Goal: Information Seeking & Learning: Learn about a topic

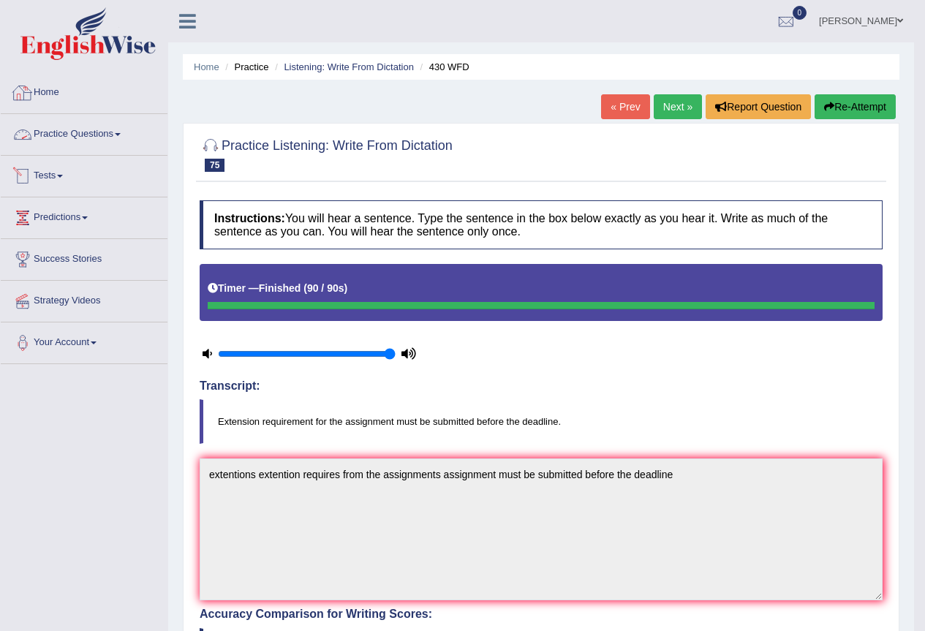
click at [69, 43] on img at bounding box center [87, 33] width 135 height 53
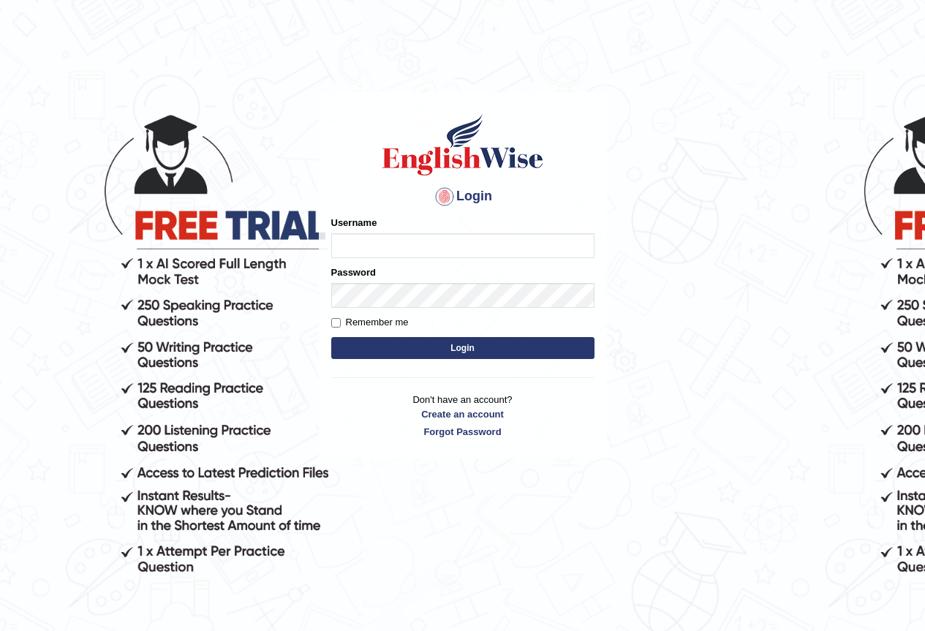
click at [378, 245] on input "Username" at bounding box center [462, 245] width 263 height 25
type input "e"
type input "razib_parramatta"
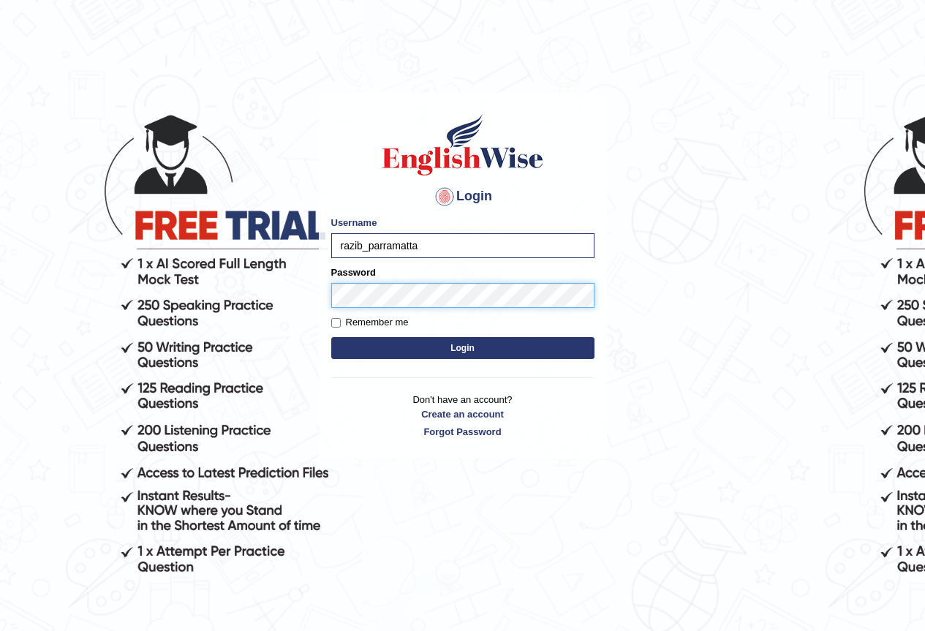
click at [331, 337] on button "Login" at bounding box center [462, 348] width 263 height 22
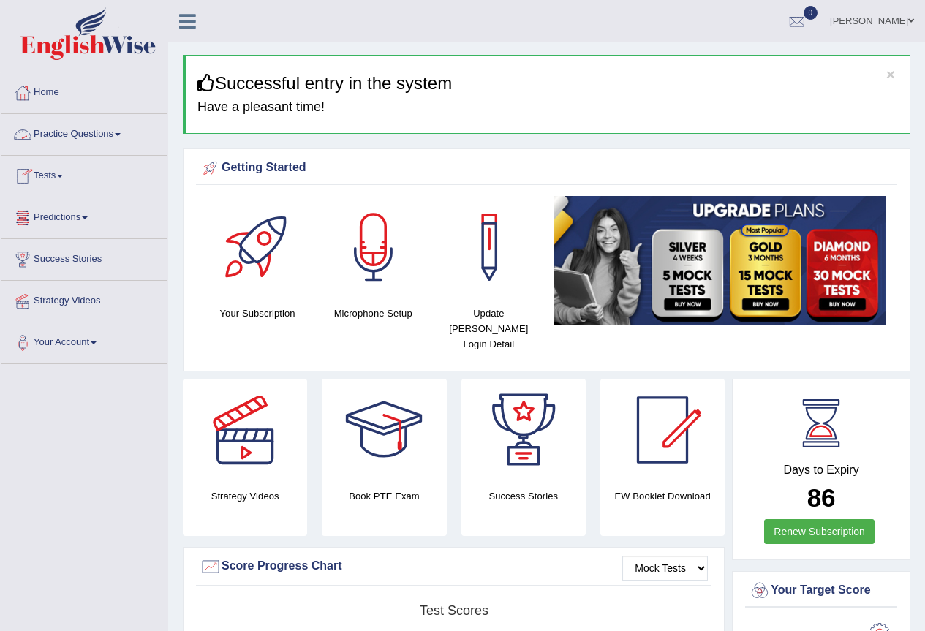
click at [80, 134] on link "Practice Questions" at bounding box center [84, 132] width 167 height 37
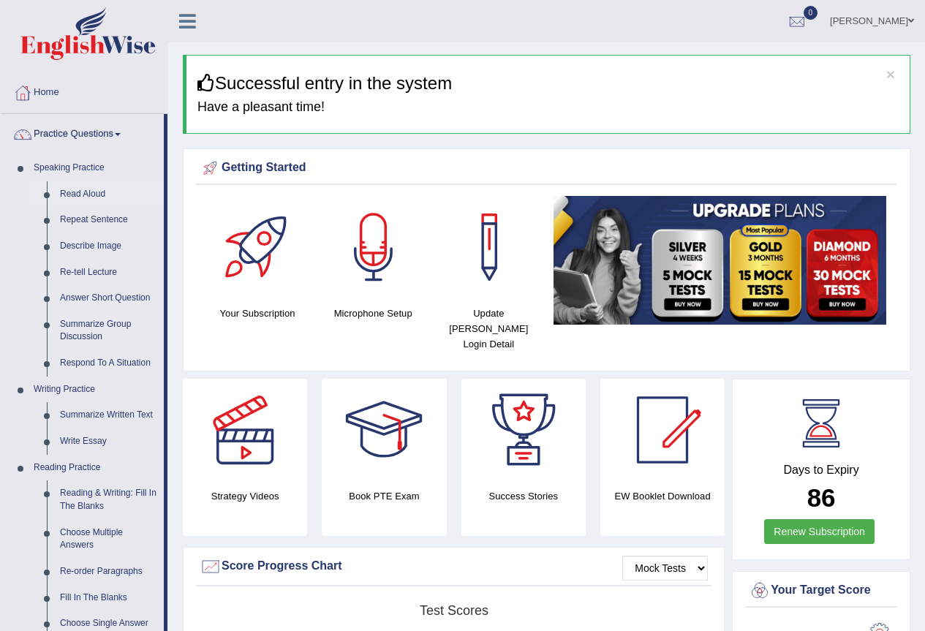
click at [84, 186] on link "Read Aloud" at bounding box center [108, 194] width 110 height 26
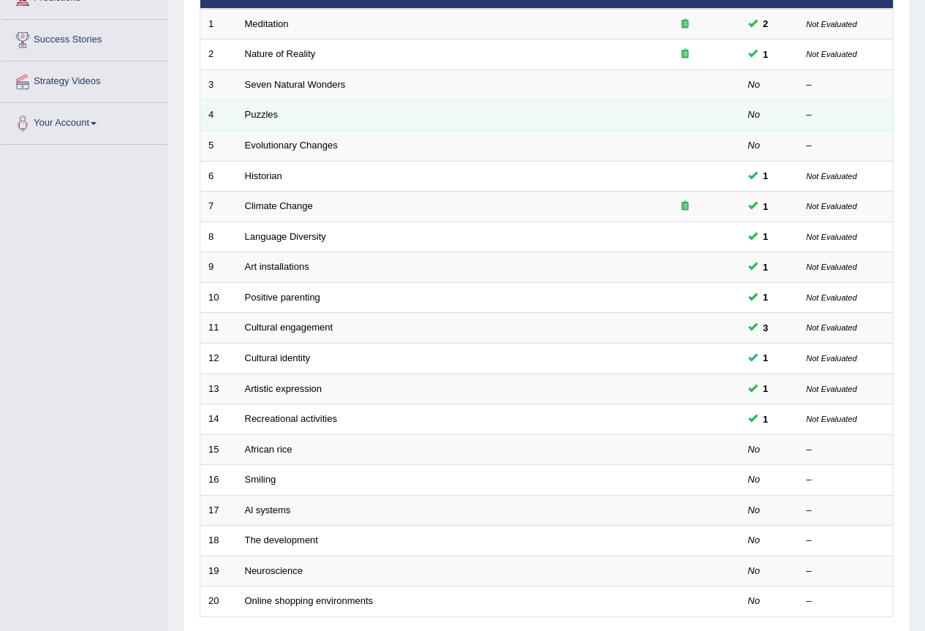
scroll to position [146, 0]
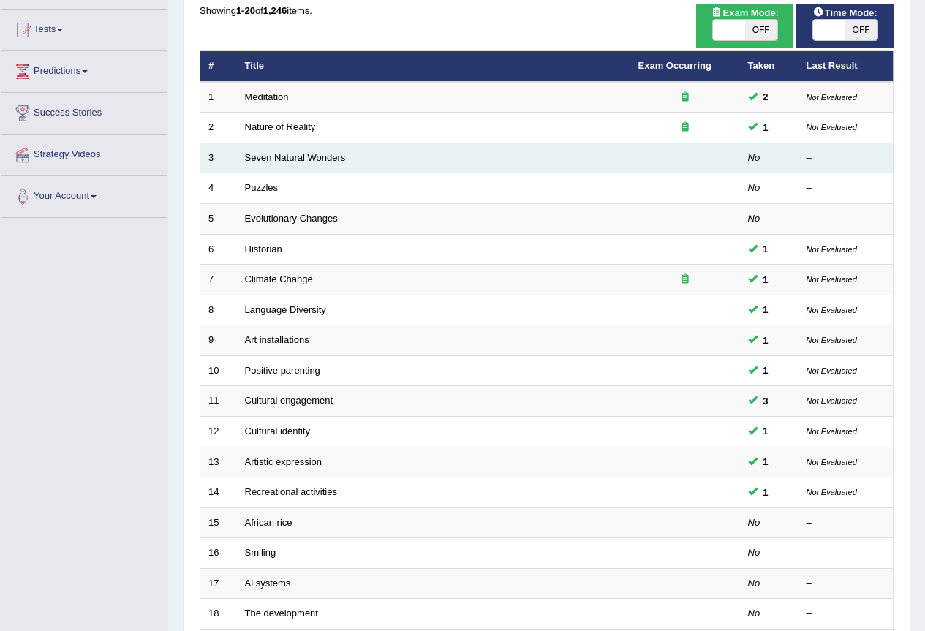
click at [293, 159] on link "Seven Natural Wonders" at bounding box center [295, 157] width 101 height 11
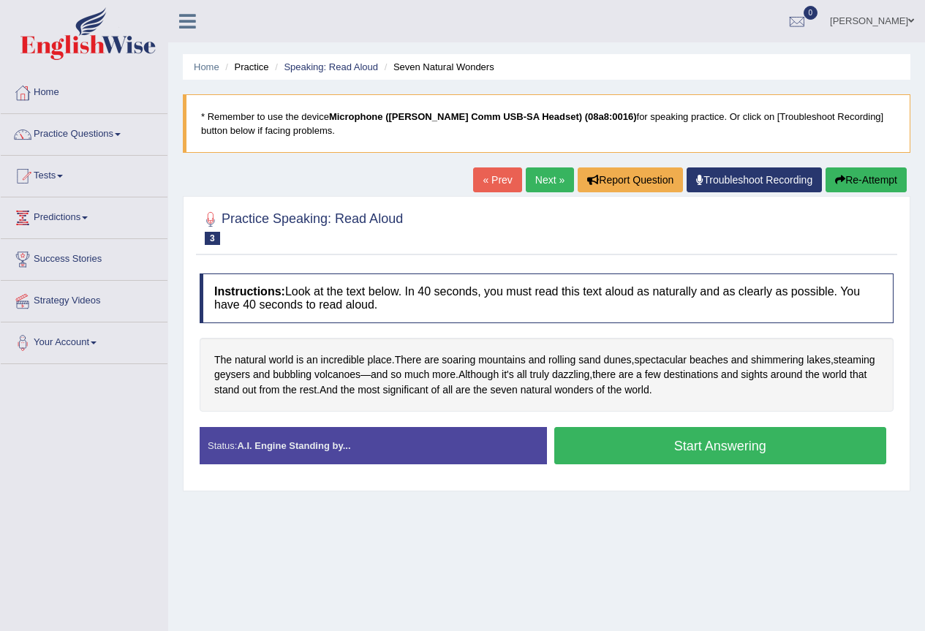
click at [704, 447] on button "Start Answering" at bounding box center [720, 445] width 333 height 37
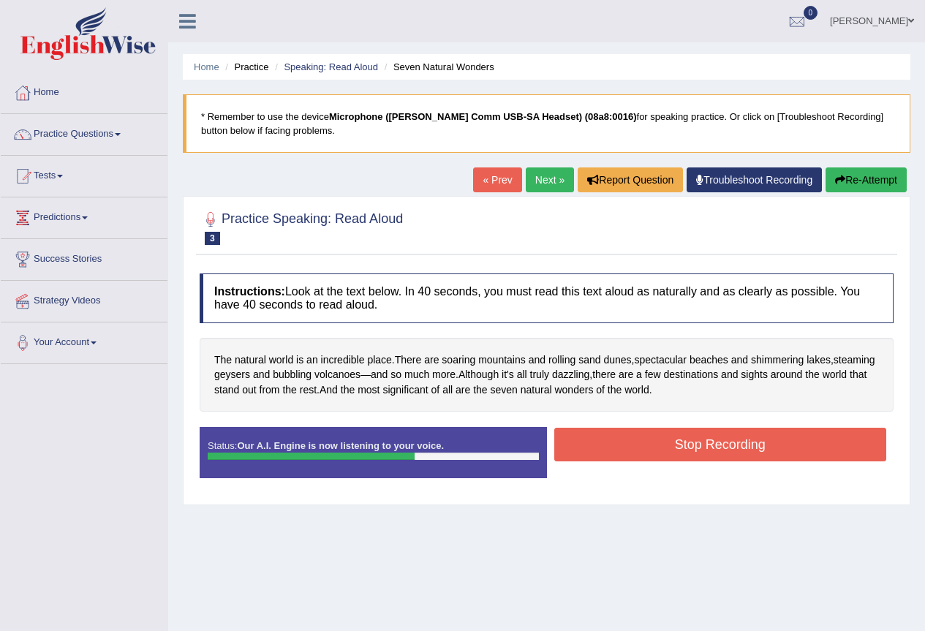
click at [638, 440] on button "Stop Recording" at bounding box center [720, 445] width 333 height 34
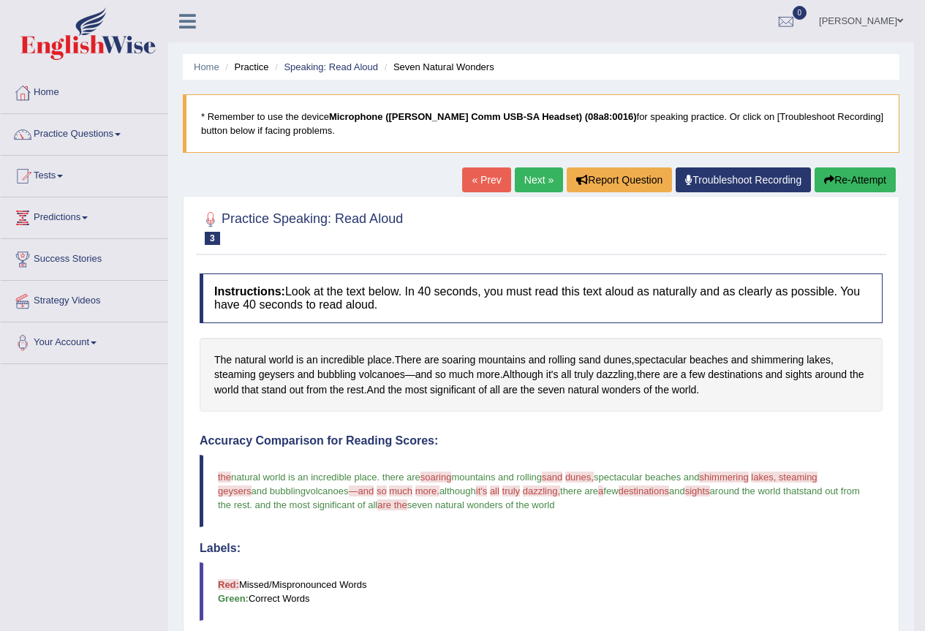
click at [537, 178] on link "Next »" at bounding box center [539, 179] width 48 height 25
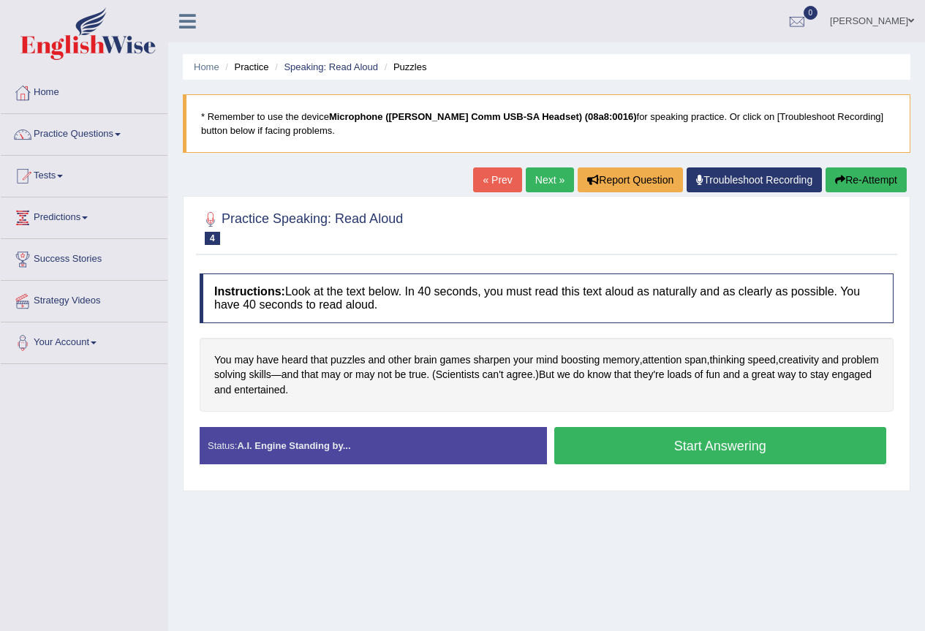
click at [681, 446] on button "Start Answering" at bounding box center [720, 445] width 333 height 37
click at [677, 447] on button "Start Answering" at bounding box center [720, 445] width 333 height 37
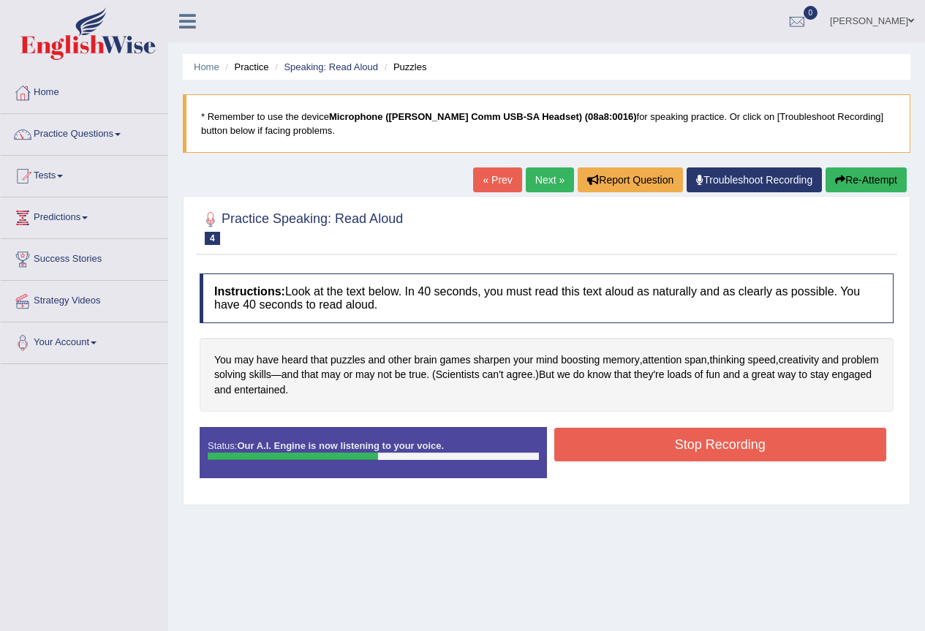
click at [677, 448] on button "Stop Recording" at bounding box center [720, 445] width 333 height 34
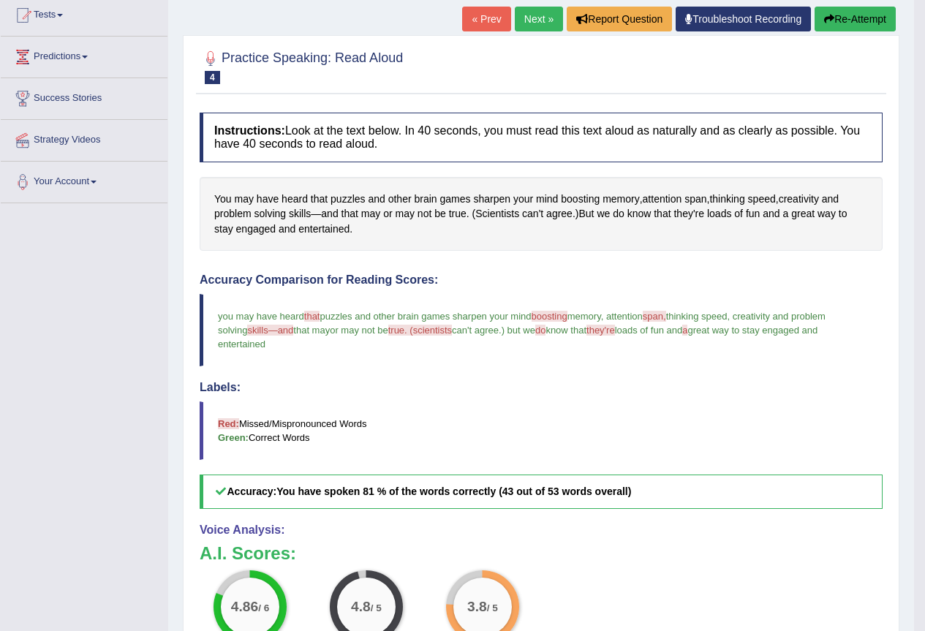
scroll to position [73, 0]
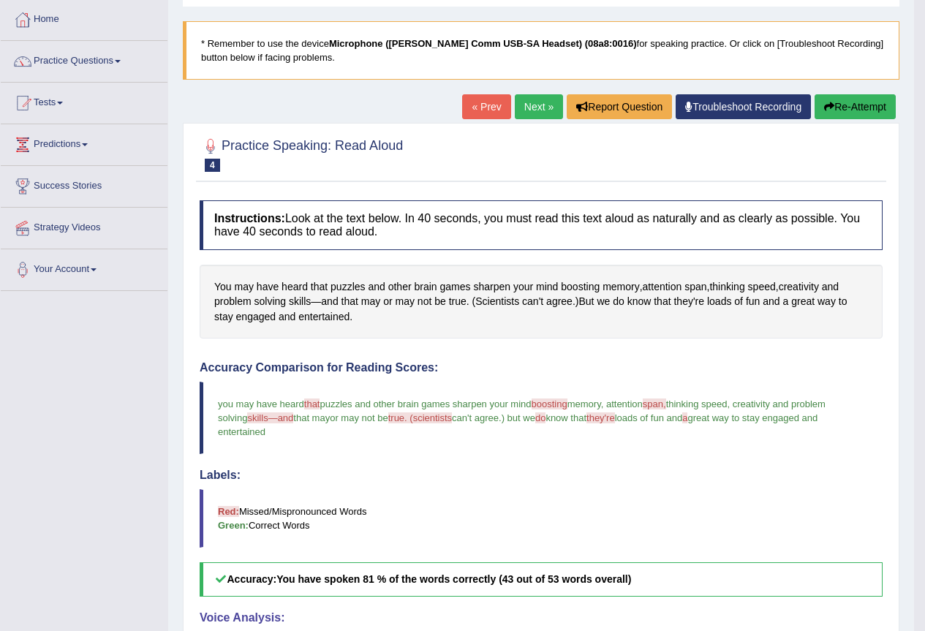
click at [525, 114] on link "Next »" at bounding box center [539, 106] width 48 height 25
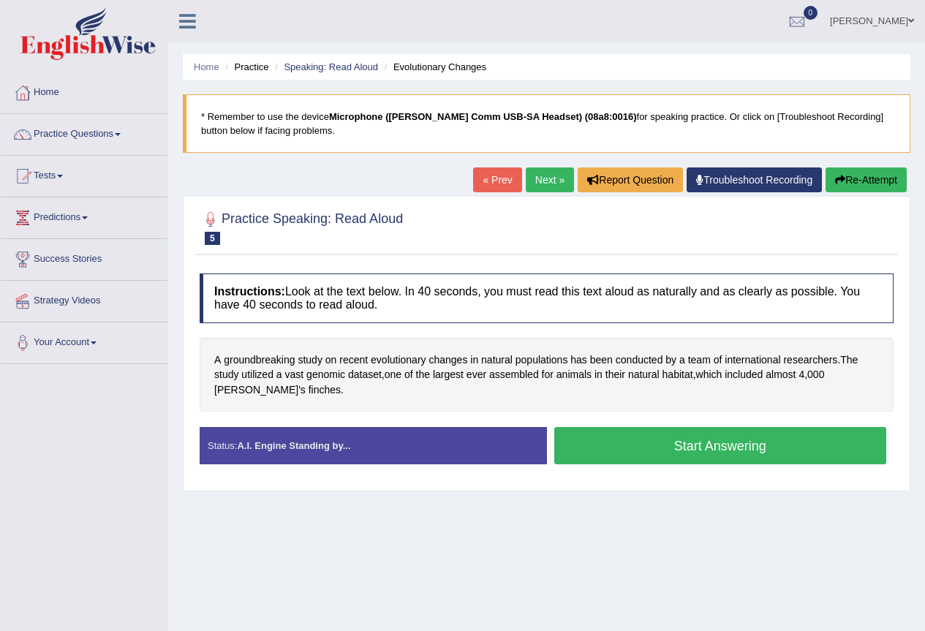
click at [725, 435] on button "Start Answering" at bounding box center [720, 445] width 333 height 37
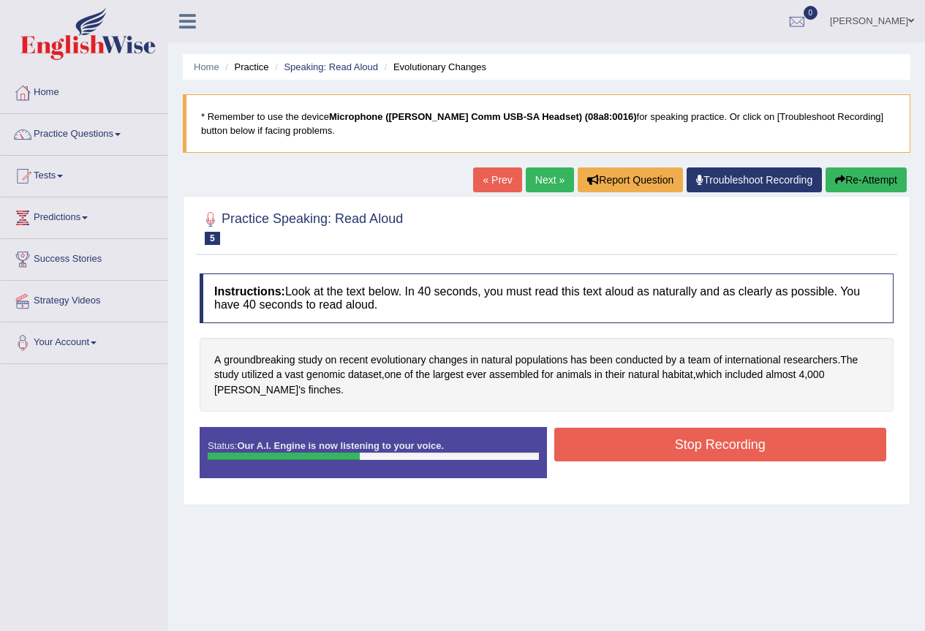
click at [695, 440] on button "Stop Recording" at bounding box center [720, 445] width 333 height 34
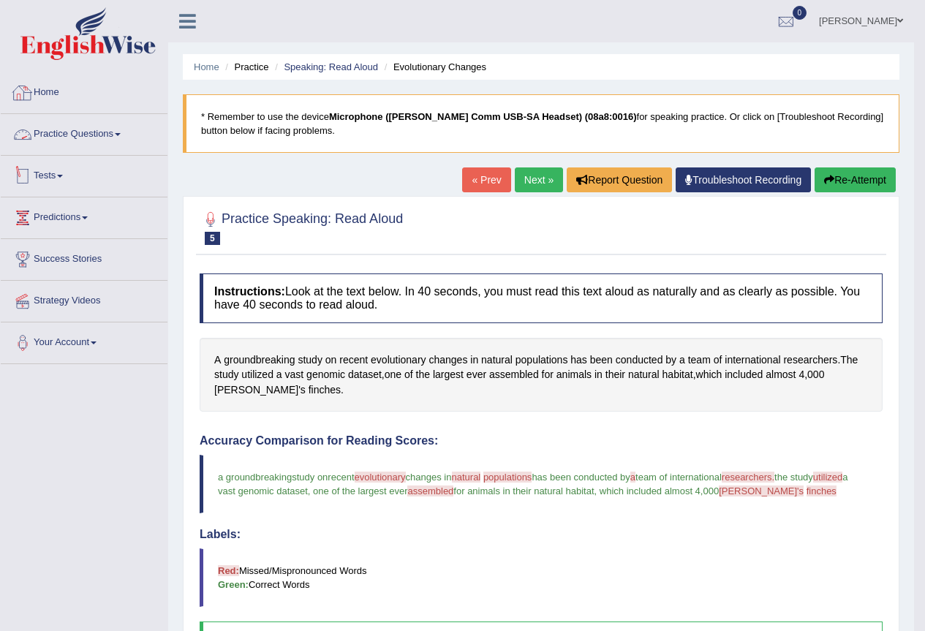
click at [112, 132] on link "Practice Questions" at bounding box center [84, 132] width 167 height 37
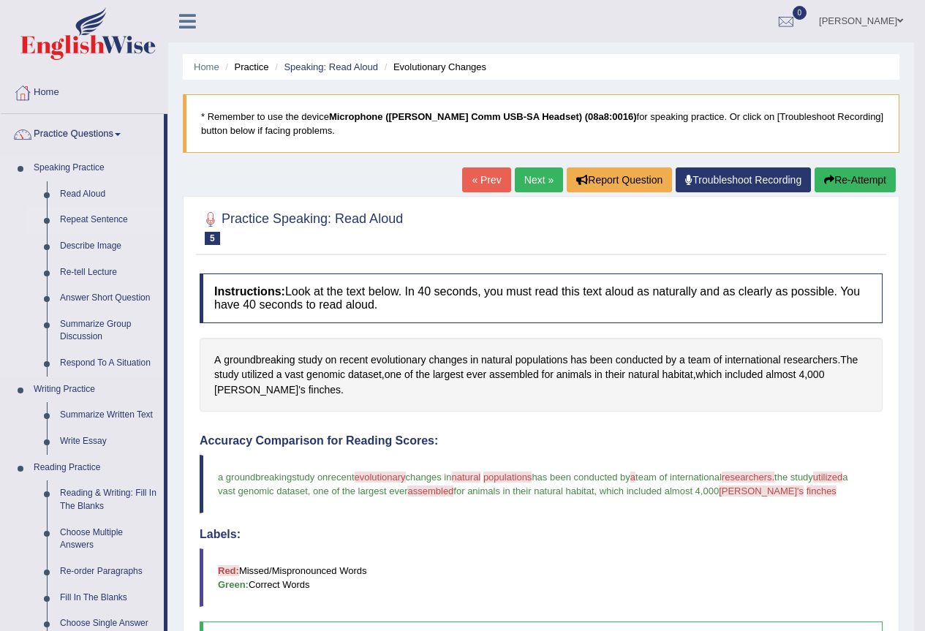
click at [91, 212] on link "Repeat Sentence" at bounding box center [108, 220] width 110 height 26
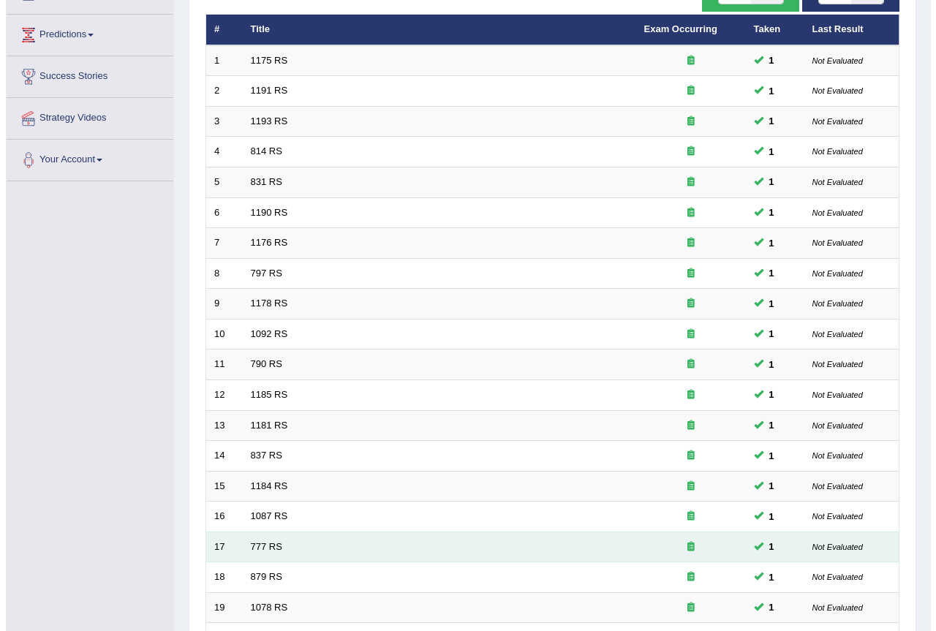
scroll to position [45, 0]
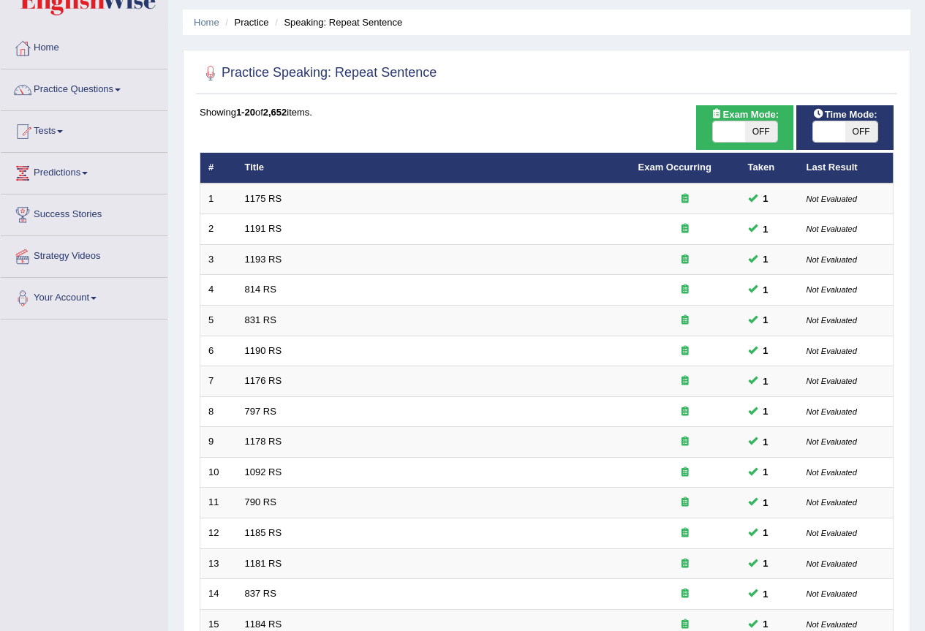
click at [757, 128] on span "OFF" at bounding box center [761, 131] width 32 height 20
checkbox input "true"
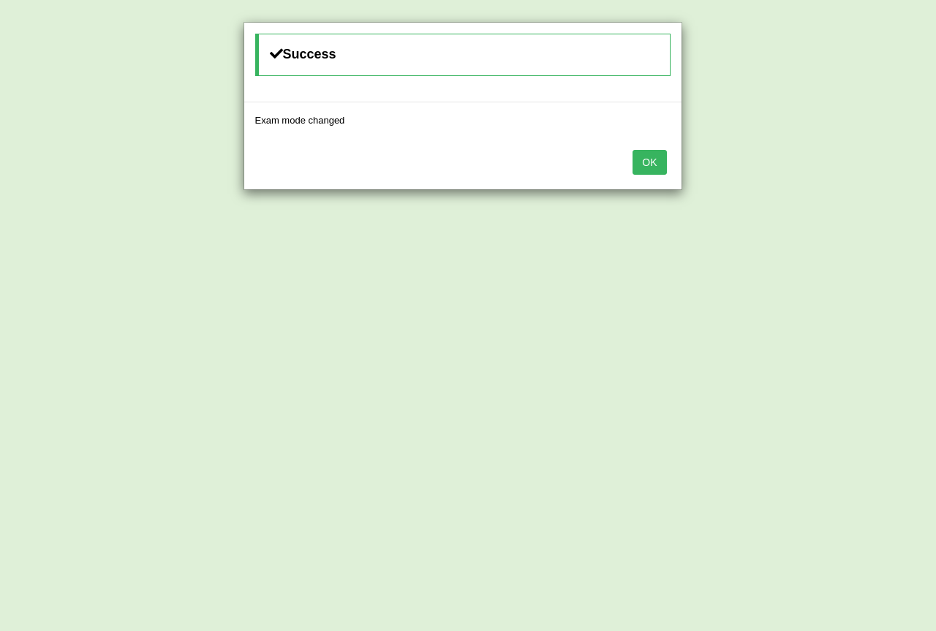
click at [645, 156] on button "OK" at bounding box center [649, 162] width 34 height 25
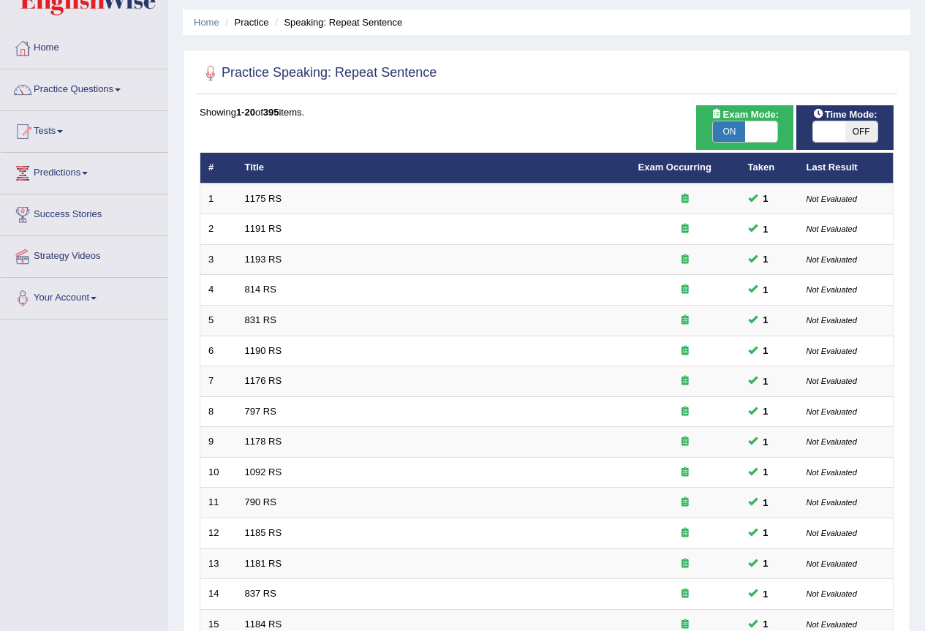
click at [839, 131] on span at bounding box center [829, 131] width 32 height 20
checkbox input "true"
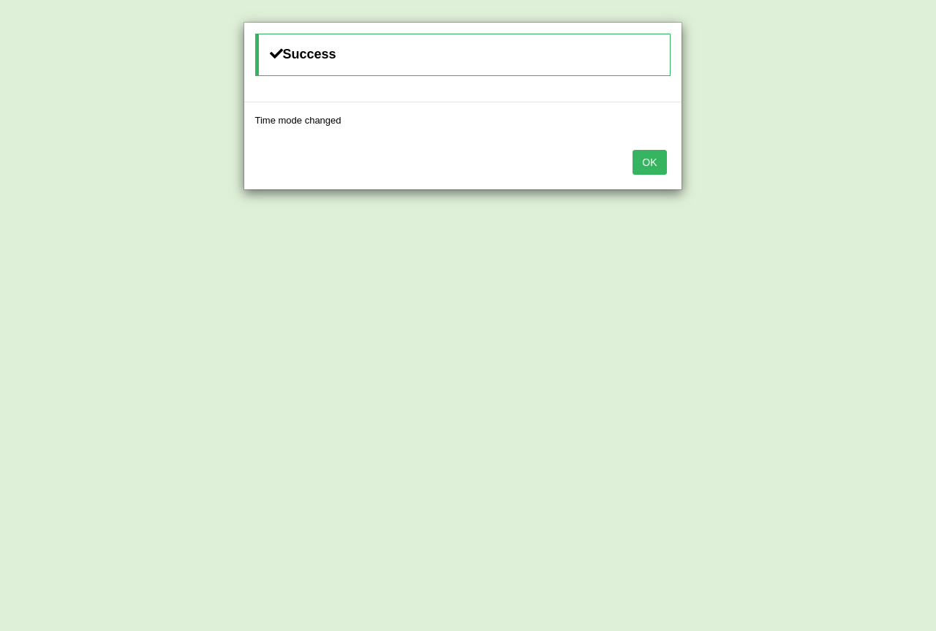
click at [660, 166] on button "OK" at bounding box center [649, 162] width 34 height 25
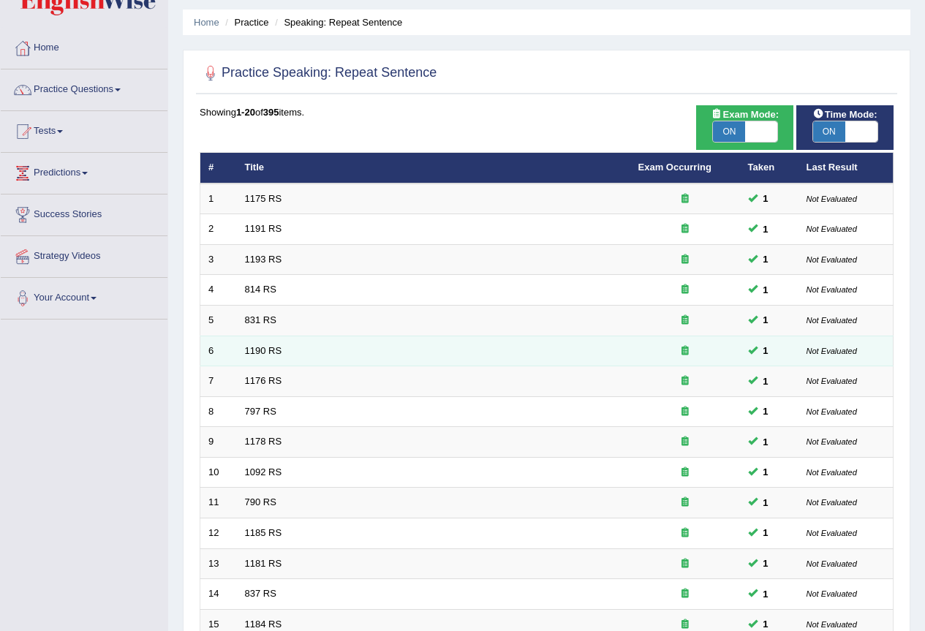
scroll to position [337, 0]
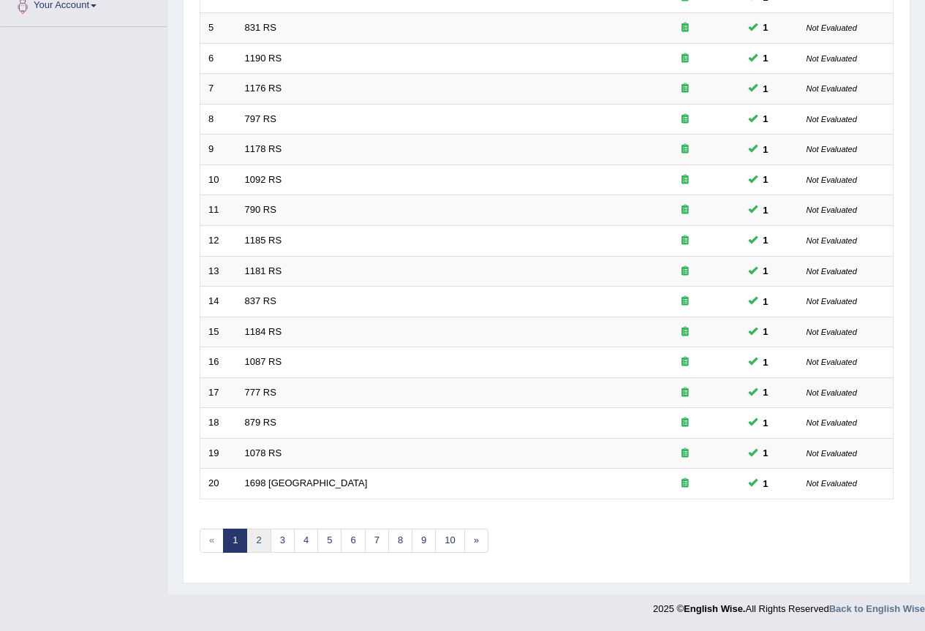
click at [265, 540] on link "2" at bounding box center [258, 541] width 24 height 24
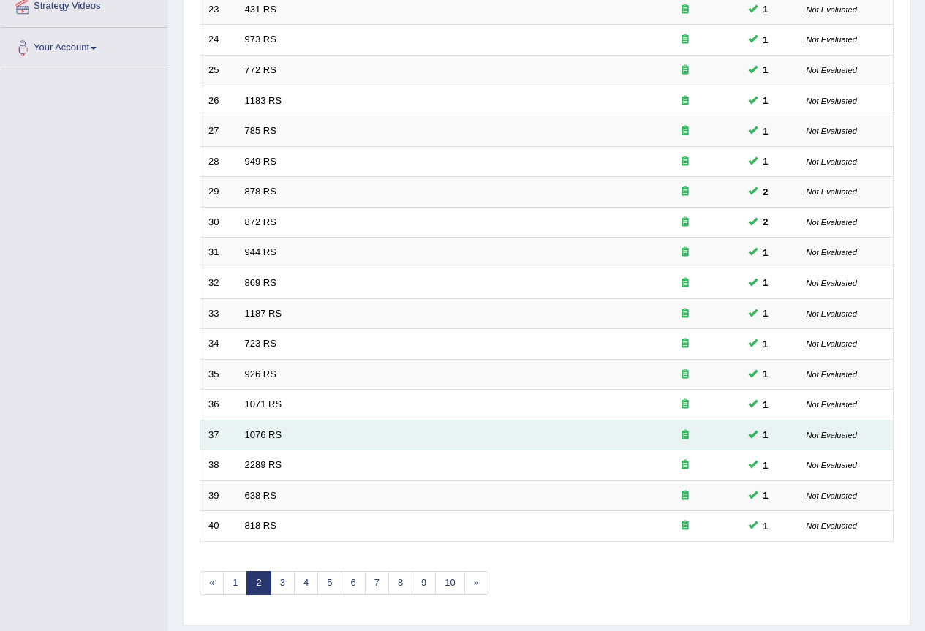
scroll to position [337, 0]
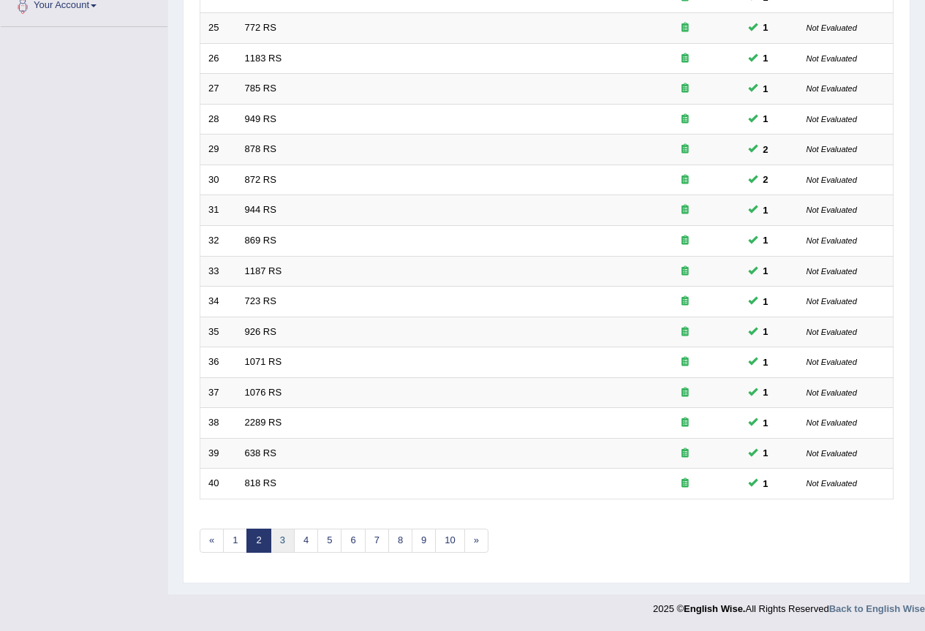
click at [281, 537] on link "3" at bounding box center [283, 541] width 24 height 24
click at [308, 546] on link "4" at bounding box center [306, 541] width 24 height 24
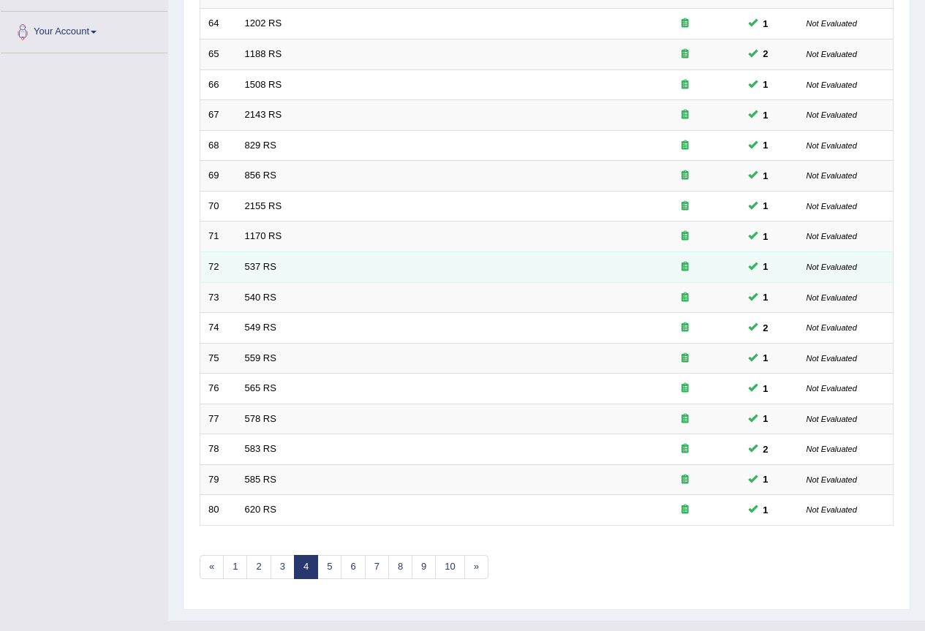
scroll to position [337, 0]
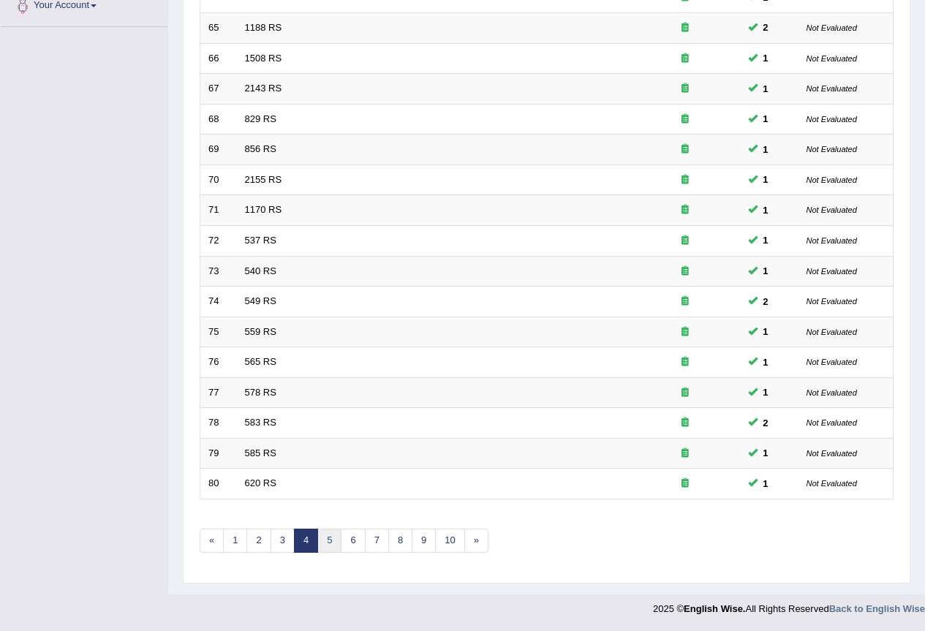
click at [321, 540] on link "5" at bounding box center [329, 541] width 24 height 24
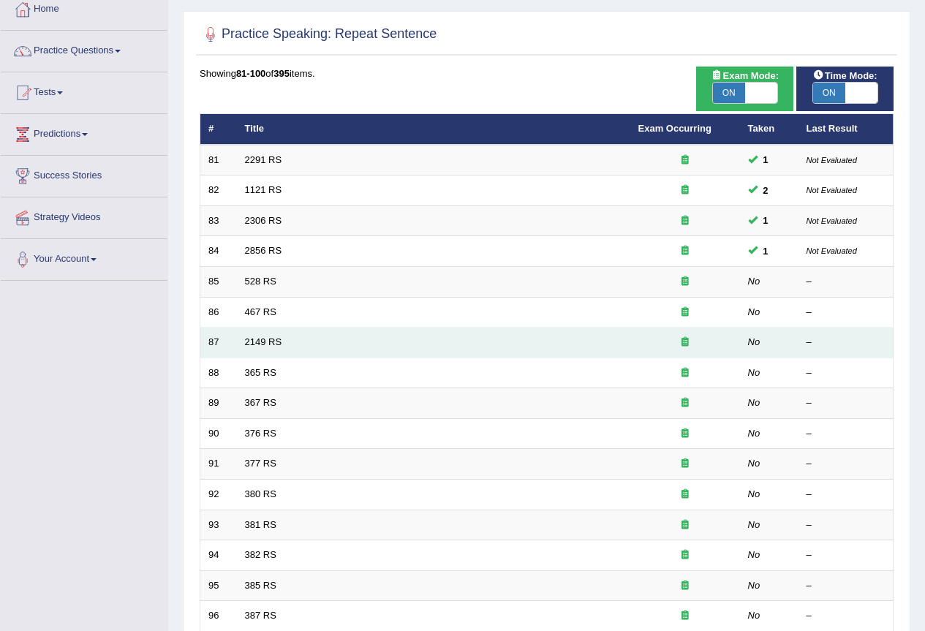
scroll to position [73, 0]
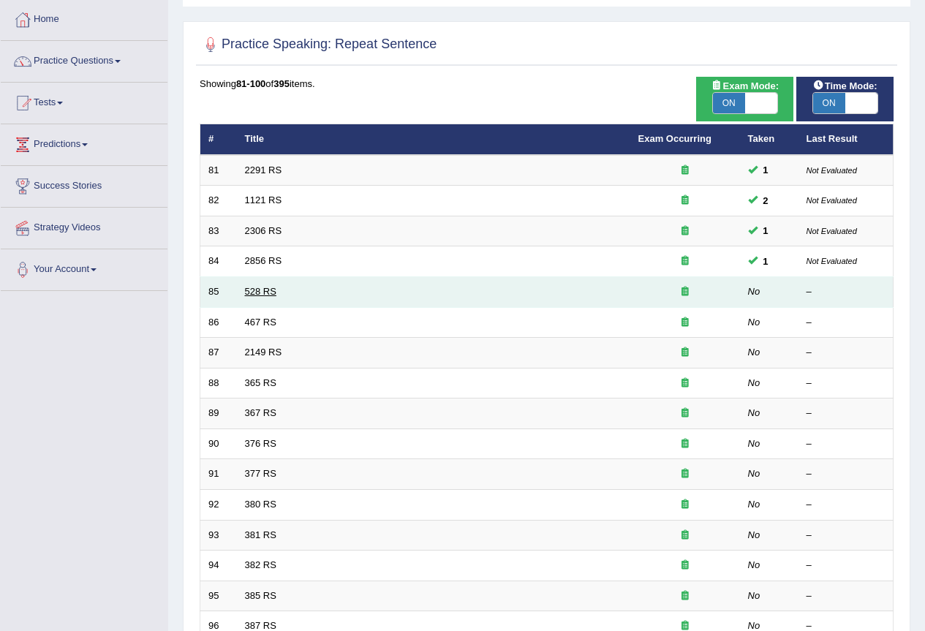
click at [261, 290] on link "528 RS" at bounding box center [260, 291] width 31 height 11
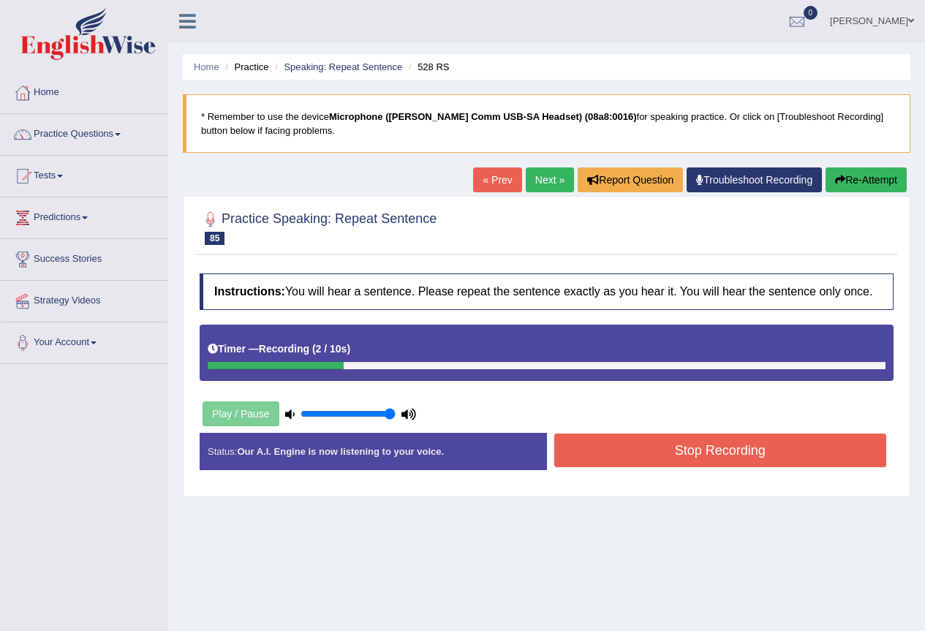
click at [623, 438] on button "Stop Recording" at bounding box center [720, 451] width 333 height 34
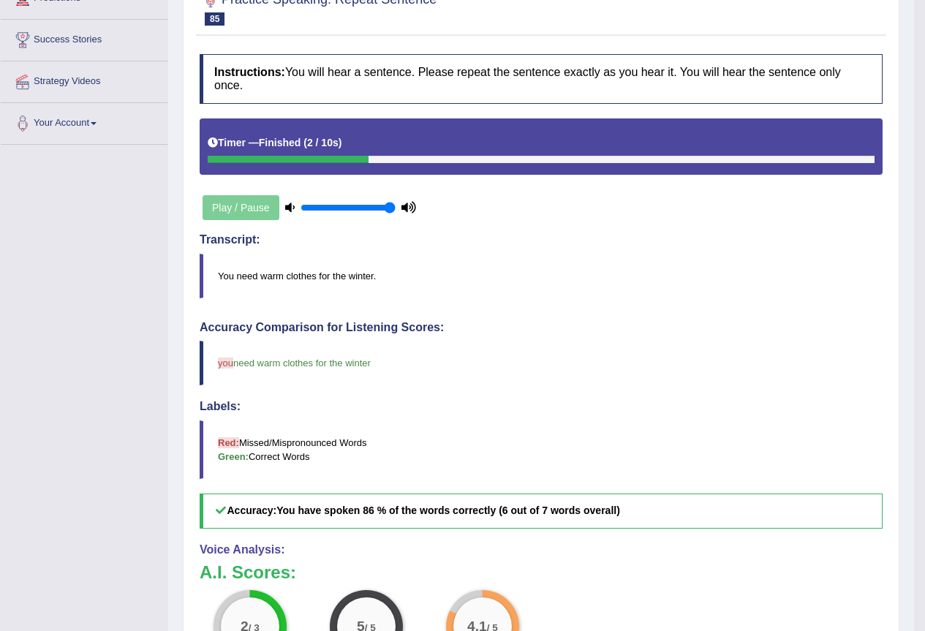
scroll to position [73, 0]
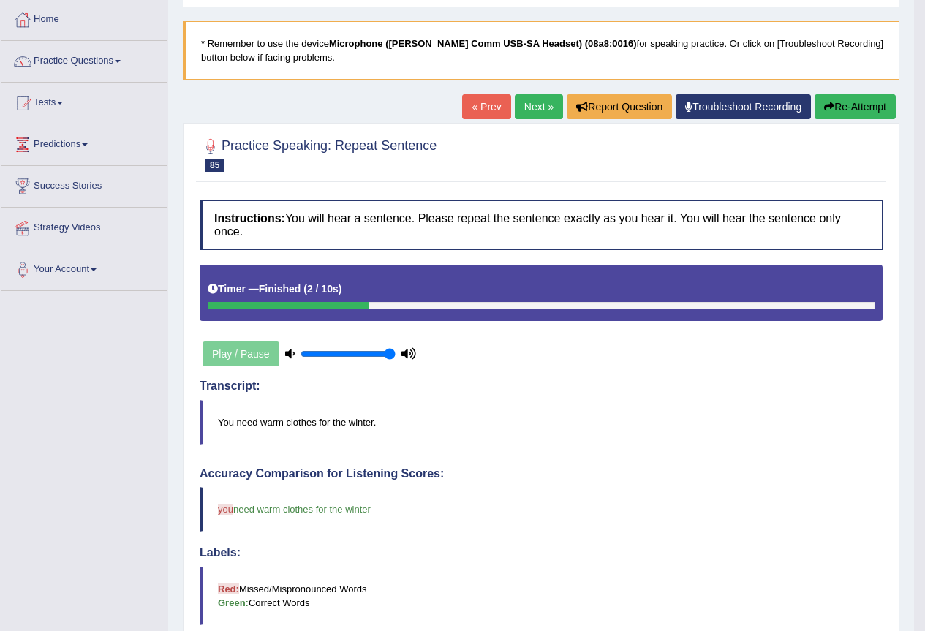
click at [537, 115] on link "Next »" at bounding box center [539, 106] width 48 height 25
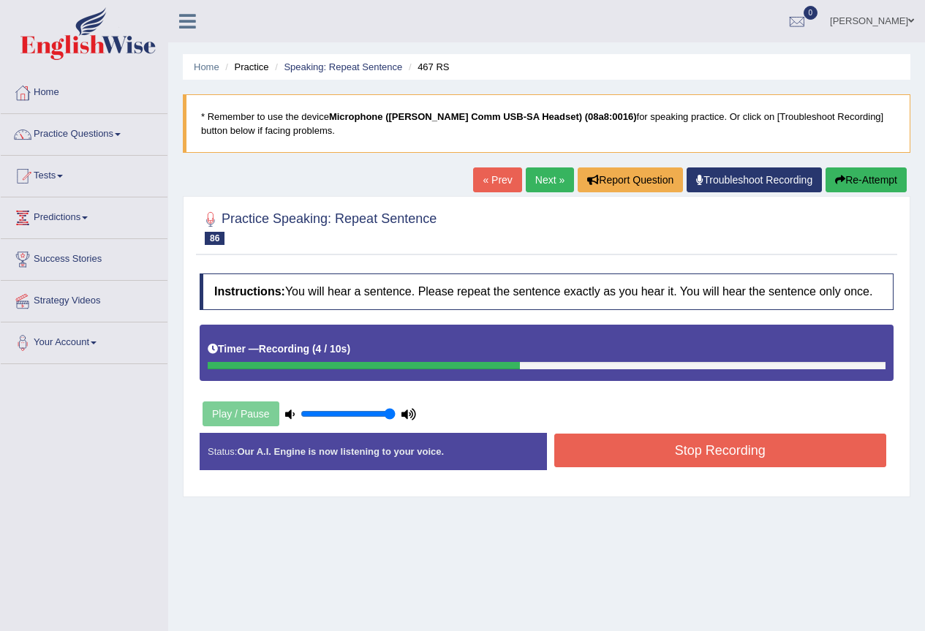
click at [626, 445] on button "Stop Recording" at bounding box center [720, 451] width 333 height 34
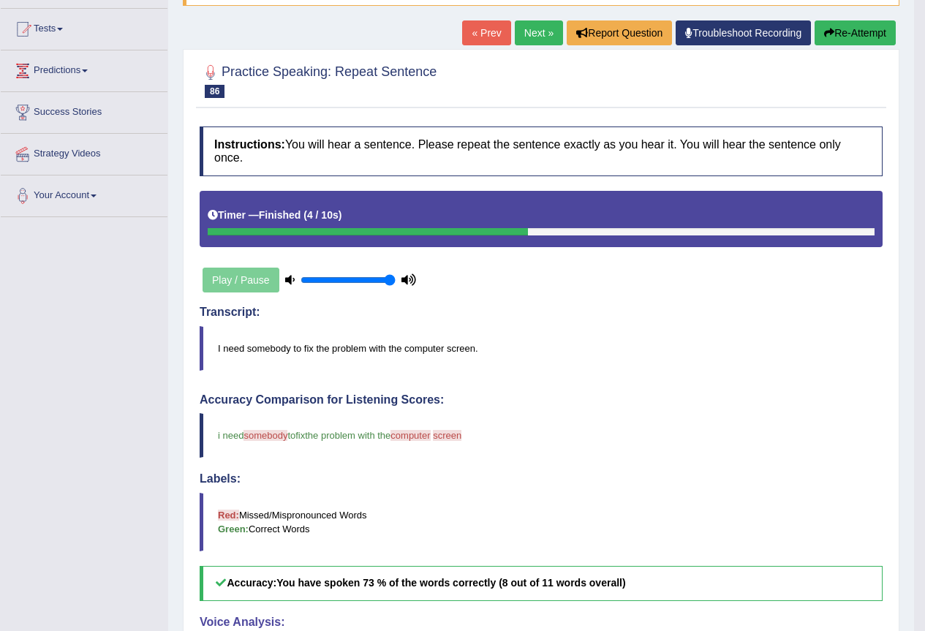
scroll to position [146, 0]
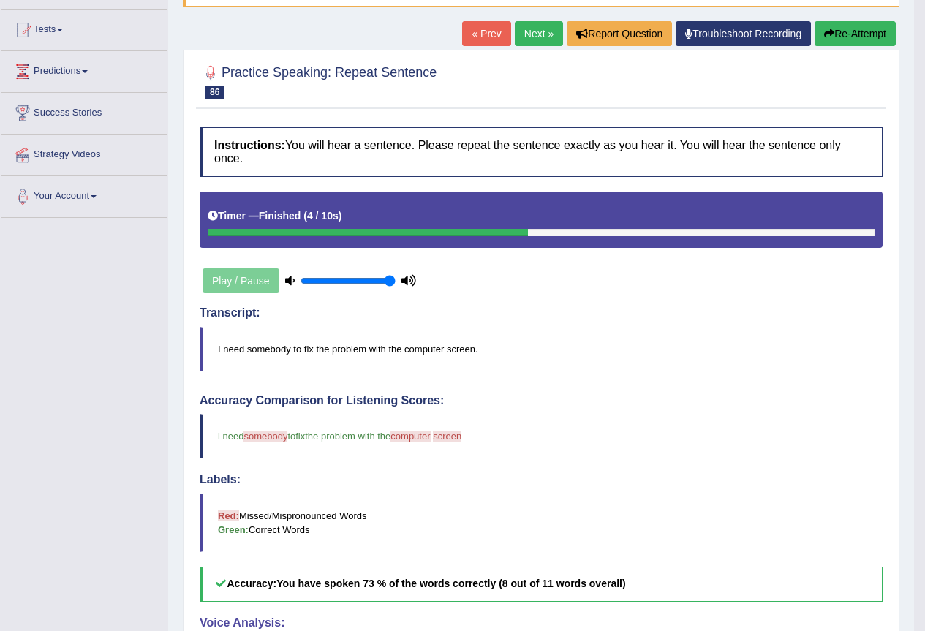
click at [526, 32] on link "Next »" at bounding box center [539, 33] width 48 height 25
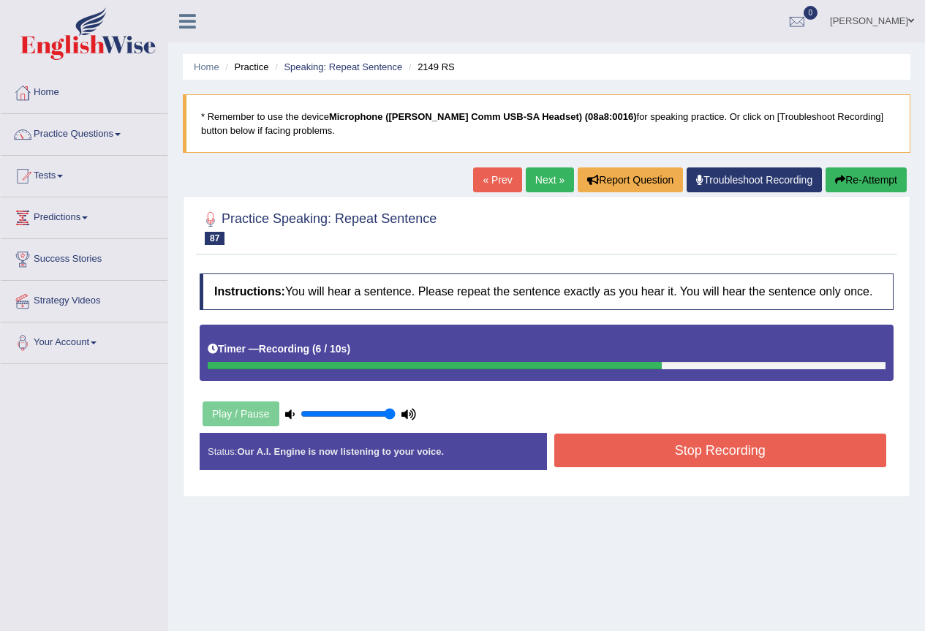
click at [670, 458] on button "Stop Recording" at bounding box center [720, 451] width 333 height 34
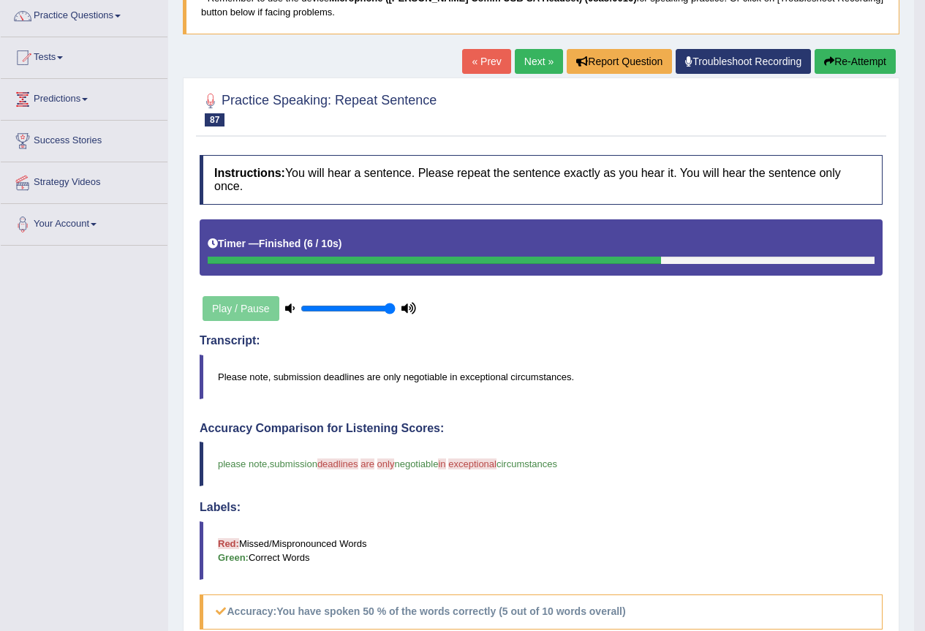
scroll to position [73, 0]
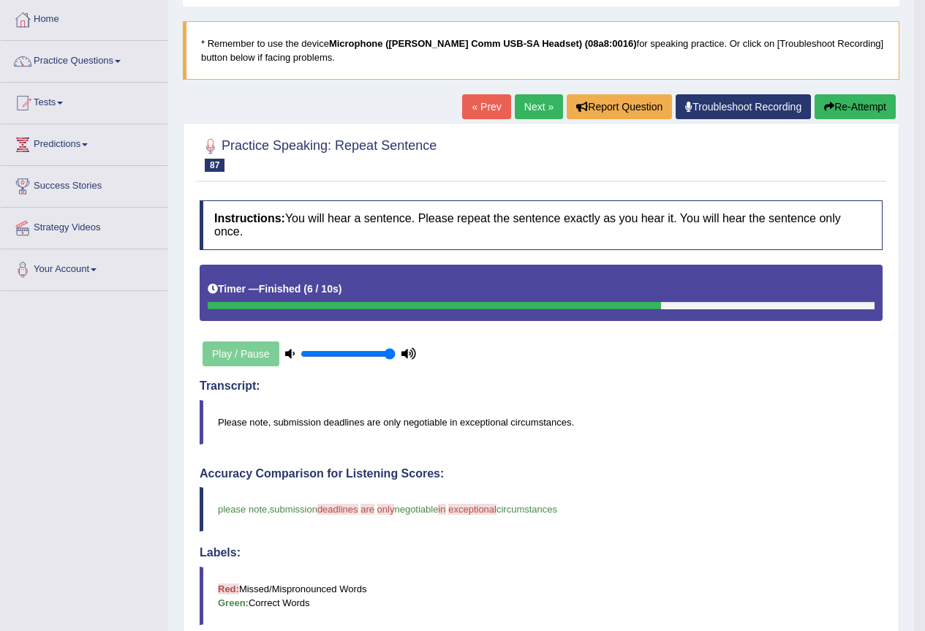
click at [534, 105] on link "Next »" at bounding box center [539, 106] width 48 height 25
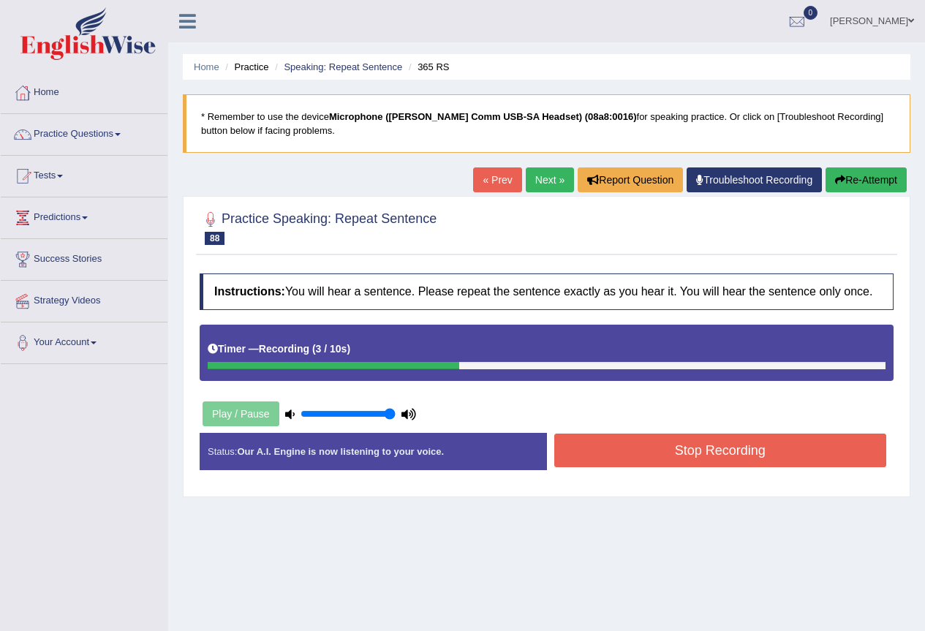
click at [665, 443] on button "Stop Recording" at bounding box center [720, 451] width 333 height 34
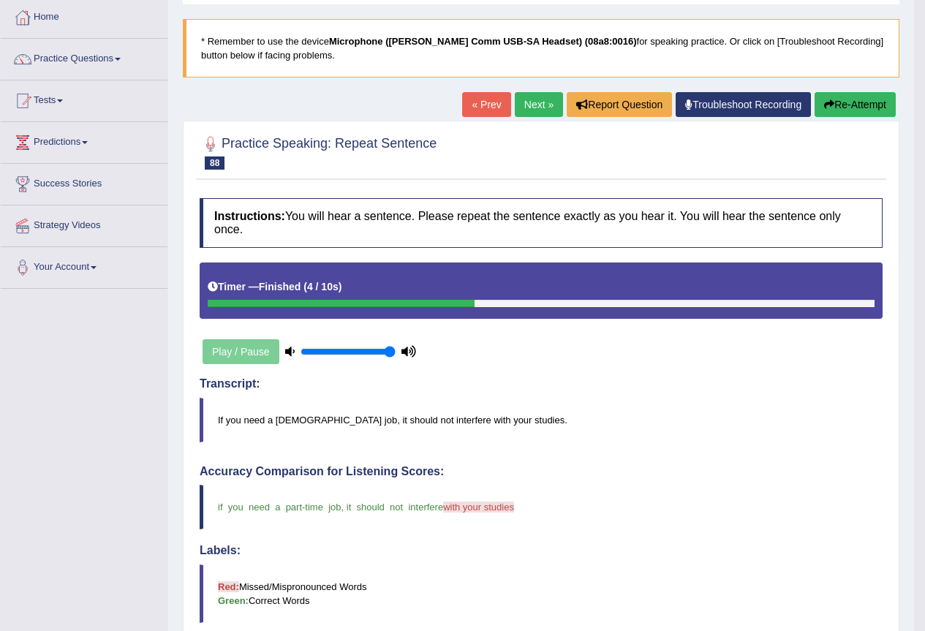
scroll to position [73, 0]
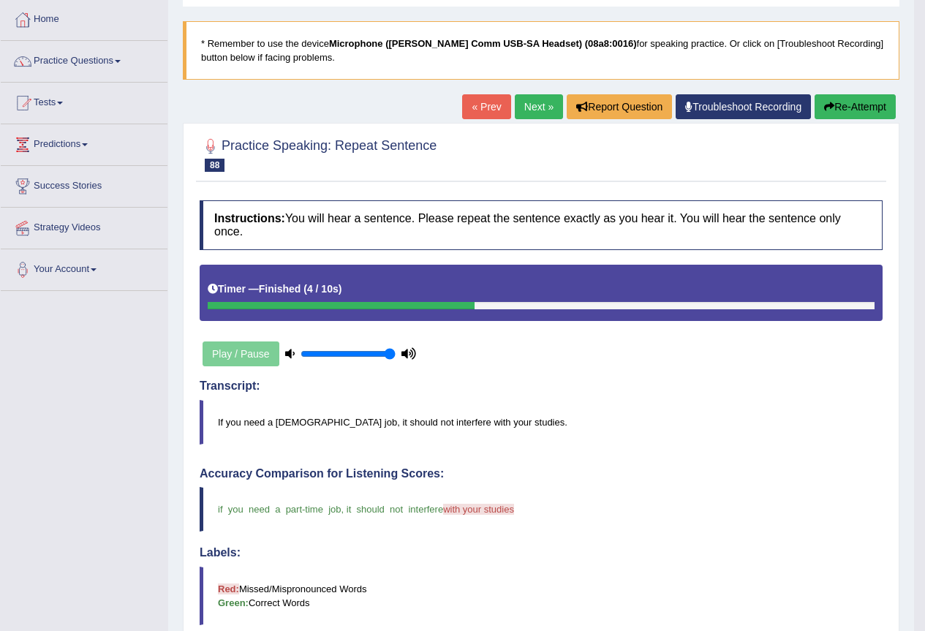
click at [545, 104] on link "Next »" at bounding box center [539, 106] width 48 height 25
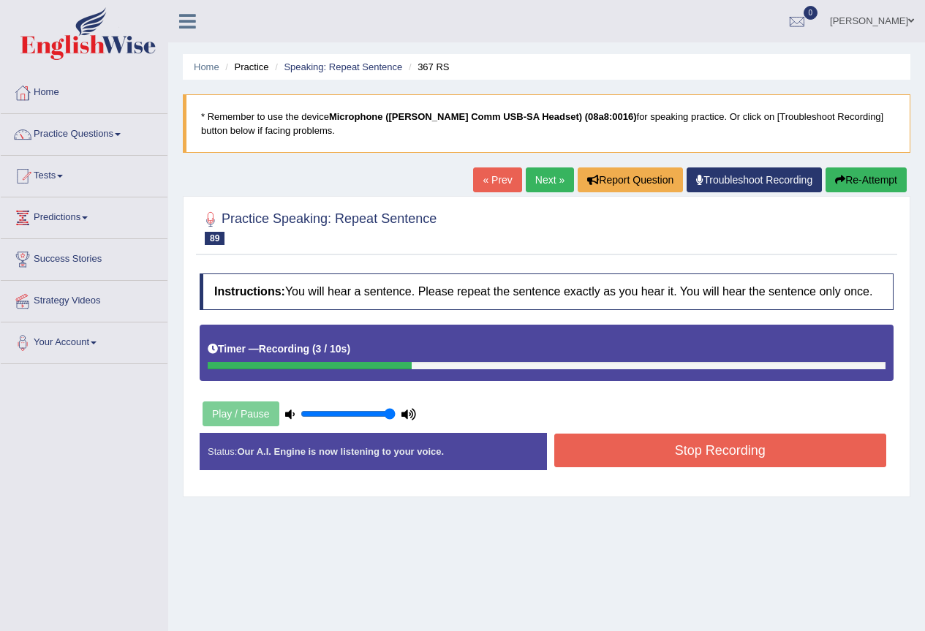
click at [645, 446] on button "Stop Recording" at bounding box center [720, 451] width 333 height 34
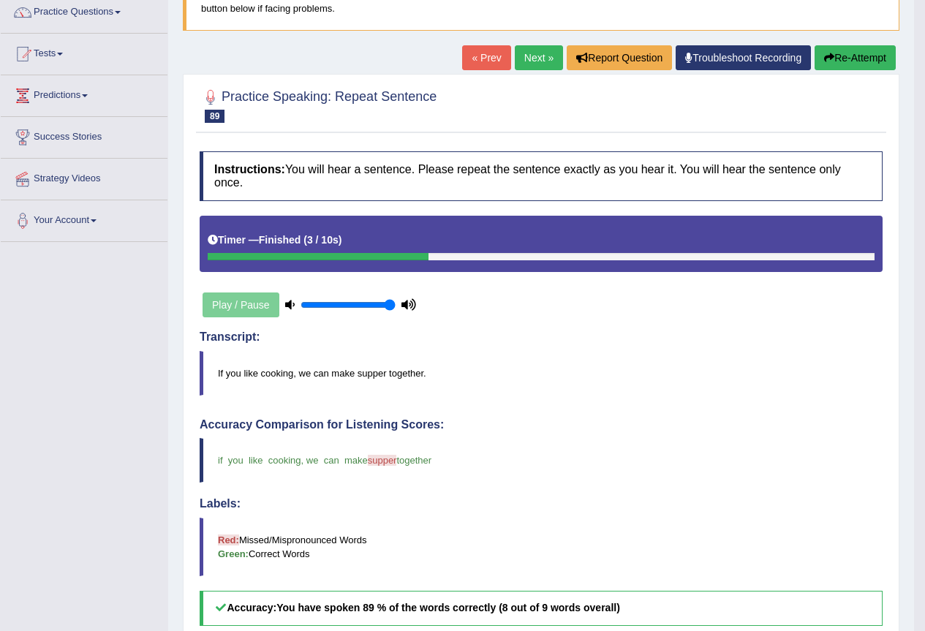
scroll to position [73, 0]
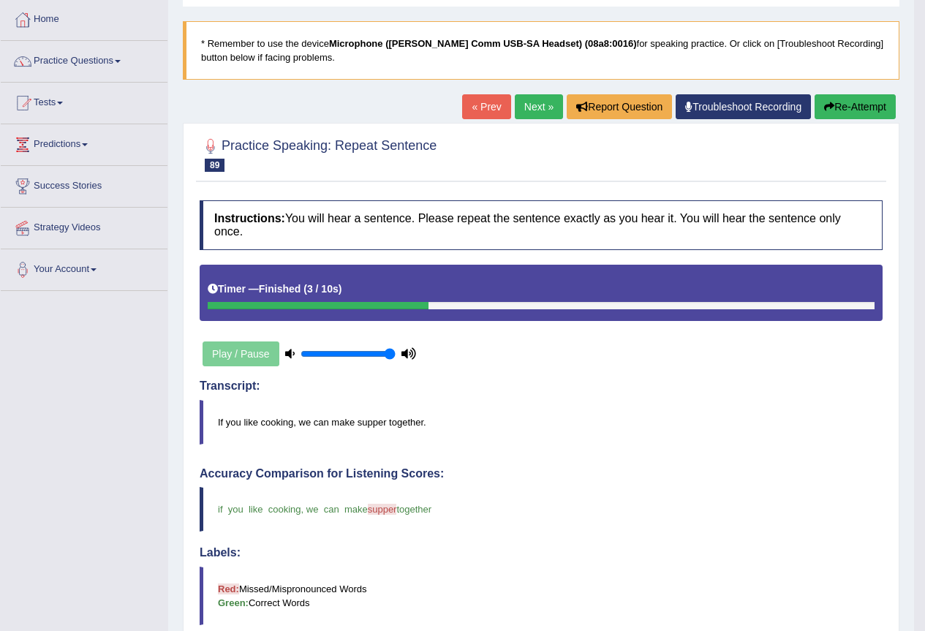
click at [527, 107] on link "Next »" at bounding box center [539, 106] width 48 height 25
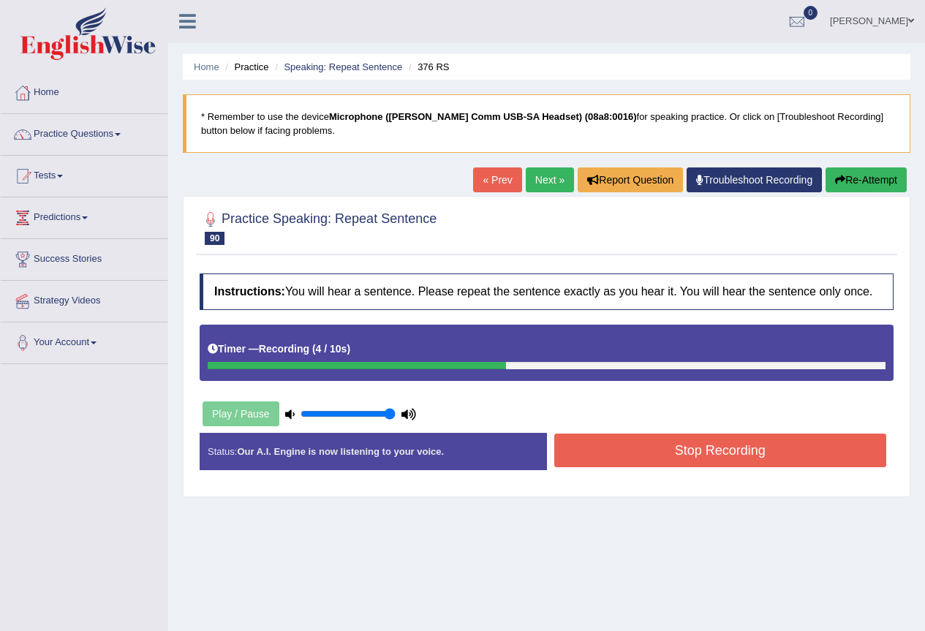
click at [658, 460] on button "Stop Recording" at bounding box center [720, 451] width 333 height 34
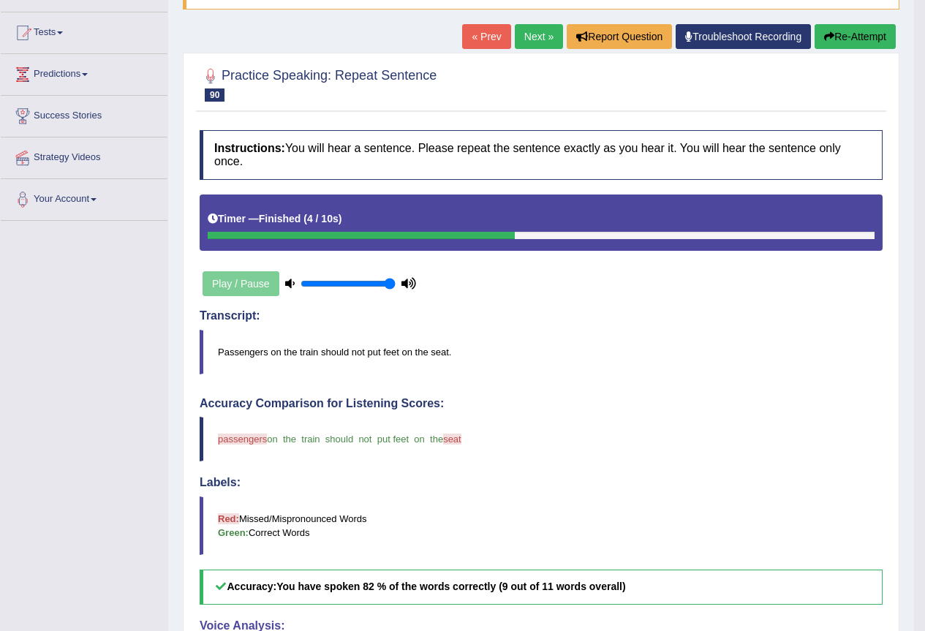
scroll to position [73, 0]
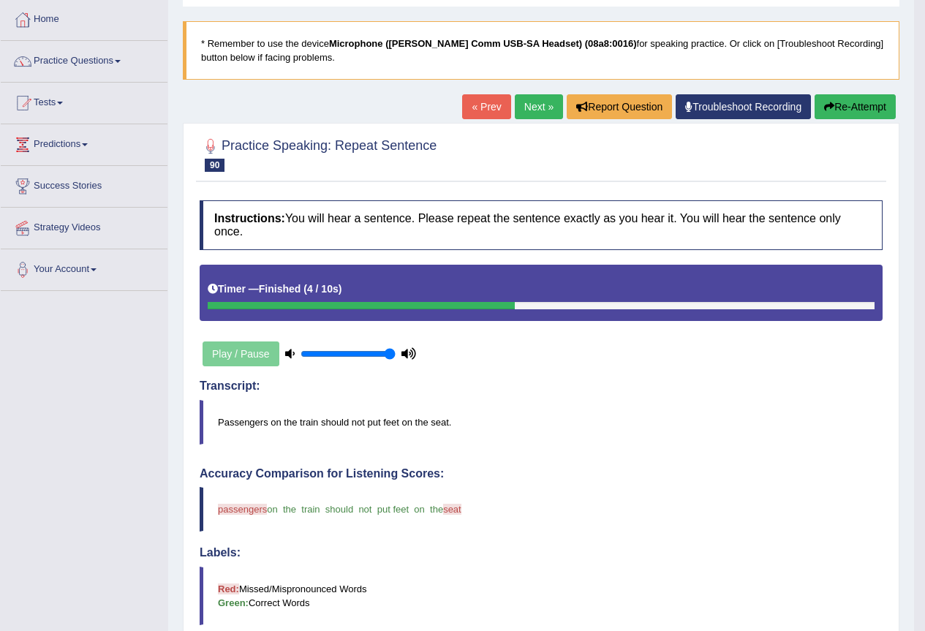
click at [529, 111] on link "Next »" at bounding box center [539, 106] width 48 height 25
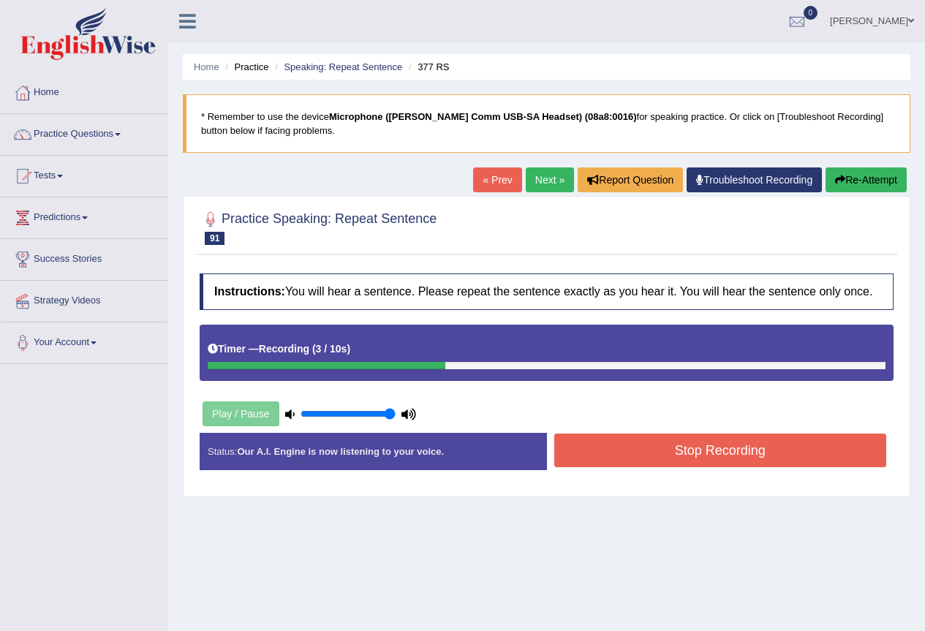
click at [681, 445] on button "Stop Recording" at bounding box center [720, 451] width 333 height 34
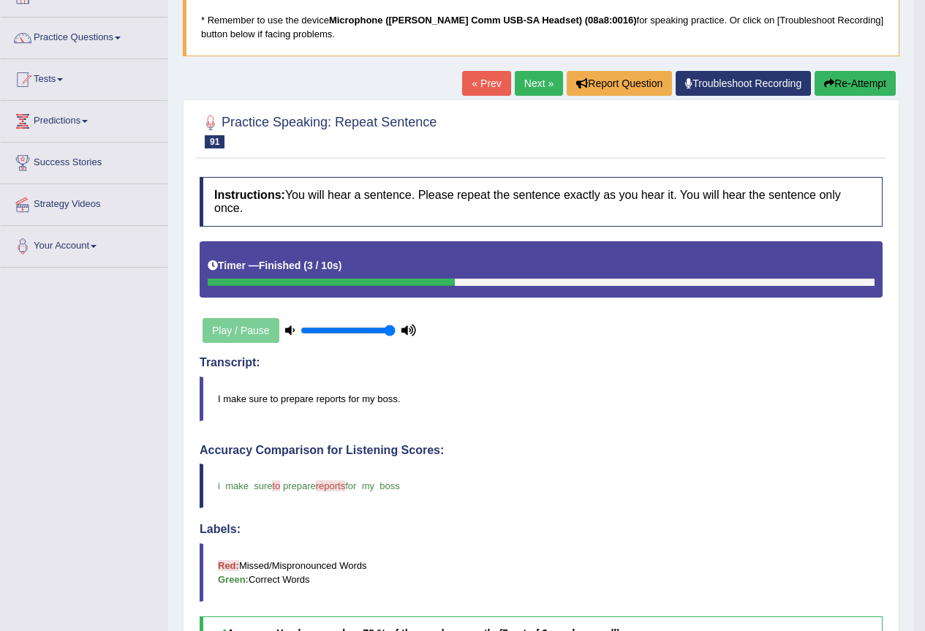
scroll to position [73, 0]
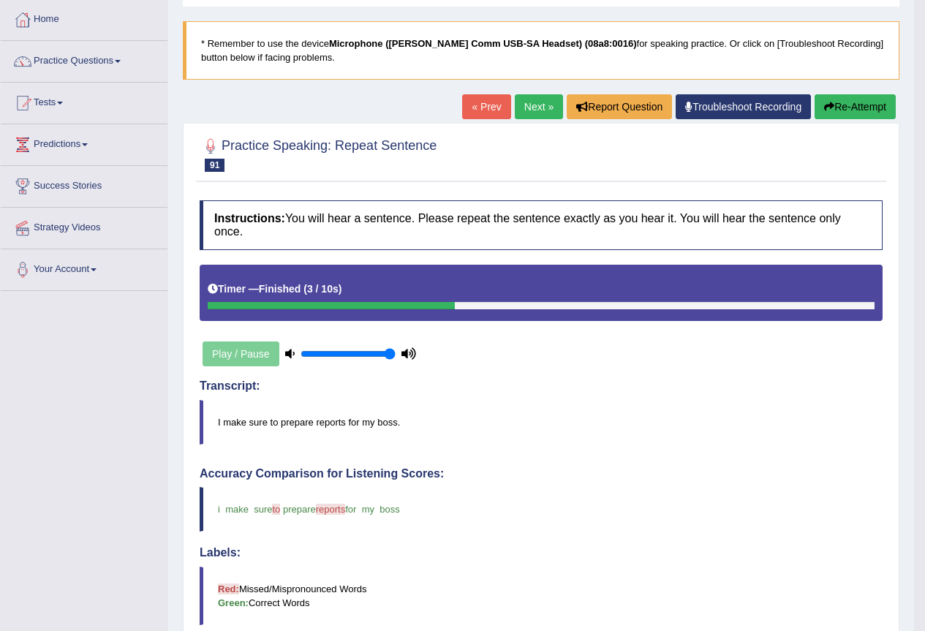
click at [536, 106] on link "Next »" at bounding box center [539, 106] width 48 height 25
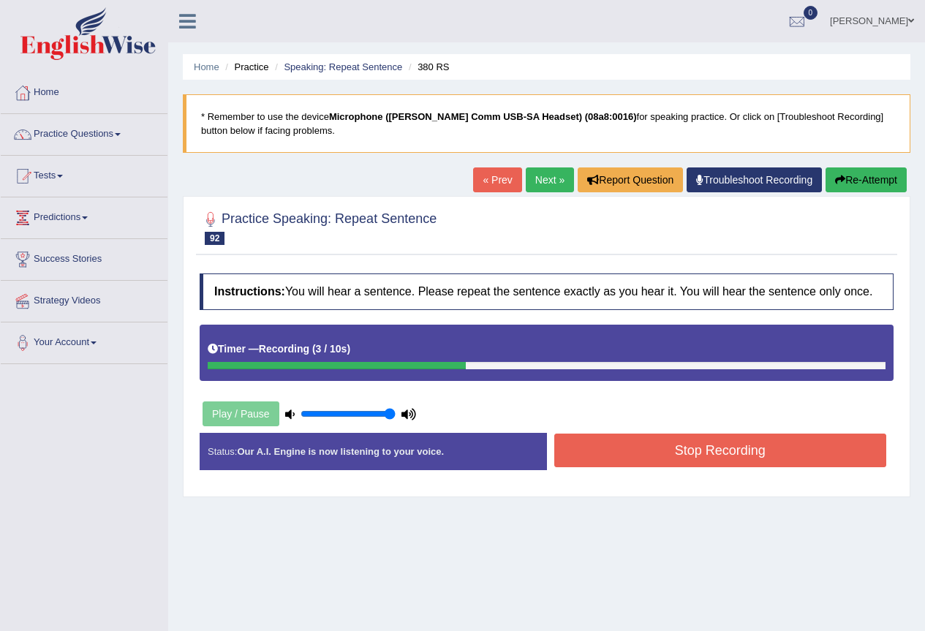
click at [639, 462] on button "Stop Recording" at bounding box center [720, 451] width 333 height 34
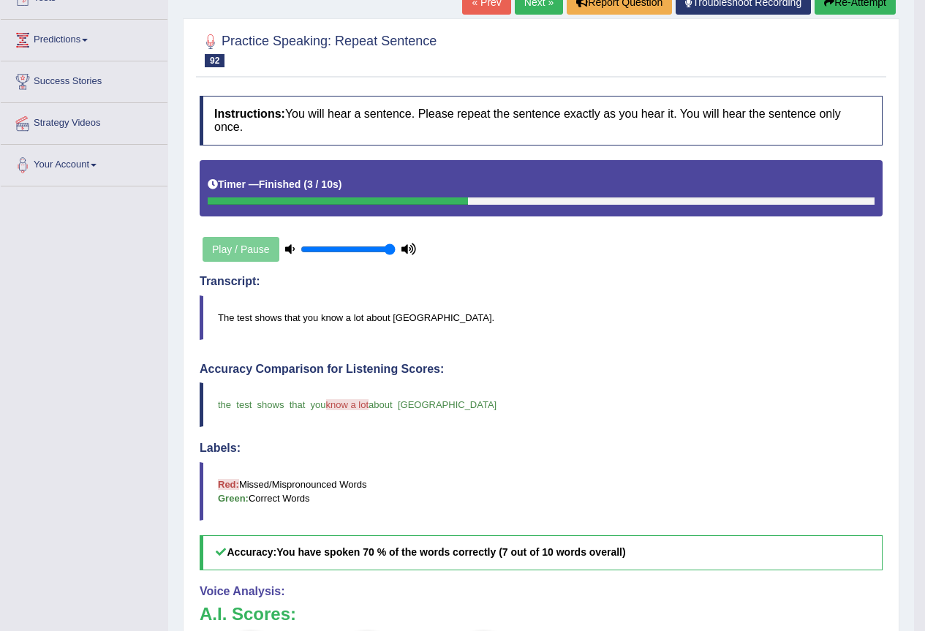
scroll to position [146, 0]
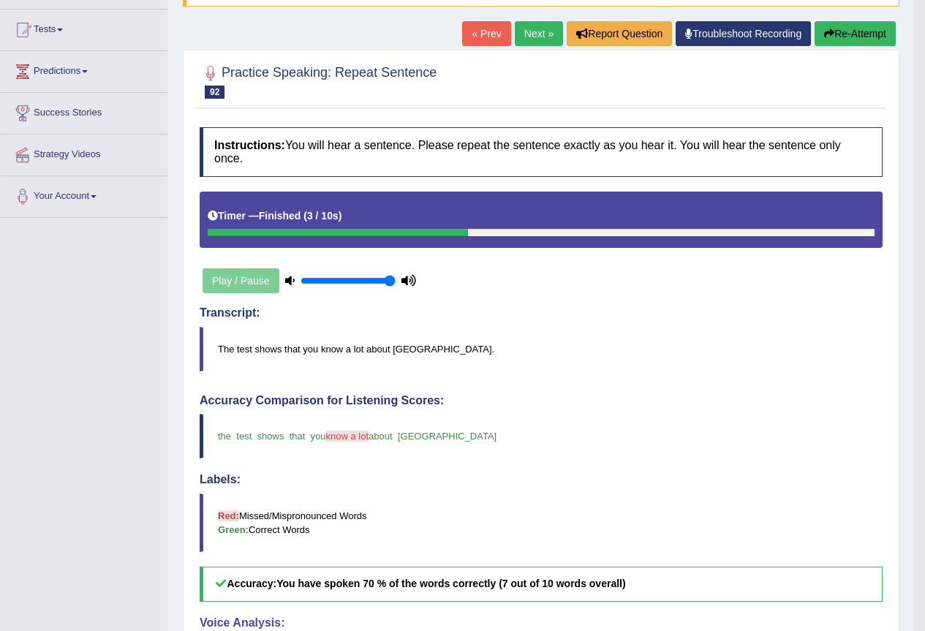
click at [534, 31] on link "Next »" at bounding box center [539, 33] width 48 height 25
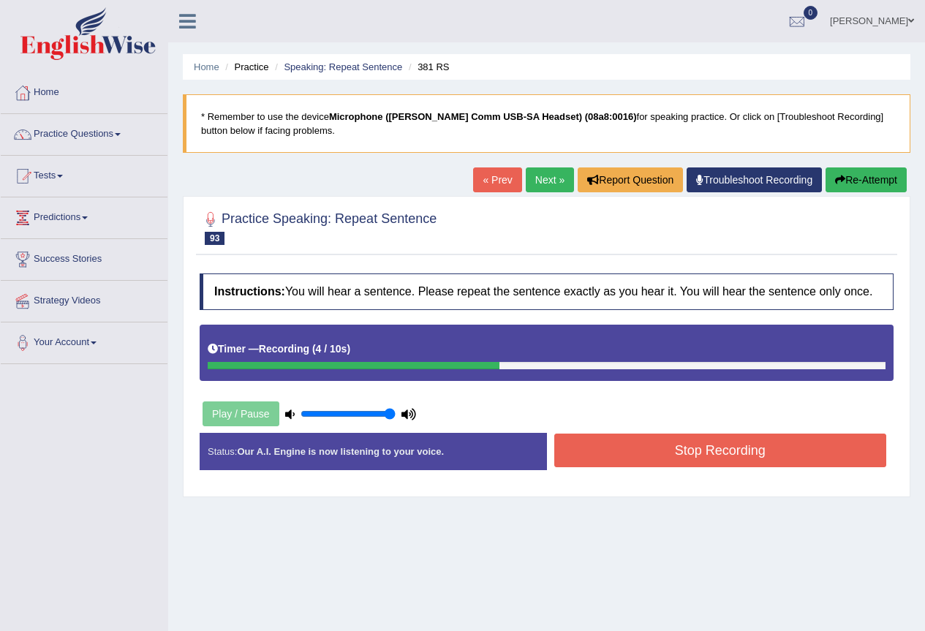
click at [777, 447] on button "Stop Recording" at bounding box center [720, 451] width 333 height 34
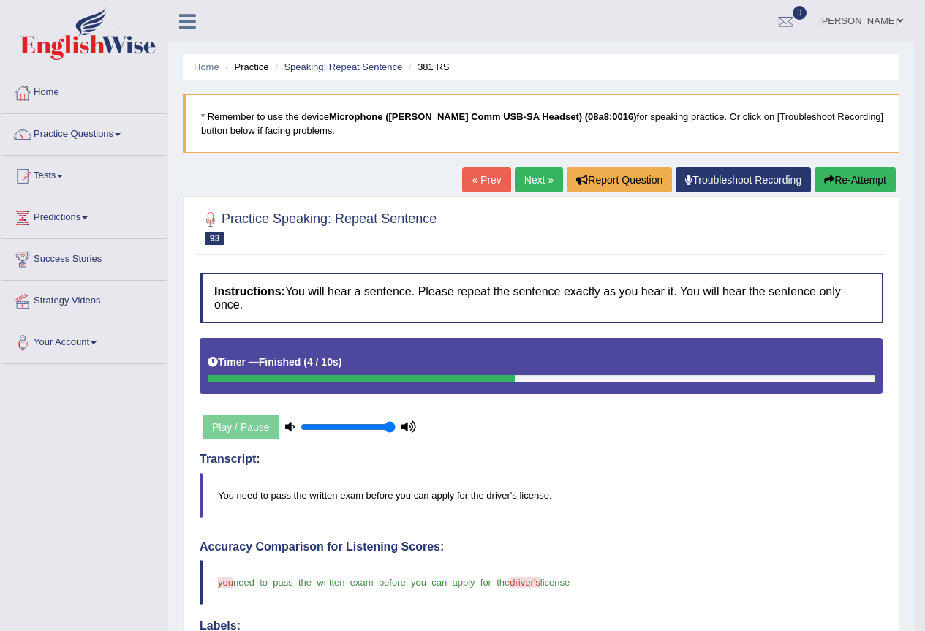
click at [536, 175] on link "Next »" at bounding box center [539, 179] width 48 height 25
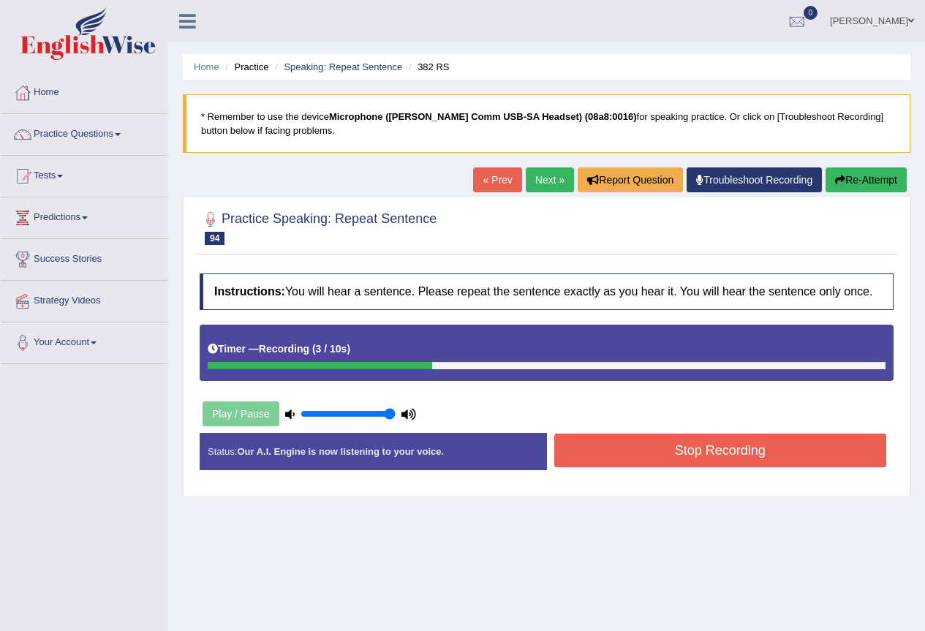
click at [620, 453] on button "Stop Recording" at bounding box center [720, 451] width 333 height 34
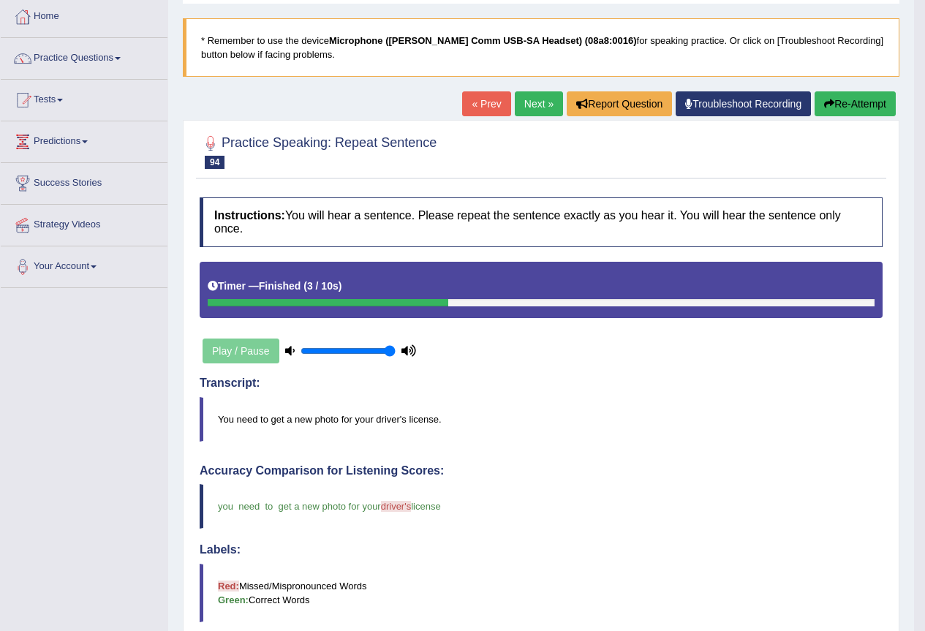
scroll to position [73, 0]
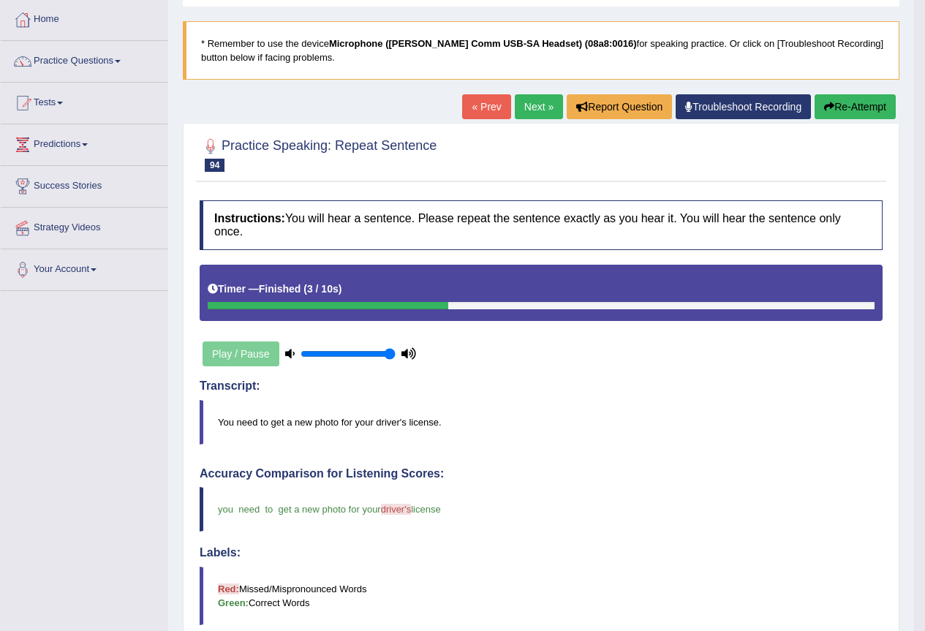
click at [536, 102] on link "Next »" at bounding box center [539, 106] width 48 height 25
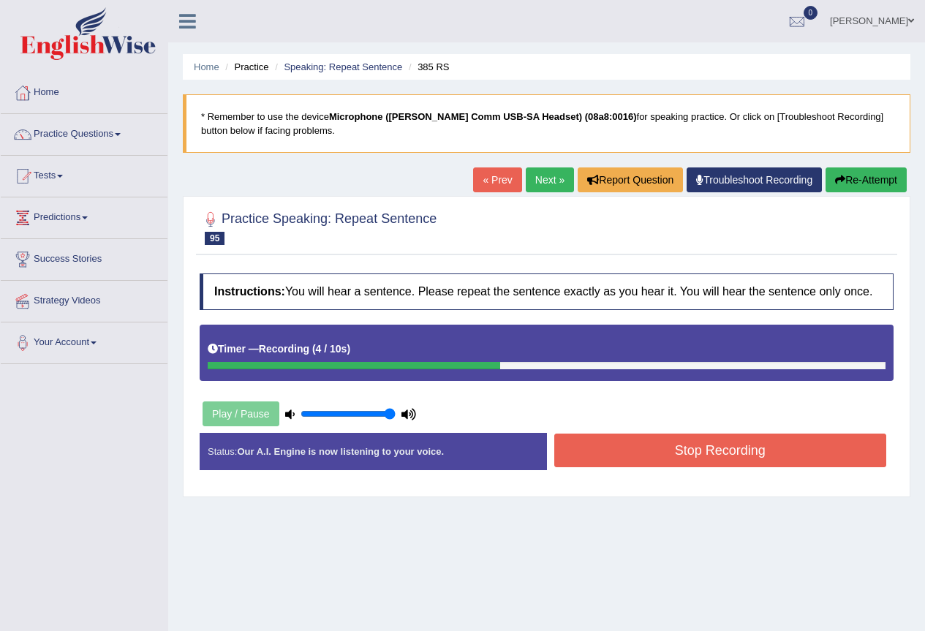
click at [633, 457] on button "Stop Recording" at bounding box center [720, 451] width 333 height 34
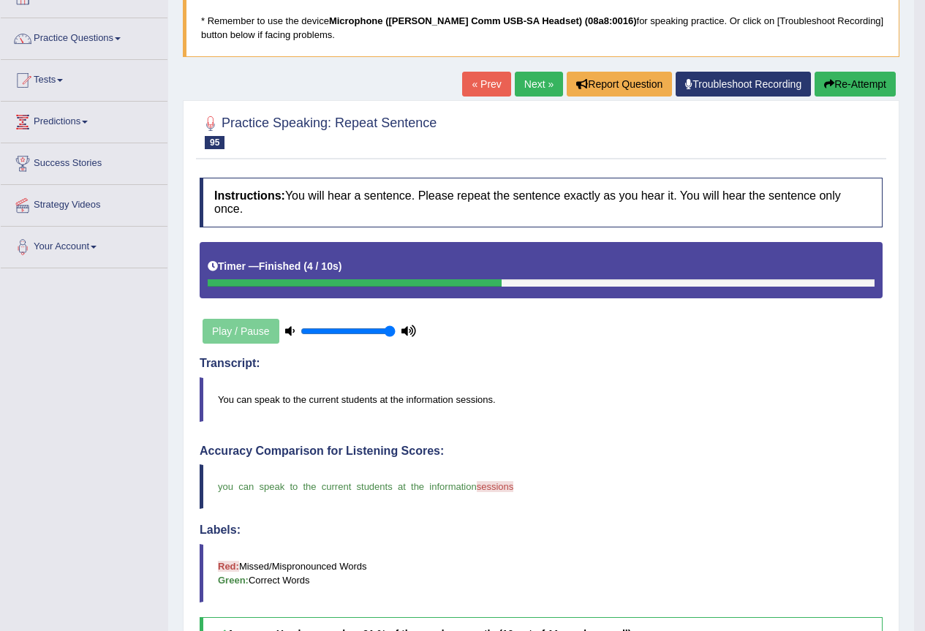
scroll to position [73, 0]
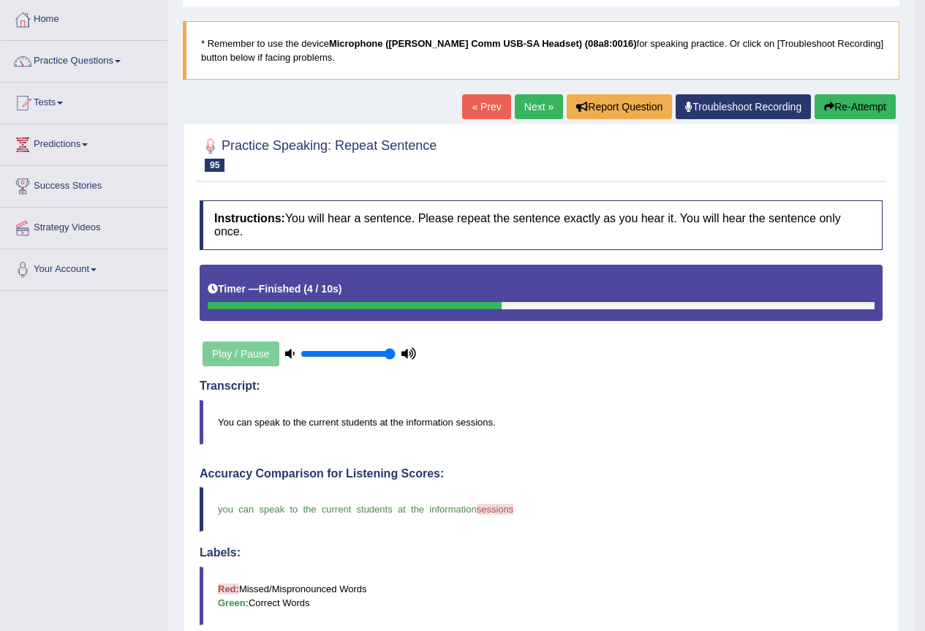
click at [529, 102] on link "Next »" at bounding box center [539, 106] width 48 height 25
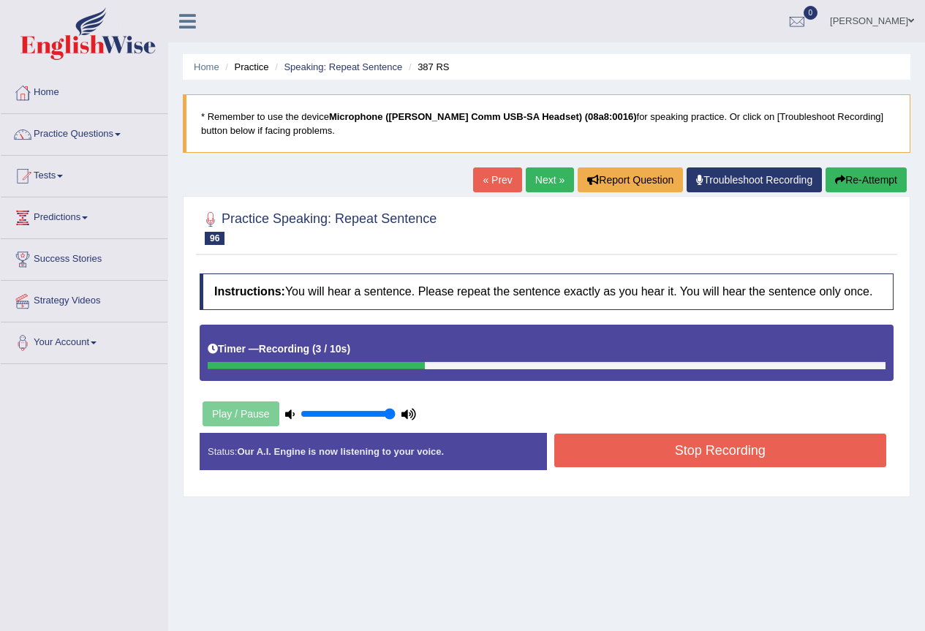
click at [676, 442] on button "Stop Recording" at bounding box center [720, 451] width 333 height 34
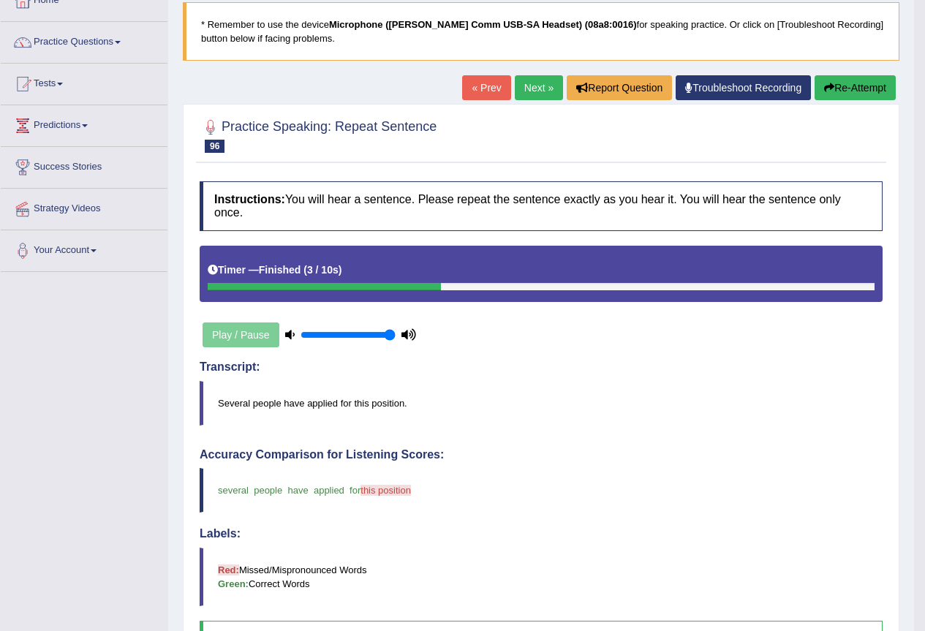
scroll to position [80, 0]
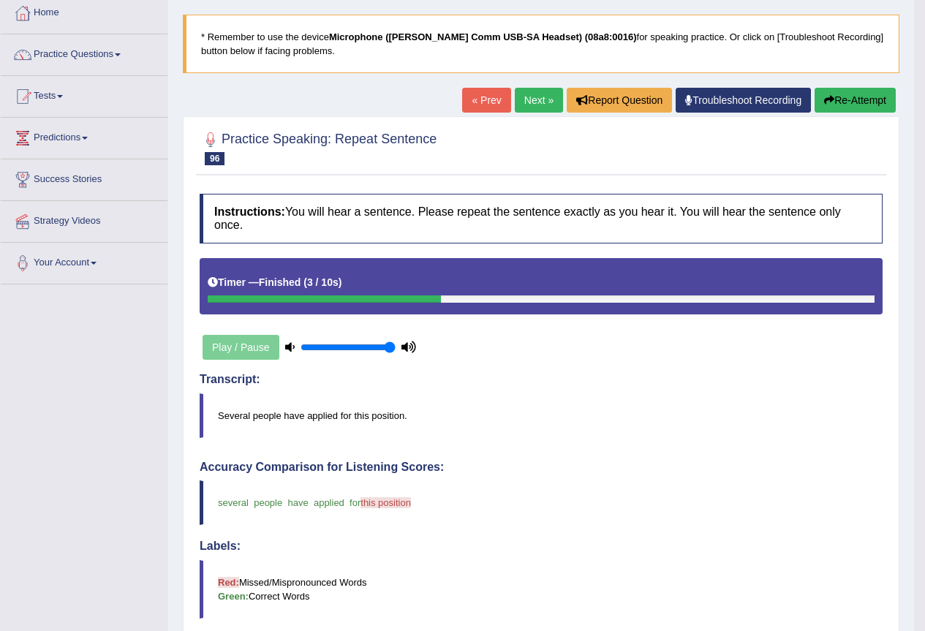
click at [520, 99] on link "Next »" at bounding box center [539, 100] width 48 height 25
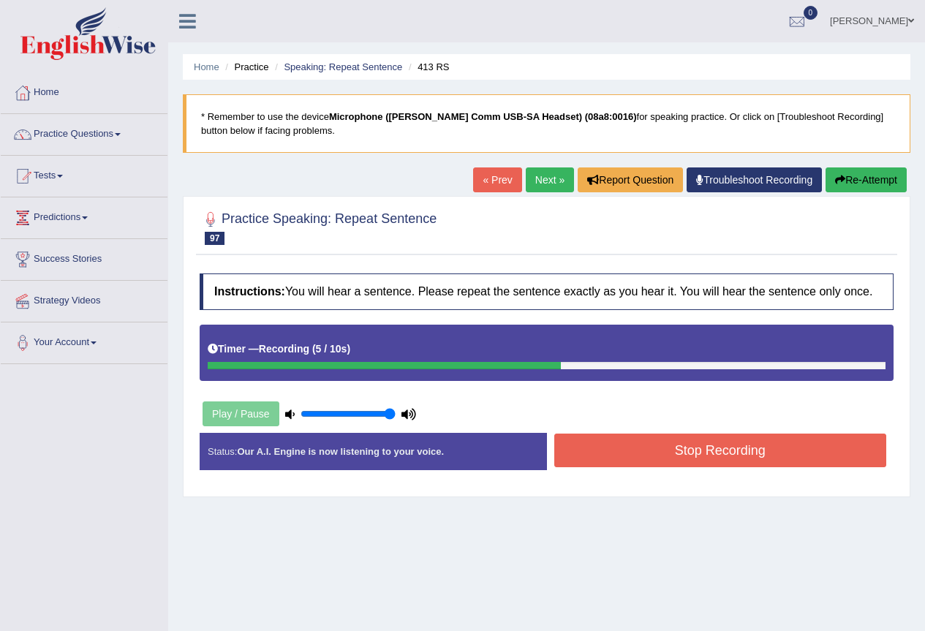
click at [728, 450] on button "Stop Recording" at bounding box center [720, 451] width 333 height 34
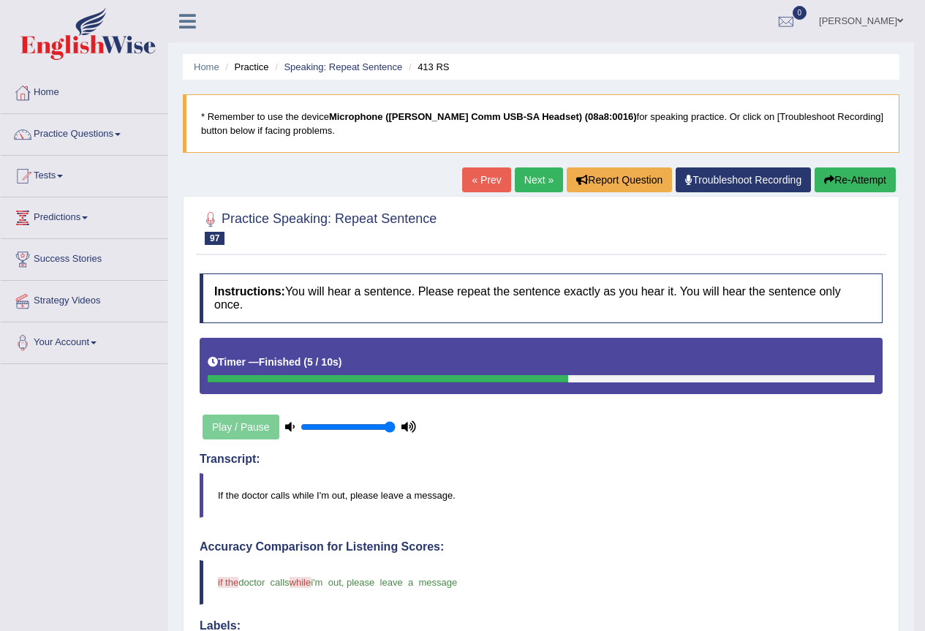
click at [525, 186] on link "Next »" at bounding box center [539, 179] width 48 height 25
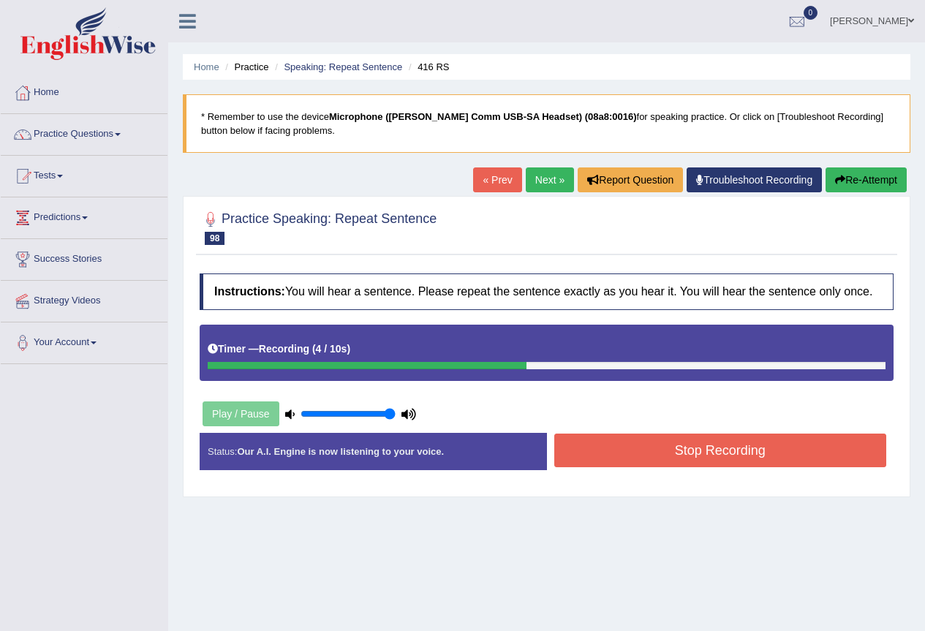
click at [666, 451] on button "Stop Recording" at bounding box center [720, 451] width 333 height 34
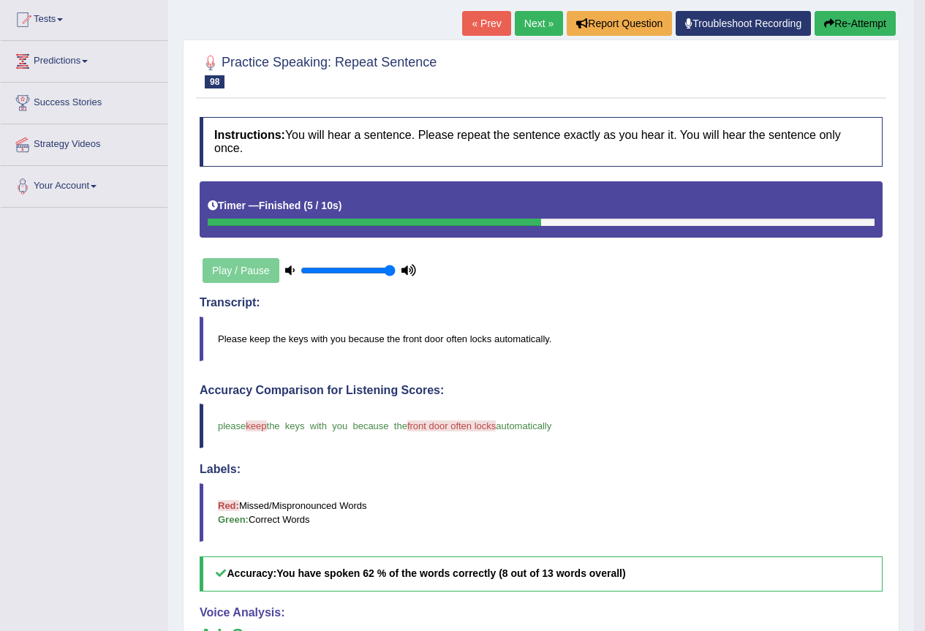
scroll to position [146, 0]
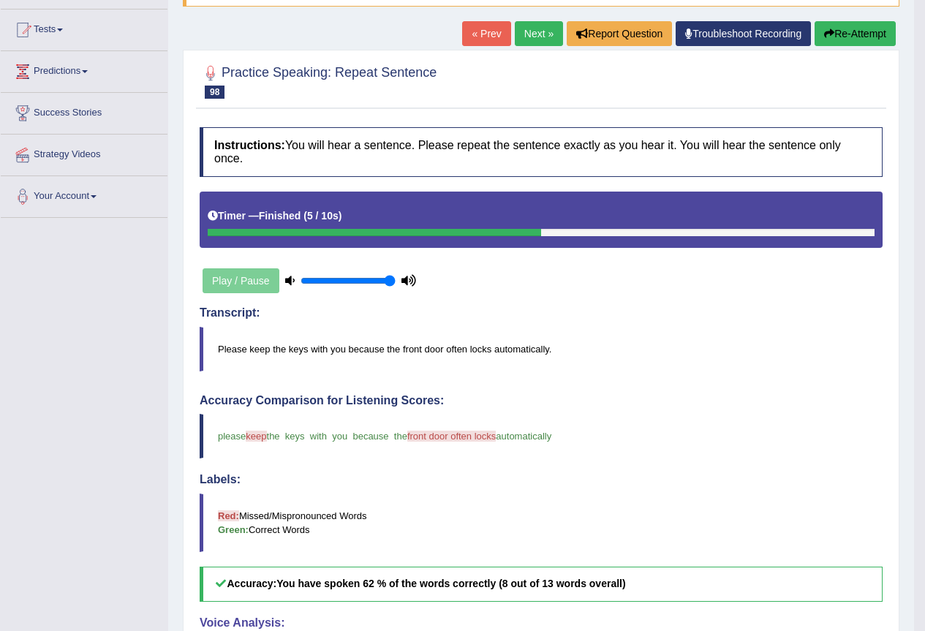
click at [526, 32] on link "Next »" at bounding box center [539, 33] width 48 height 25
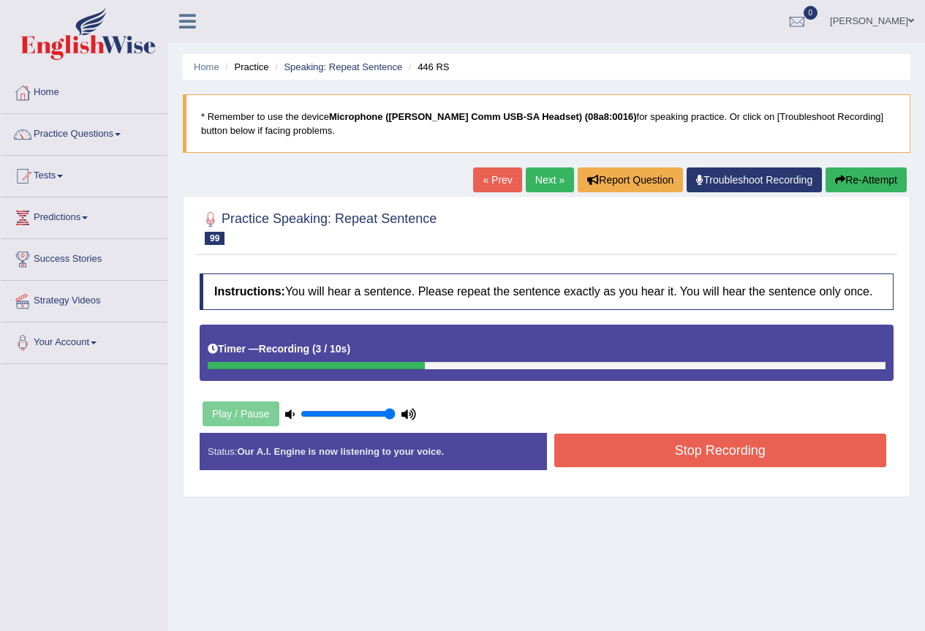
click at [683, 466] on button "Stop Recording" at bounding box center [720, 451] width 333 height 34
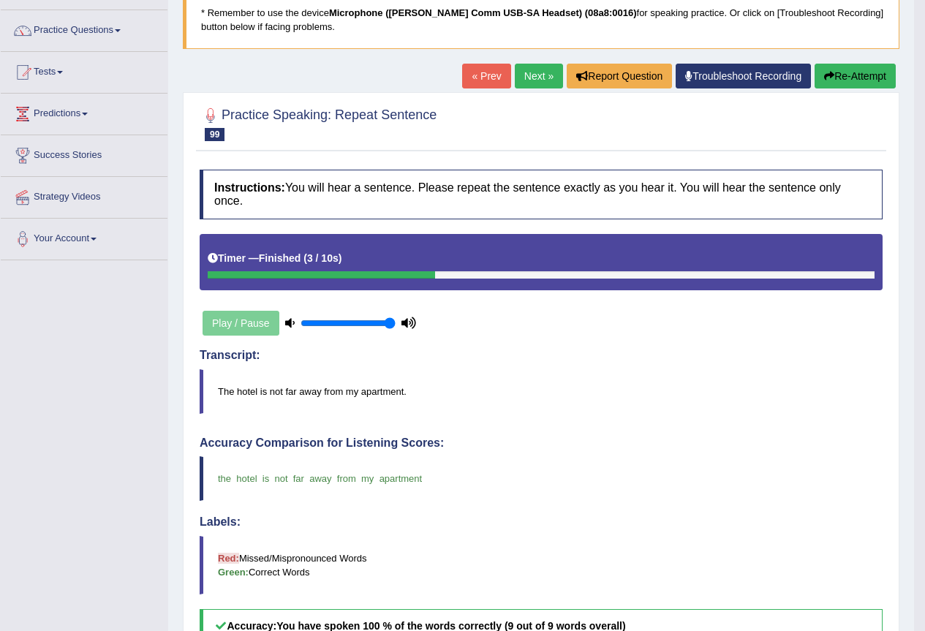
scroll to position [73, 0]
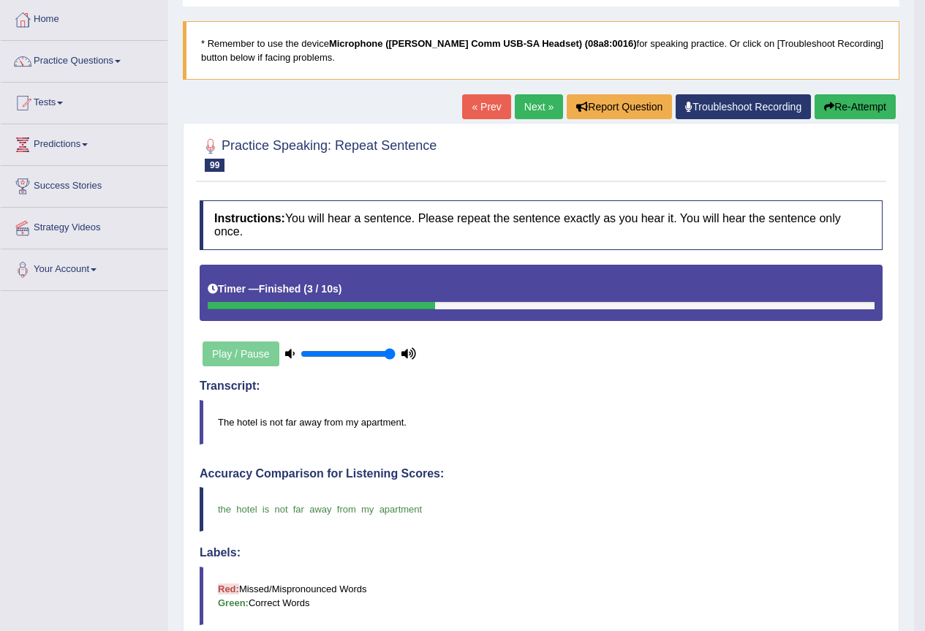
click at [534, 109] on link "Next »" at bounding box center [539, 106] width 48 height 25
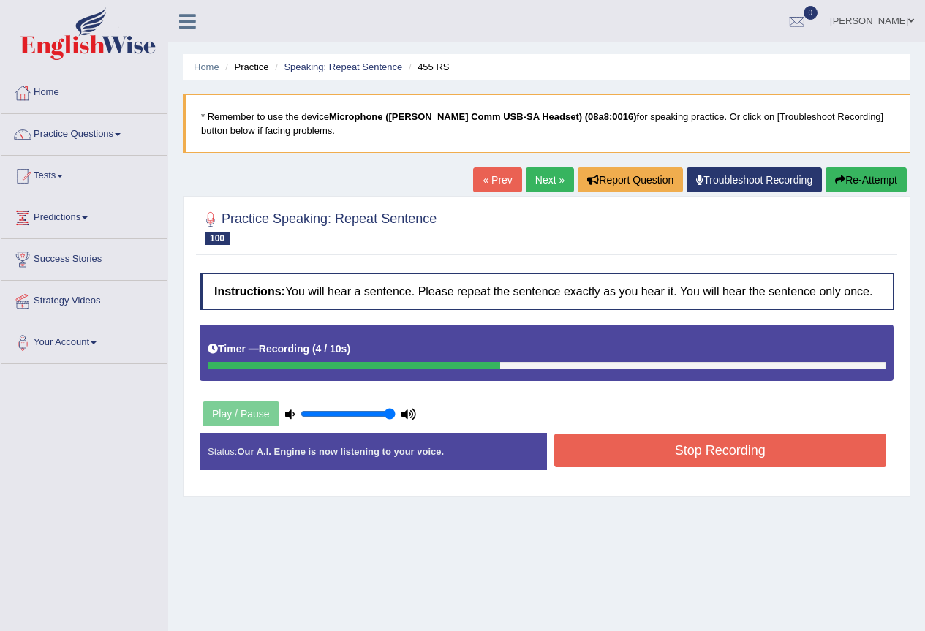
click at [636, 437] on button "Stop Recording" at bounding box center [720, 451] width 333 height 34
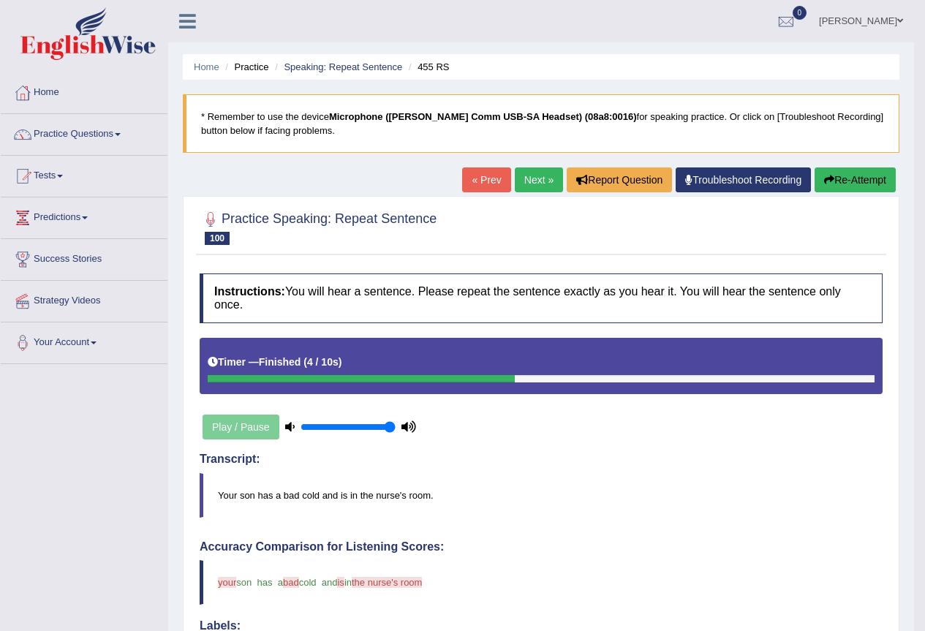
click at [530, 184] on link "Next »" at bounding box center [539, 179] width 48 height 25
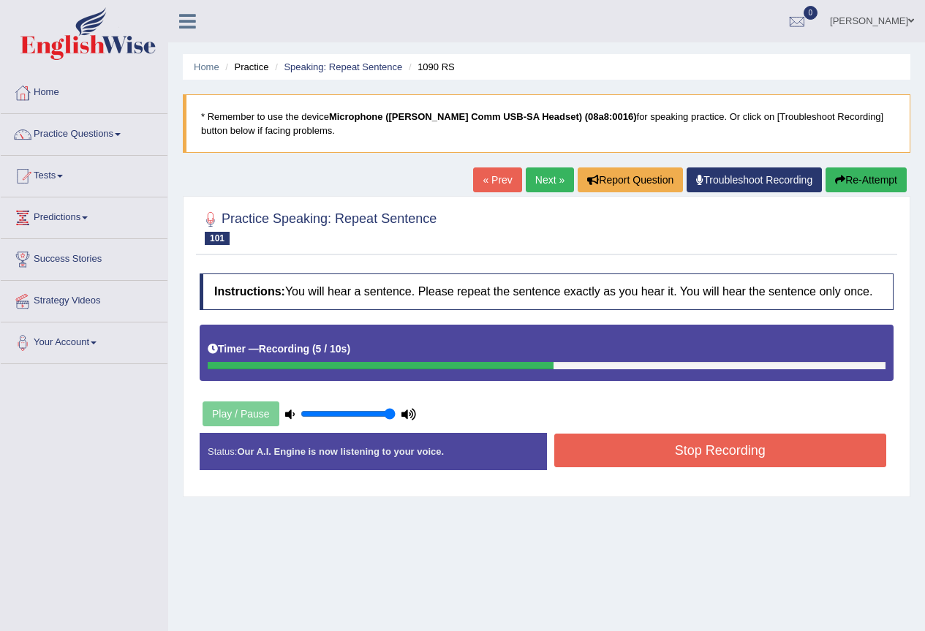
click at [636, 445] on button "Stop Recording" at bounding box center [720, 451] width 333 height 34
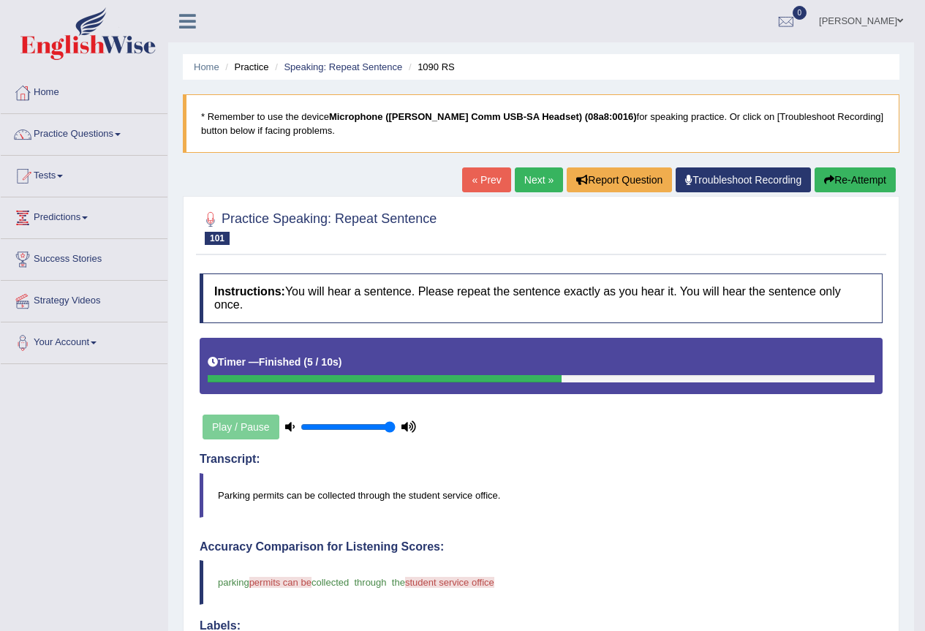
click at [529, 181] on link "Next »" at bounding box center [539, 179] width 48 height 25
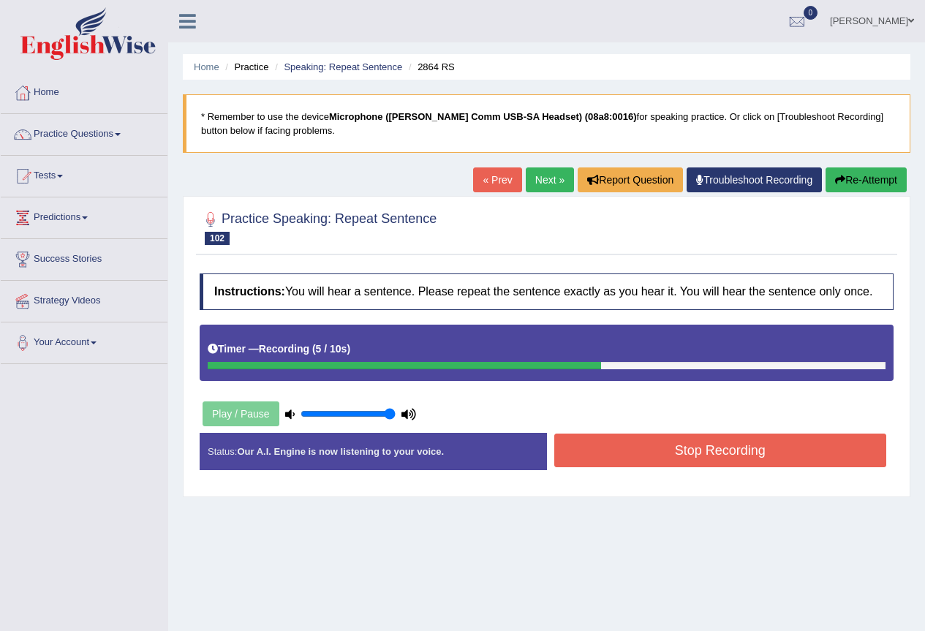
click at [812, 458] on button "Stop Recording" at bounding box center [720, 451] width 333 height 34
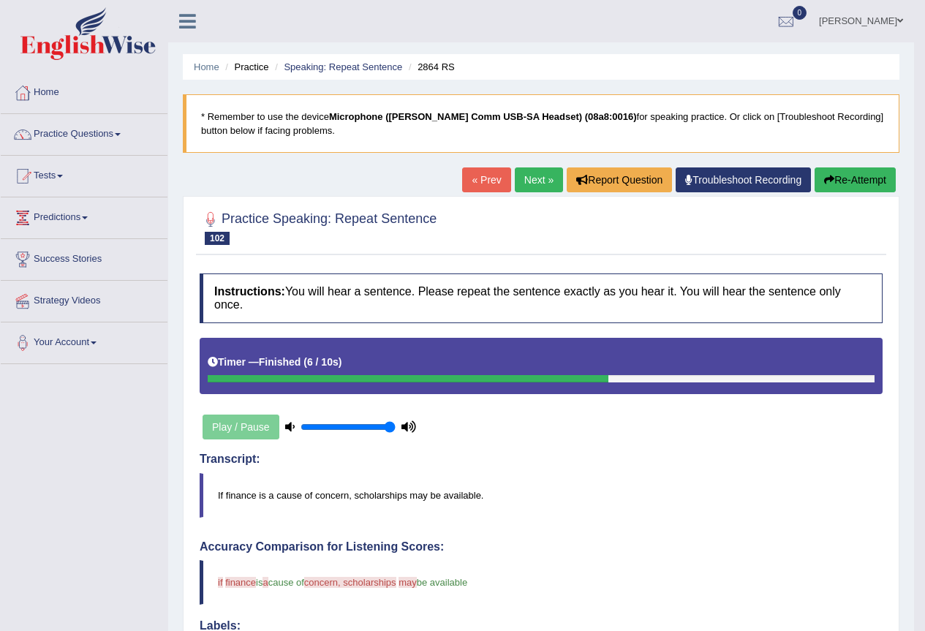
click at [541, 182] on link "Next »" at bounding box center [539, 179] width 48 height 25
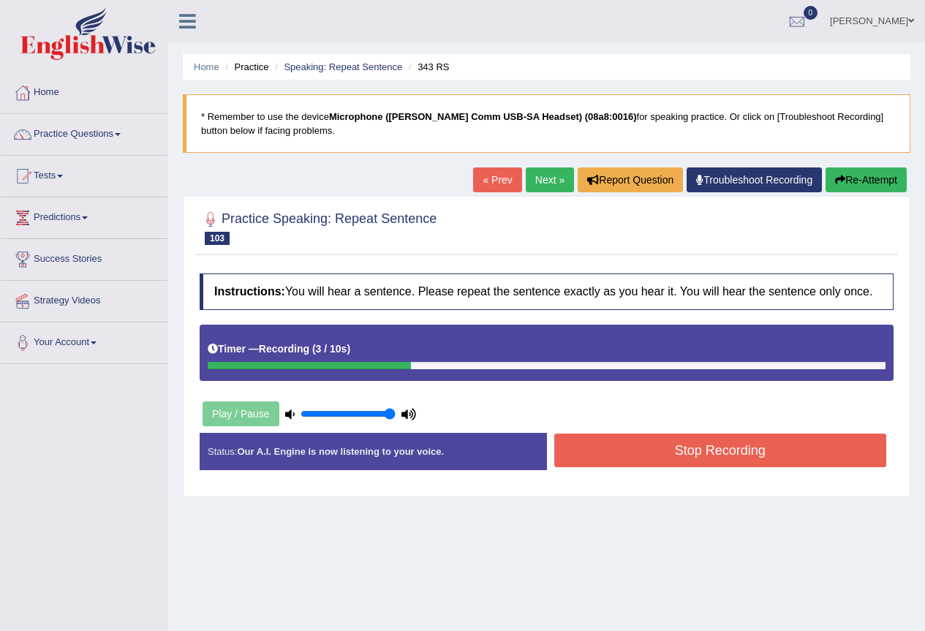
click at [684, 460] on button "Stop Recording" at bounding box center [720, 451] width 333 height 34
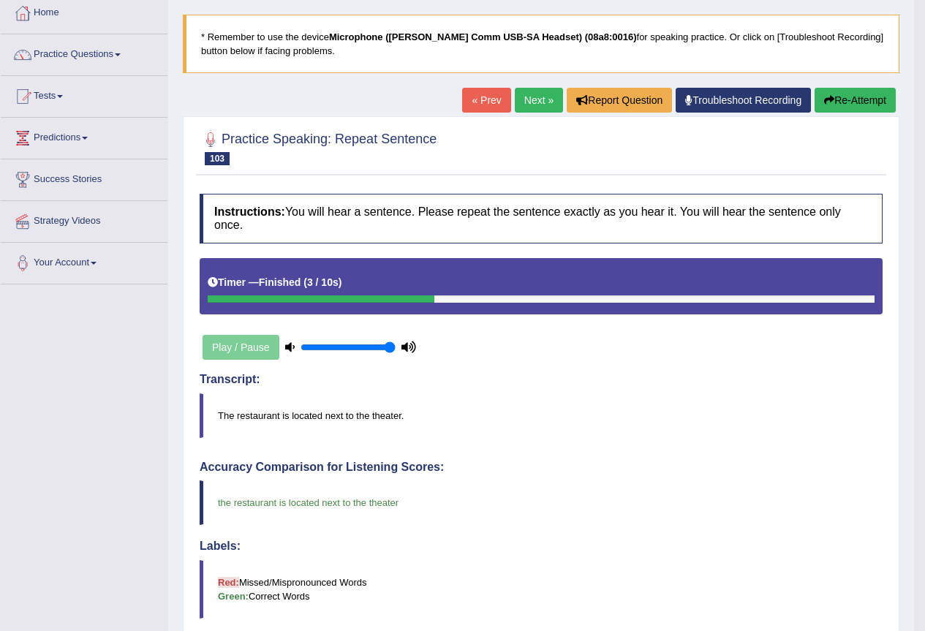
scroll to position [73, 0]
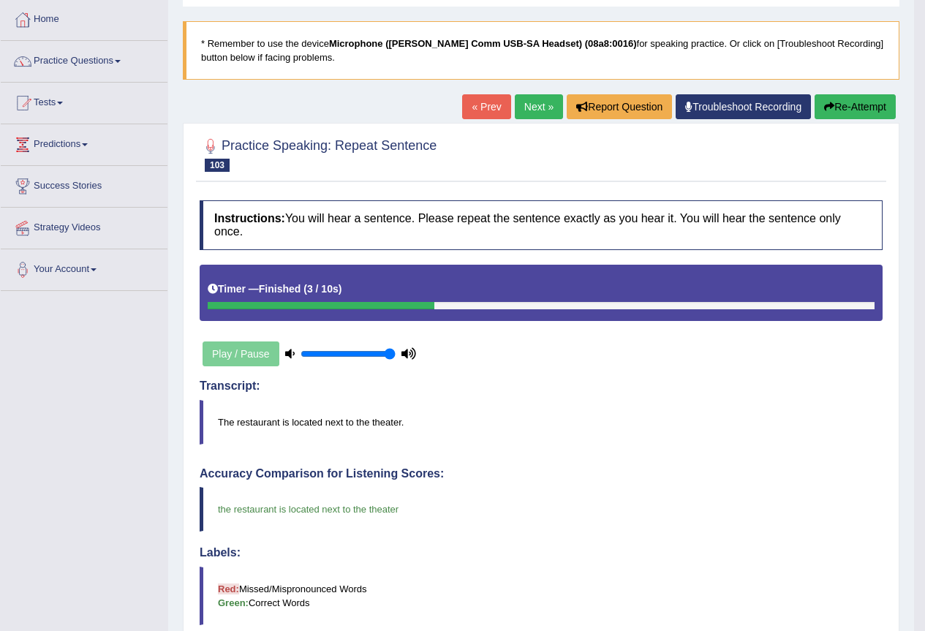
click at [527, 102] on link "Next »" at bounding box center [539, 106] width 48 height 25
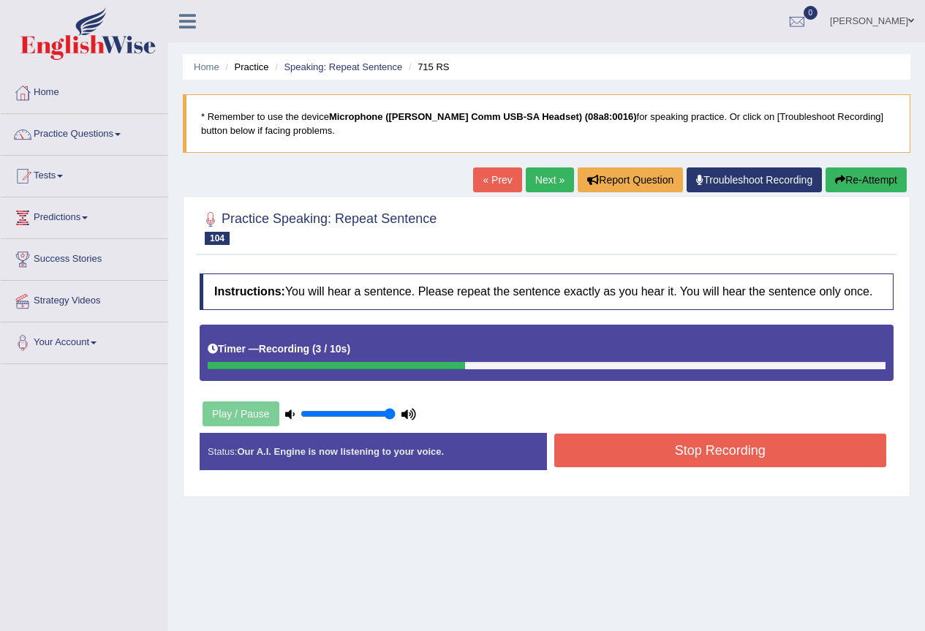
click at [676, 466] on button "Stop Recording" at bounding box center [720, 451] width 333 height 34
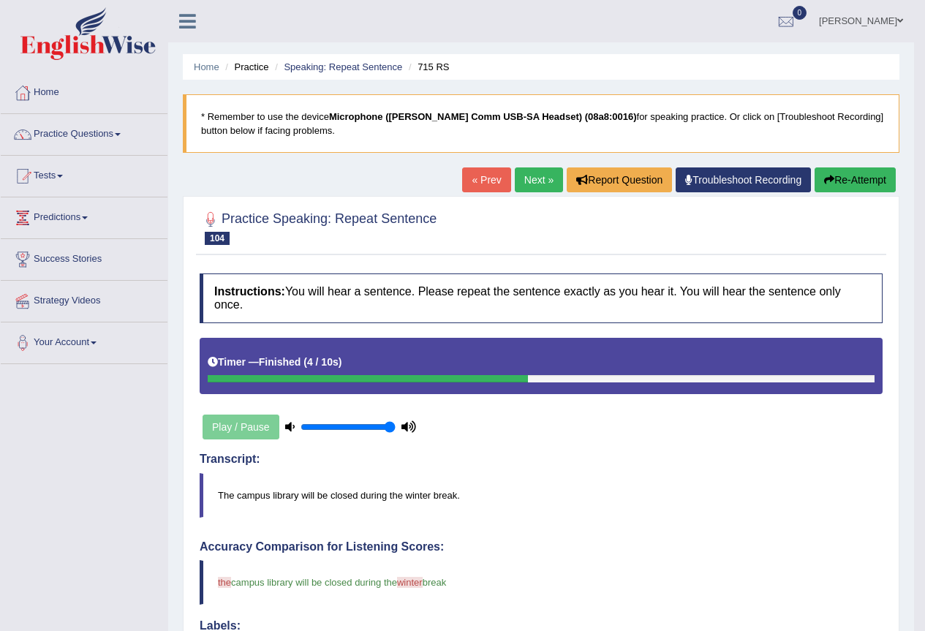
click at [538, 187] on link "Next »" at bounding box center [539, 179] width 48 height 25
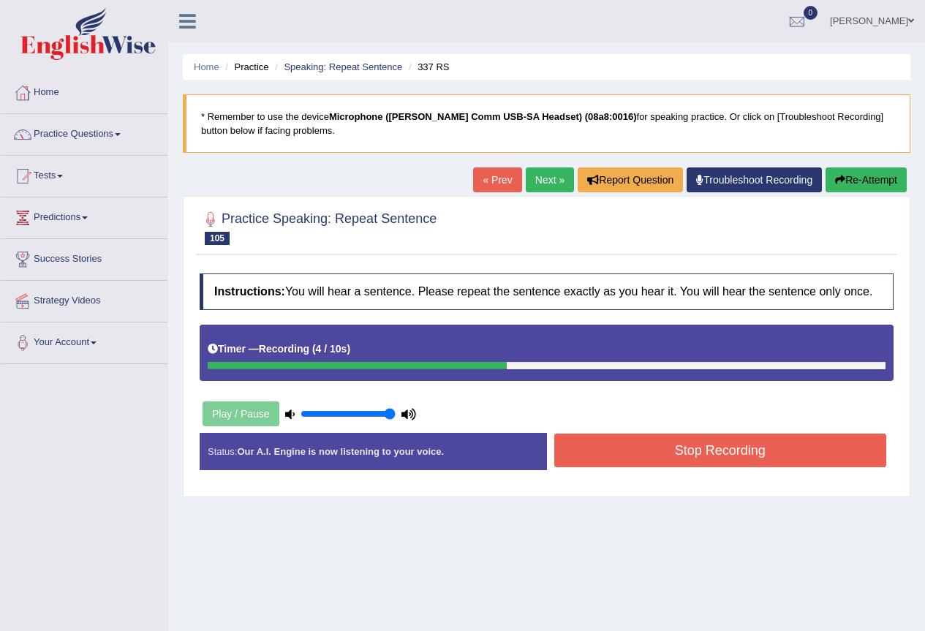
click at [661, 452] on button "Stop Recording" at bounding box center [720, 451] width 333 height 34
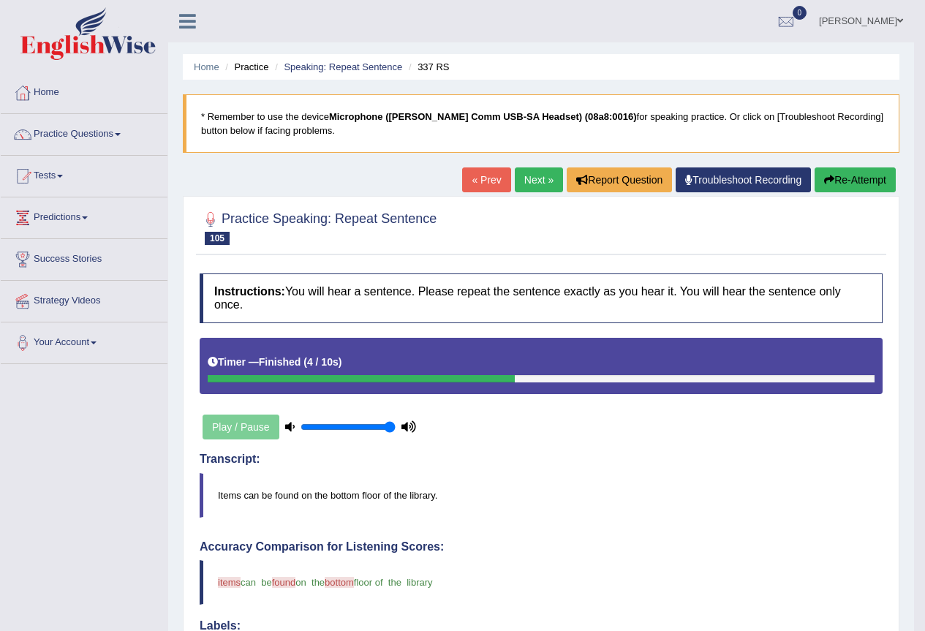
click at [524, 178] on link "Next »" at bounding box center [539, 179] width 48 height 25
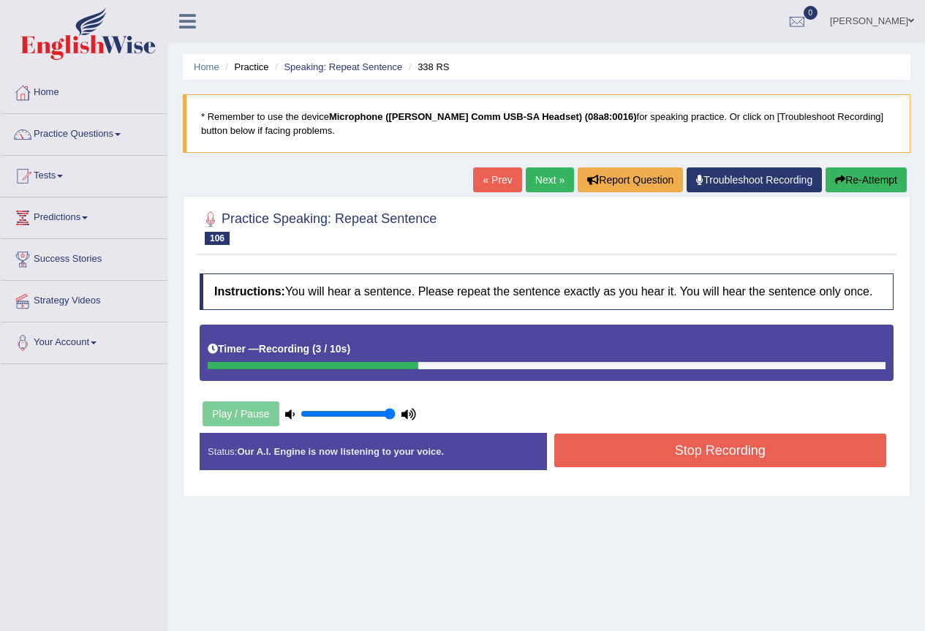
click at [608, 445] on button "Stop Recording" at bounding box center [720, 451] width 333 height 34
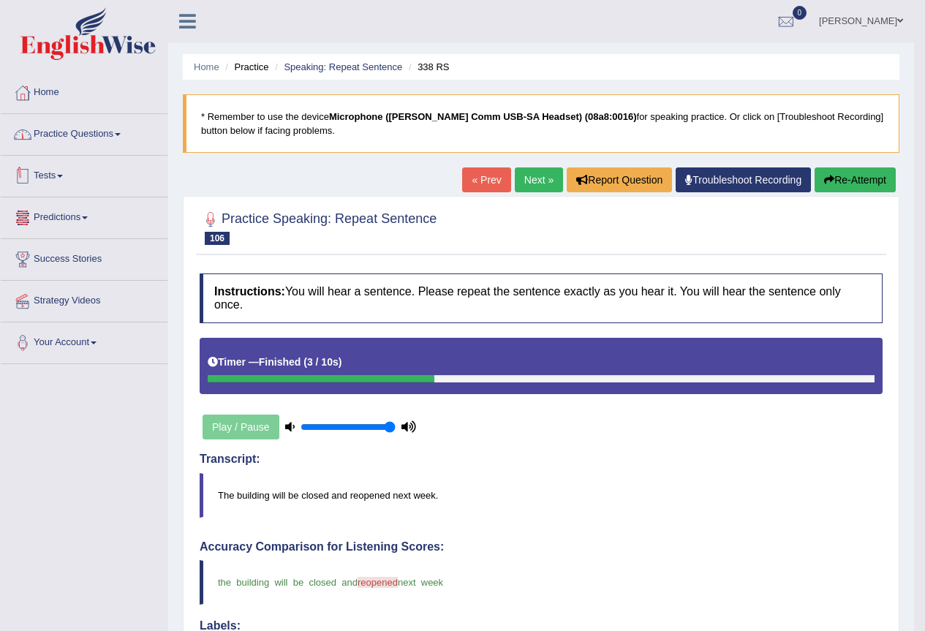
click at [69, 126] on link "Practice Questions" at bounding box center [84, 132] width 167 height 37
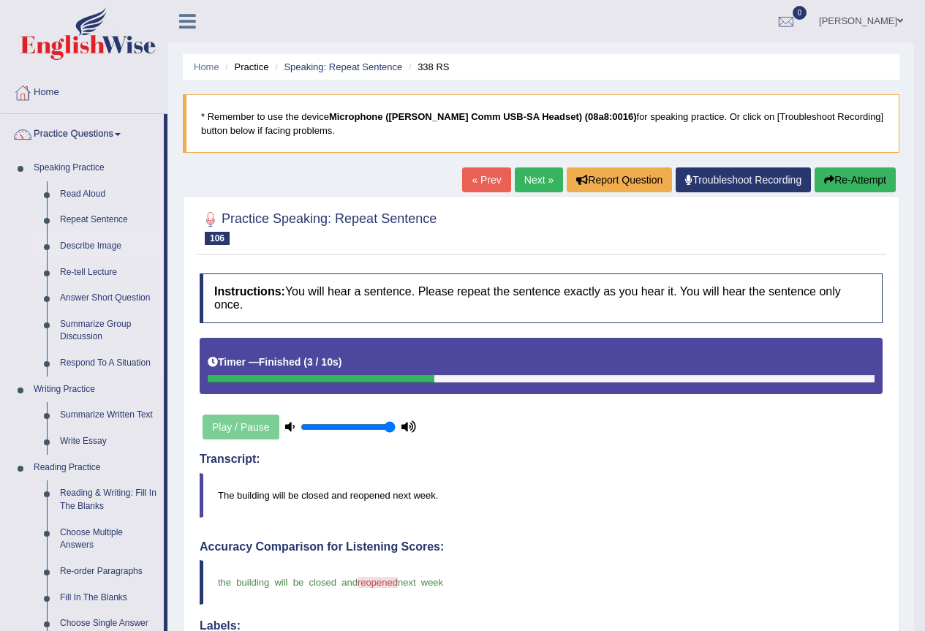
click at [99, 246] on link "Describe Image" at bounding box center [108, 246] width 110 height 26
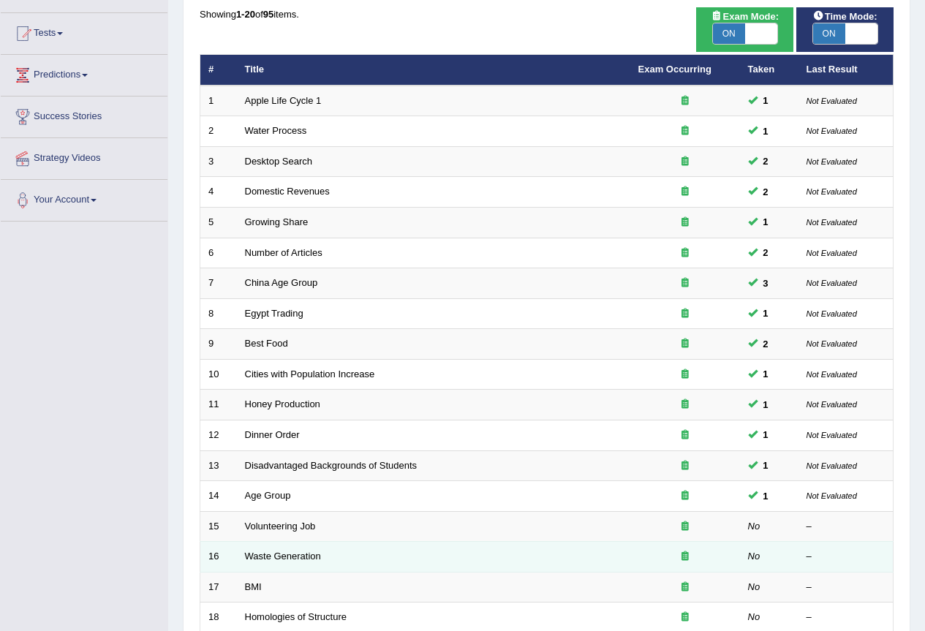
scroll to position [337, 0]
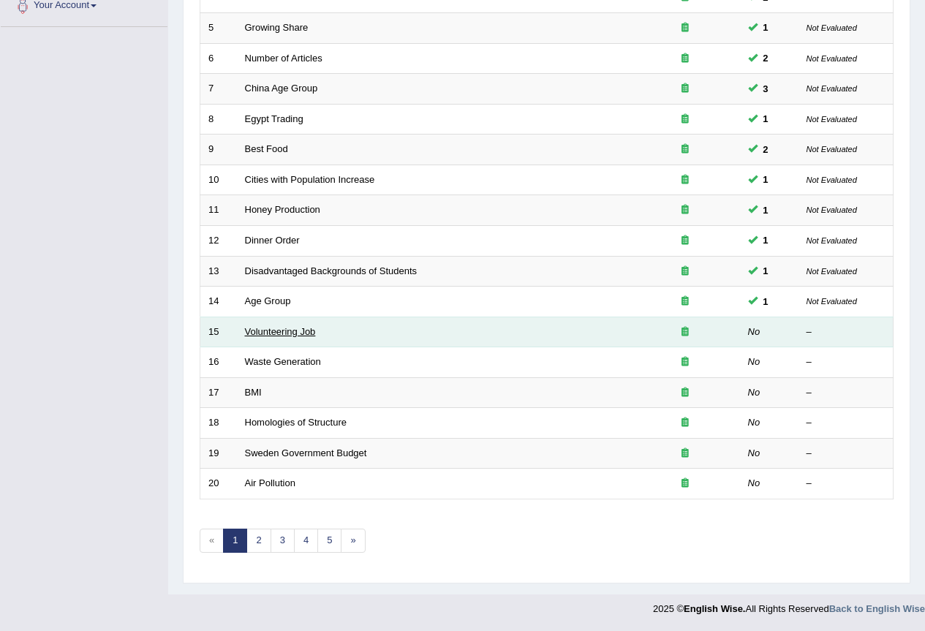
click at [268, 330] on link "Volunteering Job" at bounding box center [280, 331] width 71 height 11
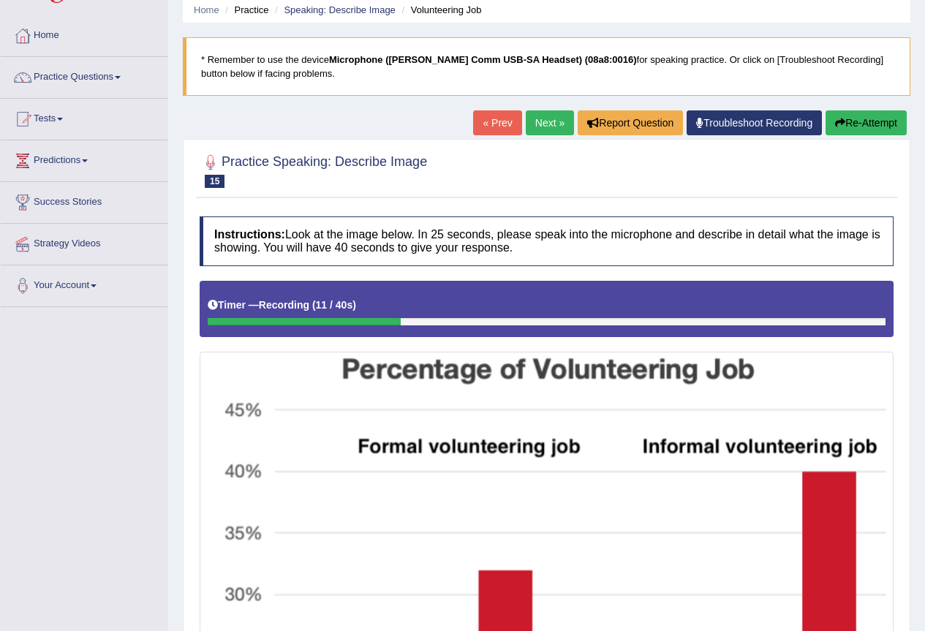
scroll to position [56, 0]
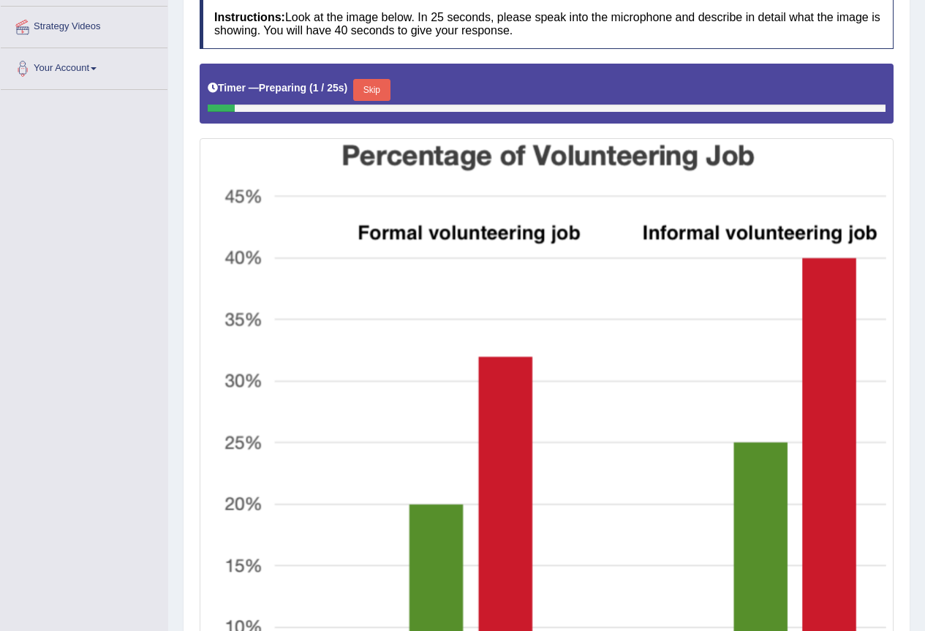
scroll to position [276, 0]
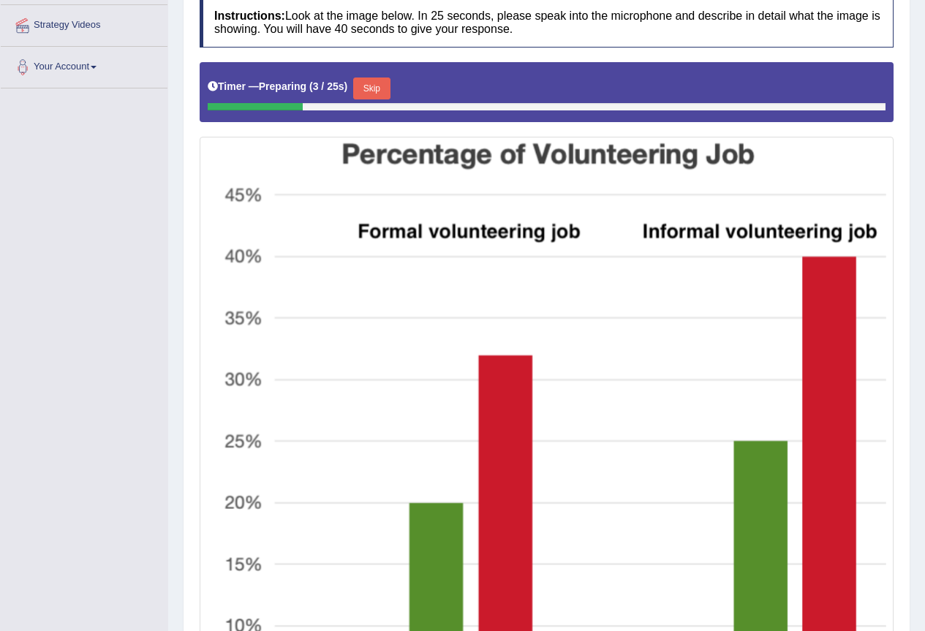
click at [390, 87] on button "Skip" at bounding box center [371, 89] width 37 height 22
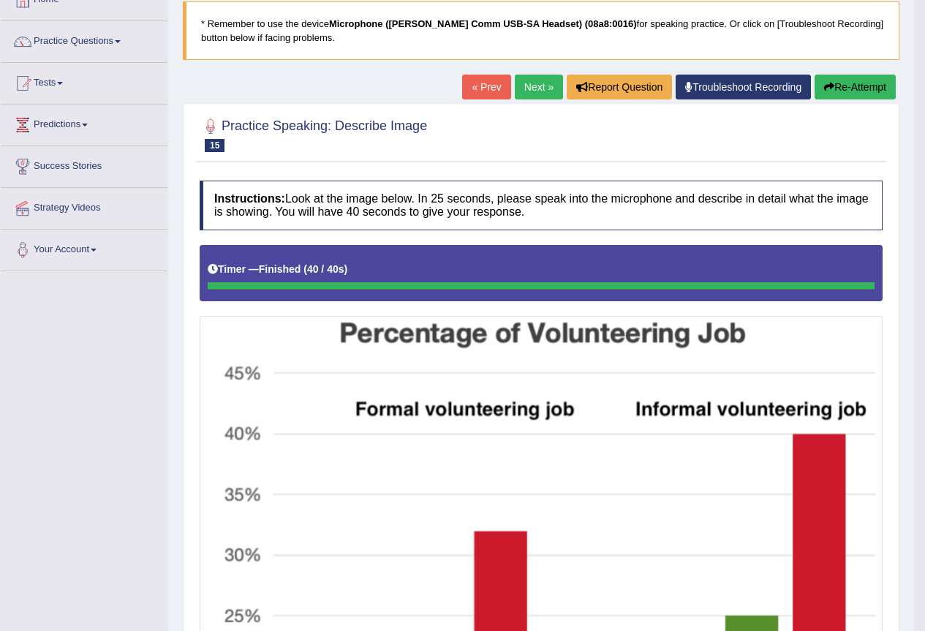
scroll to position [86, 0]
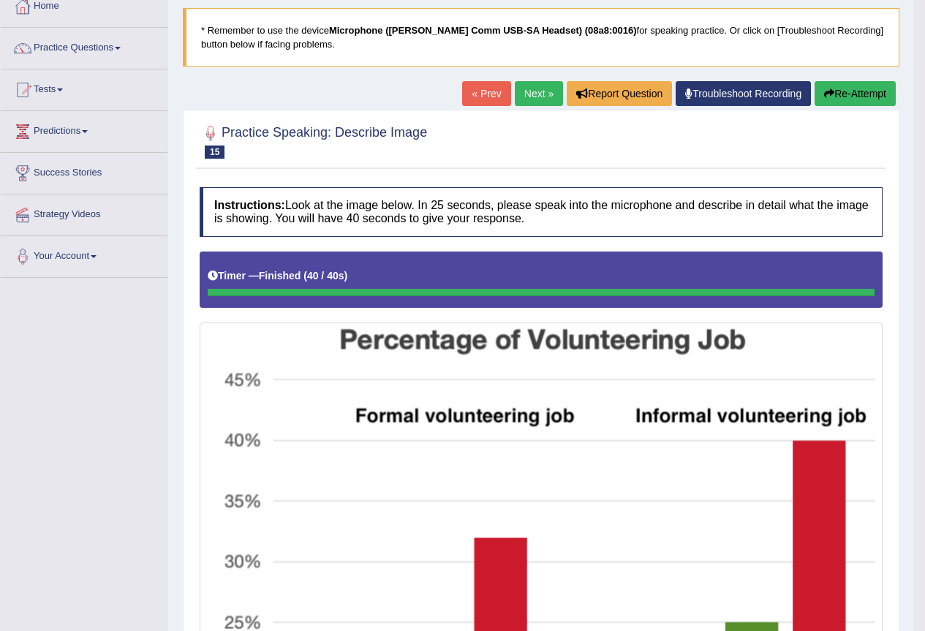
click at [531, 89] on link "Next »" at bounding box center [539, 93] width 48 height 25
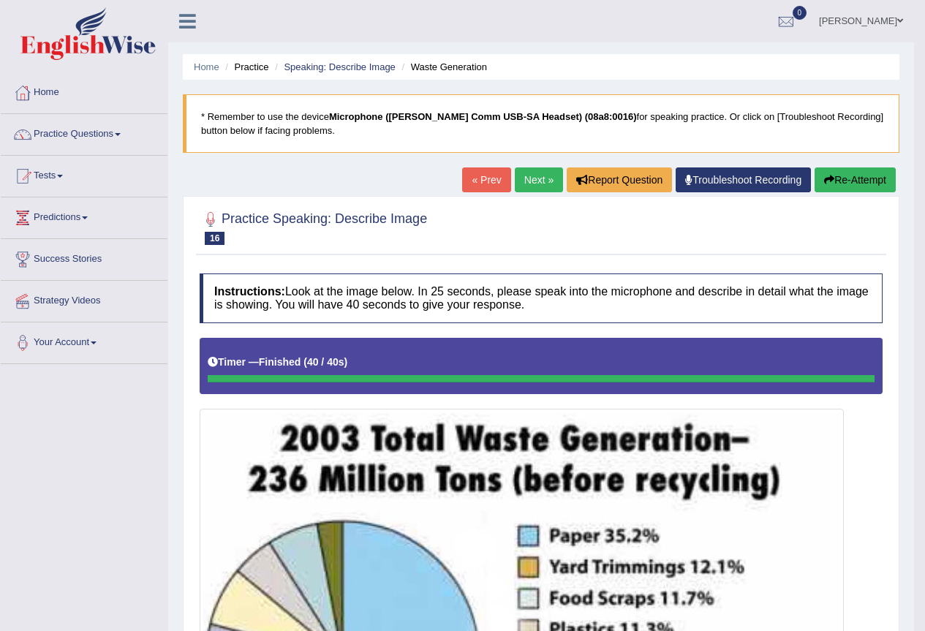
click at [536, 179] on link "Next »" at bounding box center [539, 179] width 48 height 25
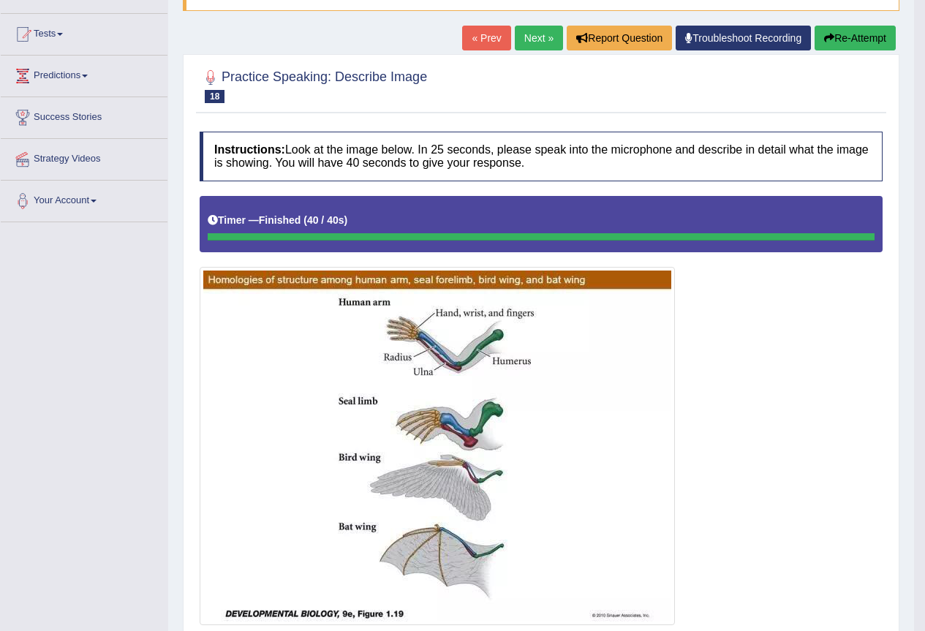
scroll to position [106, 0]
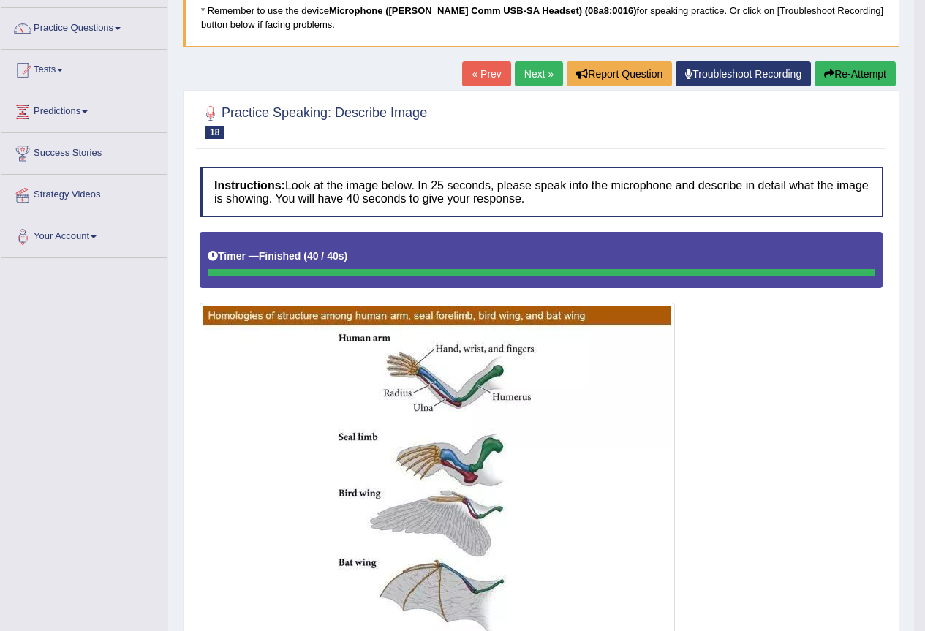
click at [535, 70] on link "Next »" at bounding box center [539, 73] width 48 height 25
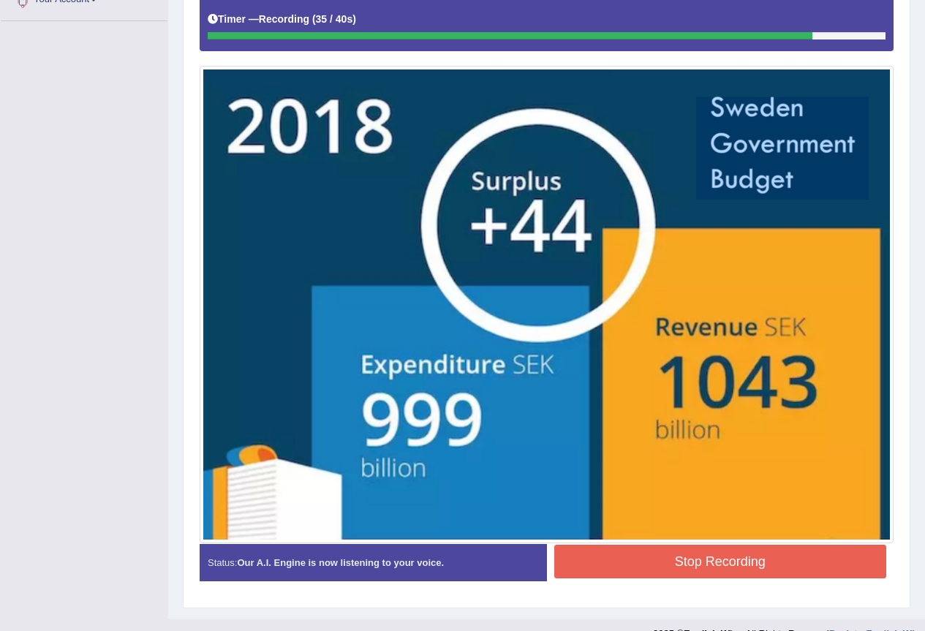
scroll to position [368, 0]
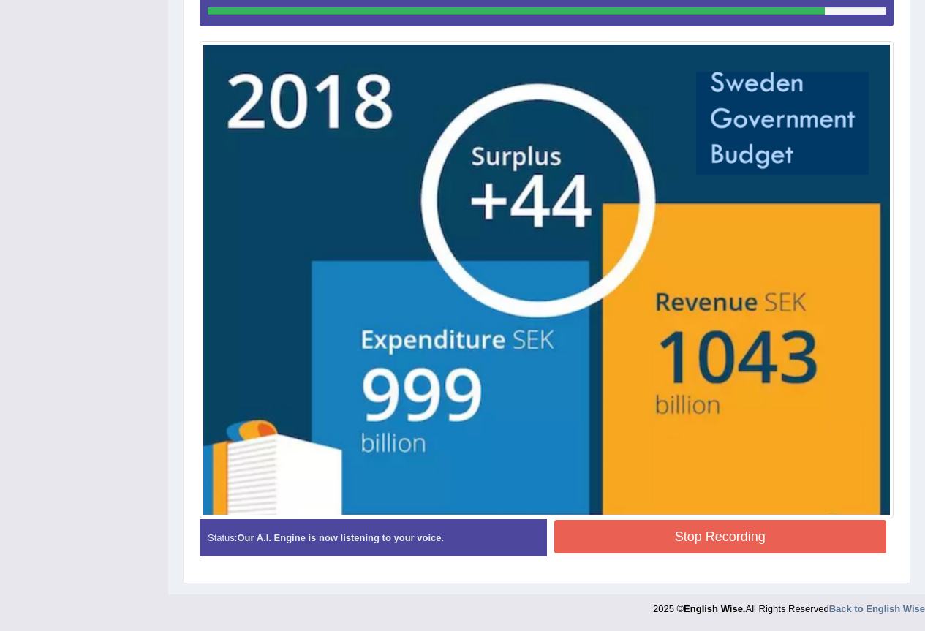
click at [758, 539] on button "Stop Recording" at bounding box center [720, 537] width 333 height 34
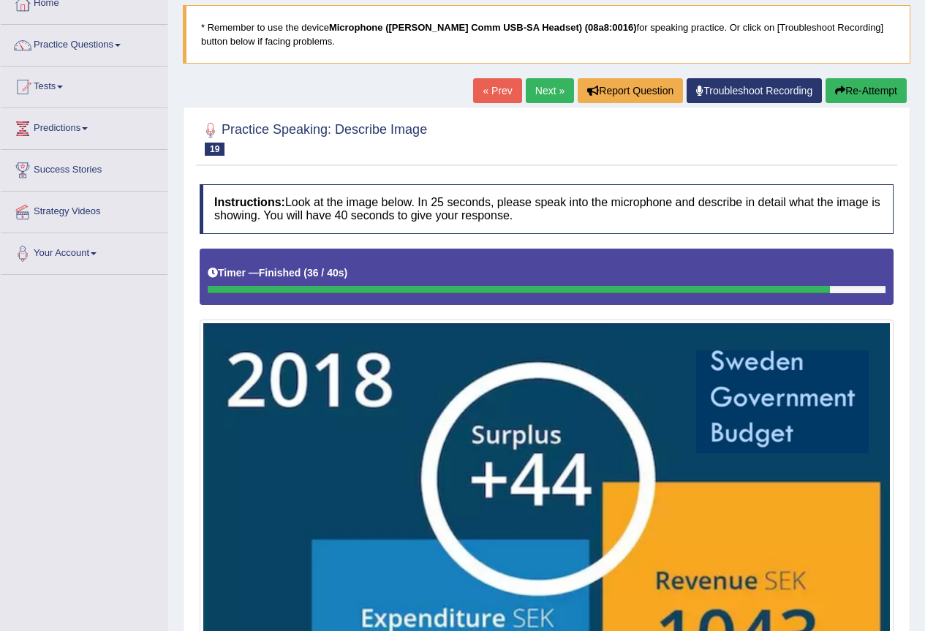
scroll to position [455, 0]
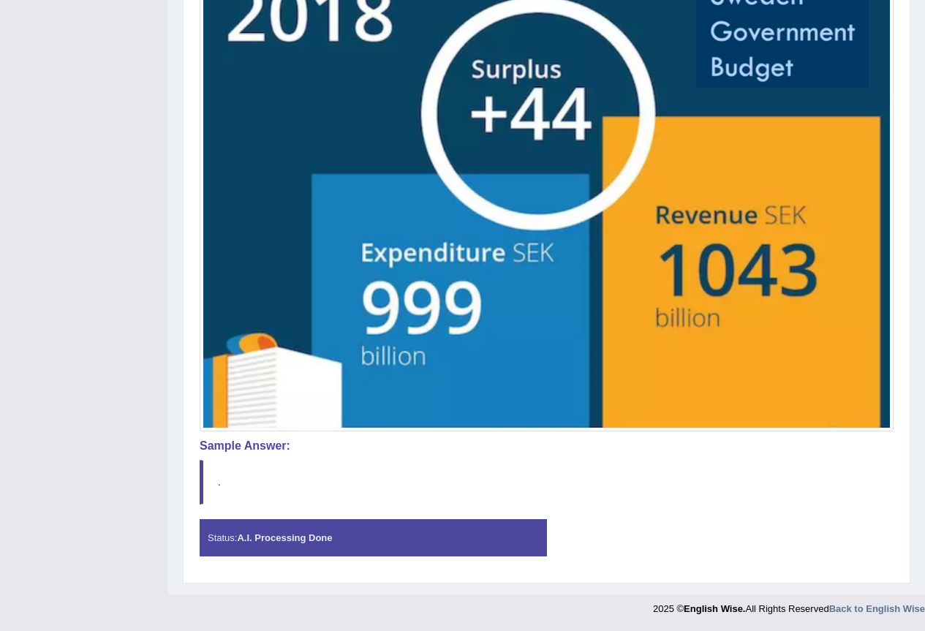
click at [148, 182] on div "Toggle navigation Home Practice Questions Speaking Practice Read Aloud Repeat S…" at bounding box center [462, 84] width 925 height 1078
click at [315, 460] on blockquote "." at bounding box center [547, 482] width 694 height 45
click at [314, 460] on blockquote "." at bounding box center [547, 482] width 694 height 45
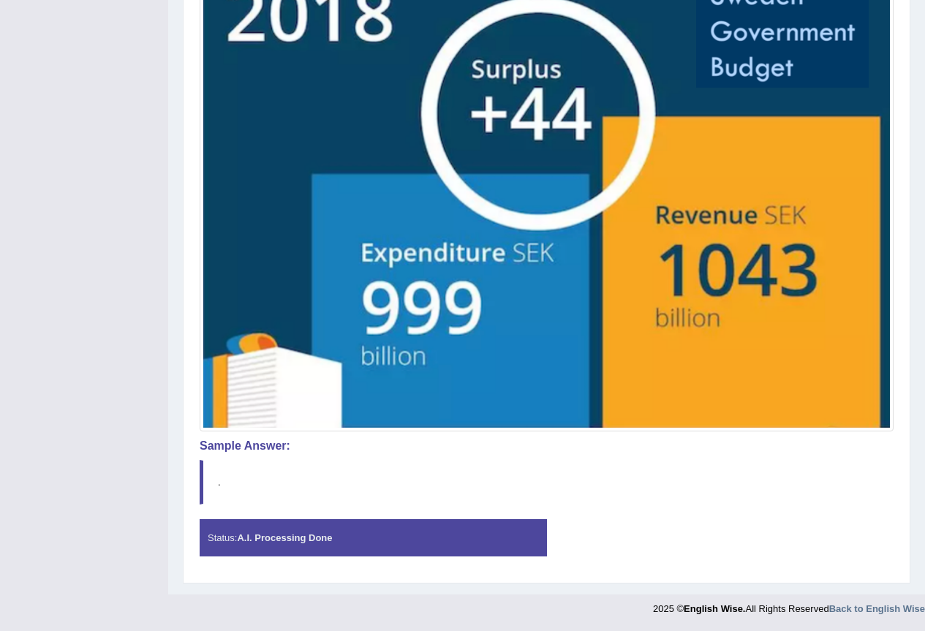
click at [318, 445] on div "Instructions: Look at the image below. In 25 seconds, please speak into the mic…" at bounding box center [546, 193] width 701 height 764
click at [466, 140] on img at bounding box center [546, 193] width 687 height 470
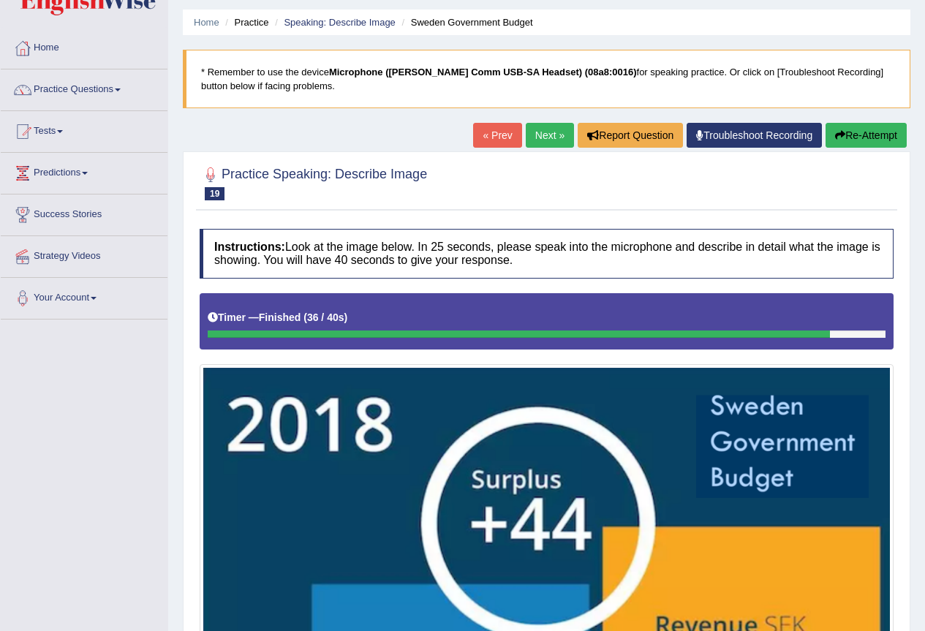
scroll to position [0, 0]
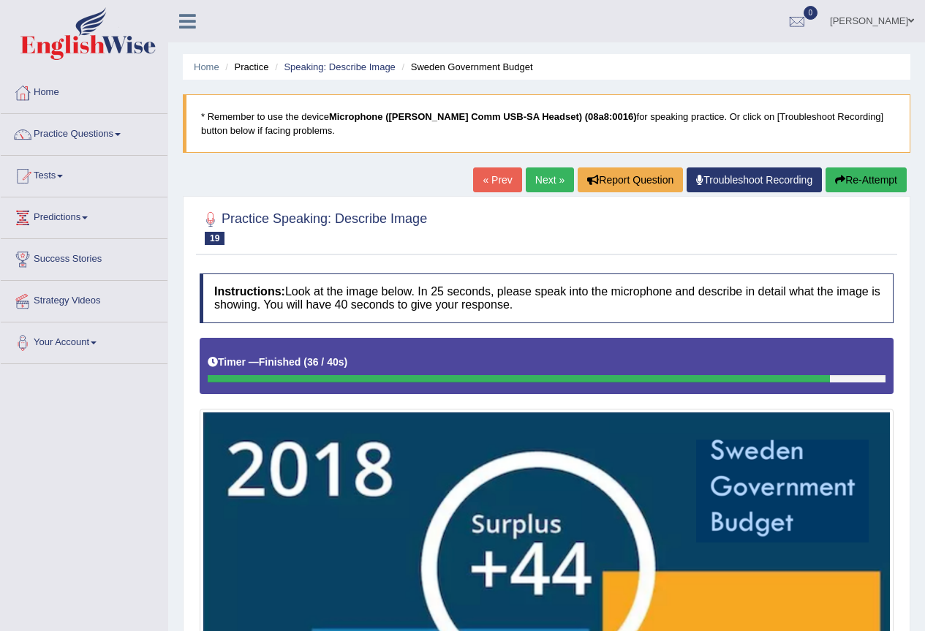
click at [541, 180] on link "Next »" at bounding box center [550, 179] width 48 height 25
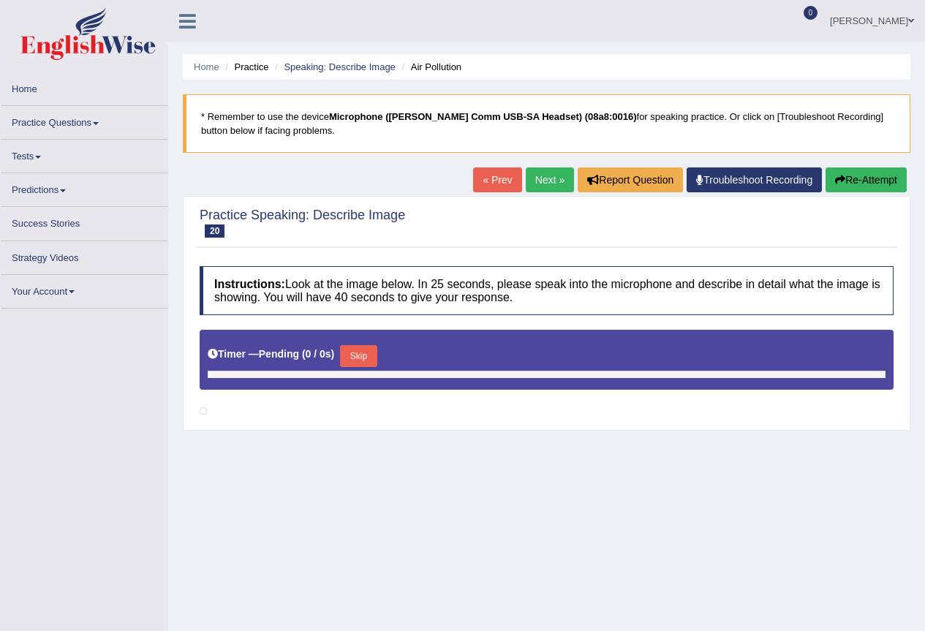
click at [473, 178] on link "« Prev" at bounding box center [497, 179] width 48 height 25
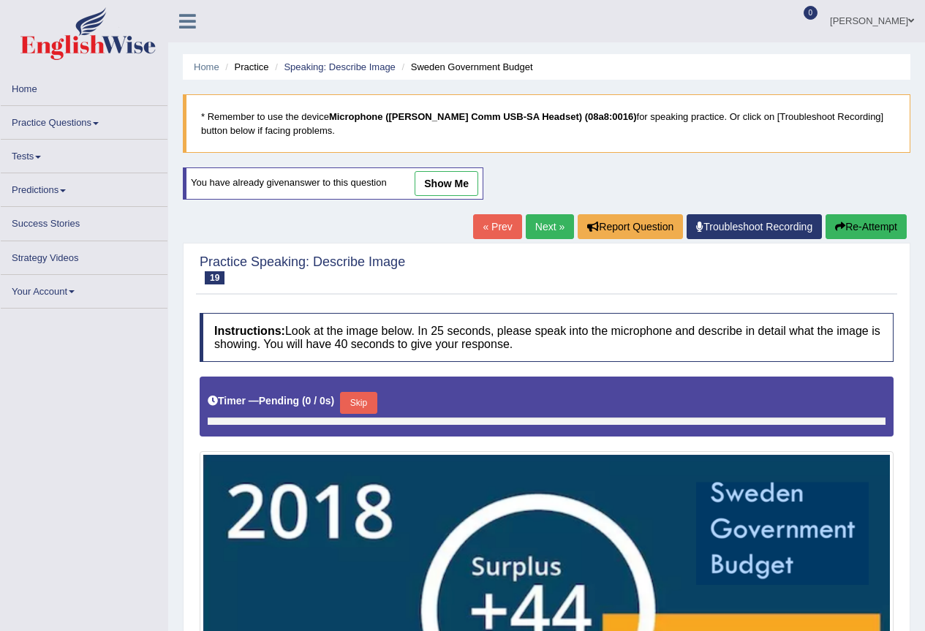
click at [468, 189] on link "show me" at bounding box center [447, 183] width 64 height 25
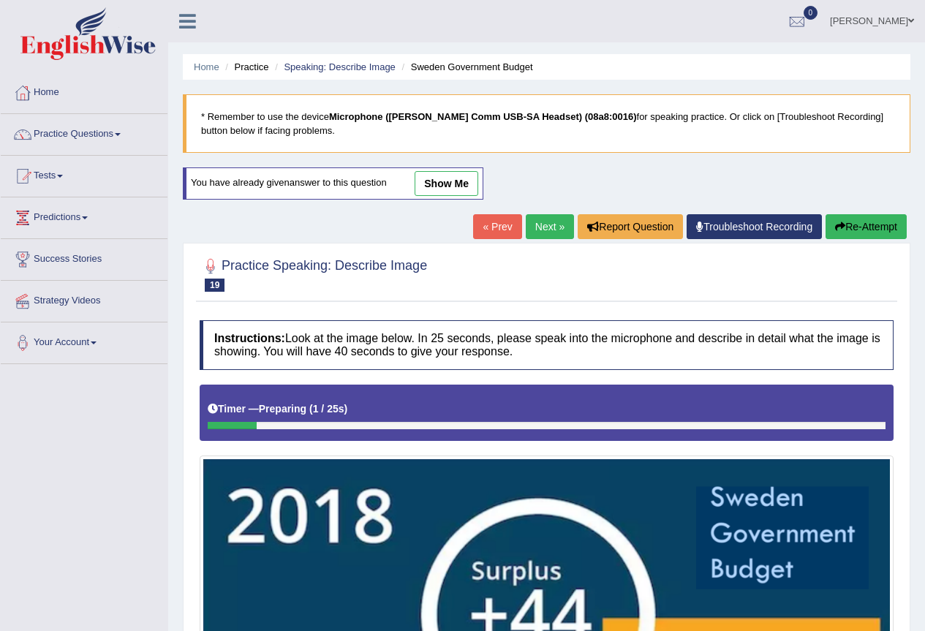
click at [445, 185] on link "show me" at bounding box center [447, 183] width 64 height 25
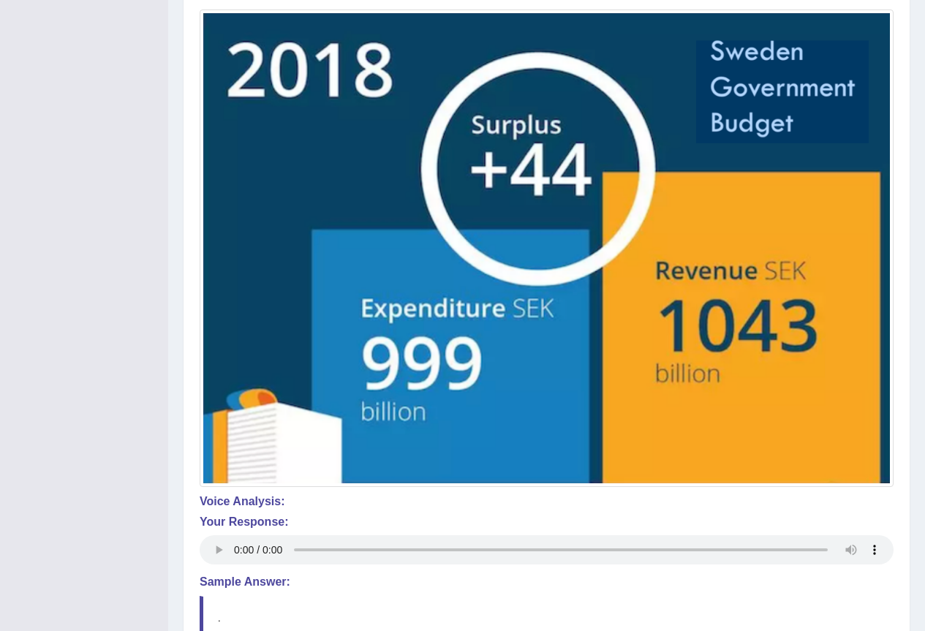
scroll to position [177, 0]
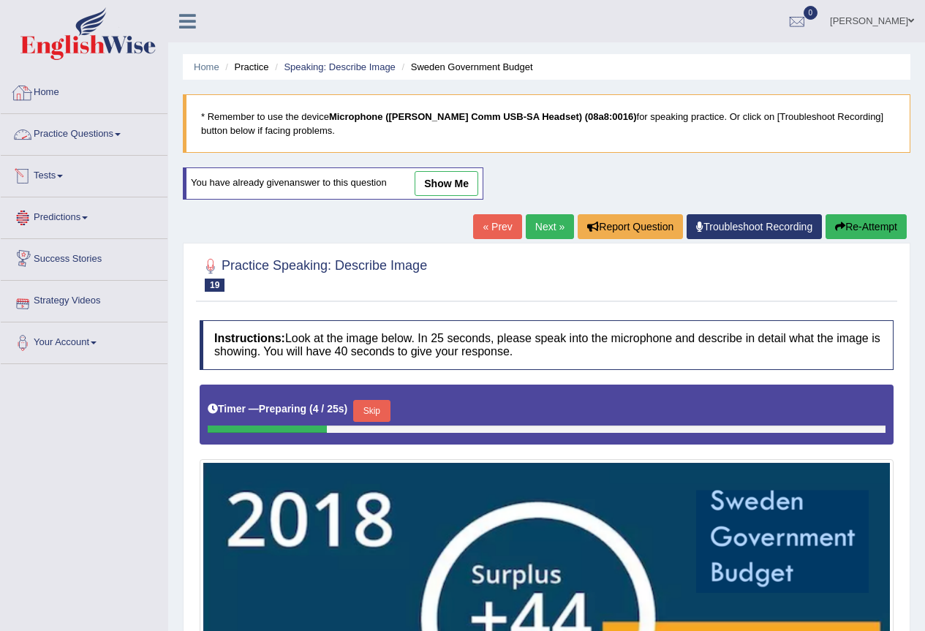
click at [59, 89] on link "Home" at bounding box center [84, 90] width 167 height 37
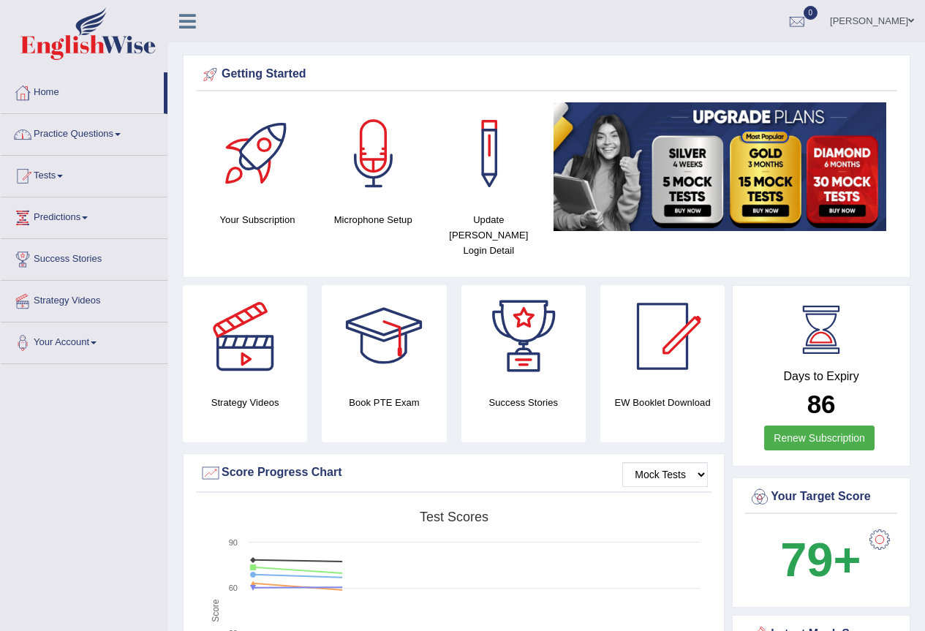
click at [102, 132] on link "Practice Questions" at bounding box center [84, 132] width 167 height 37
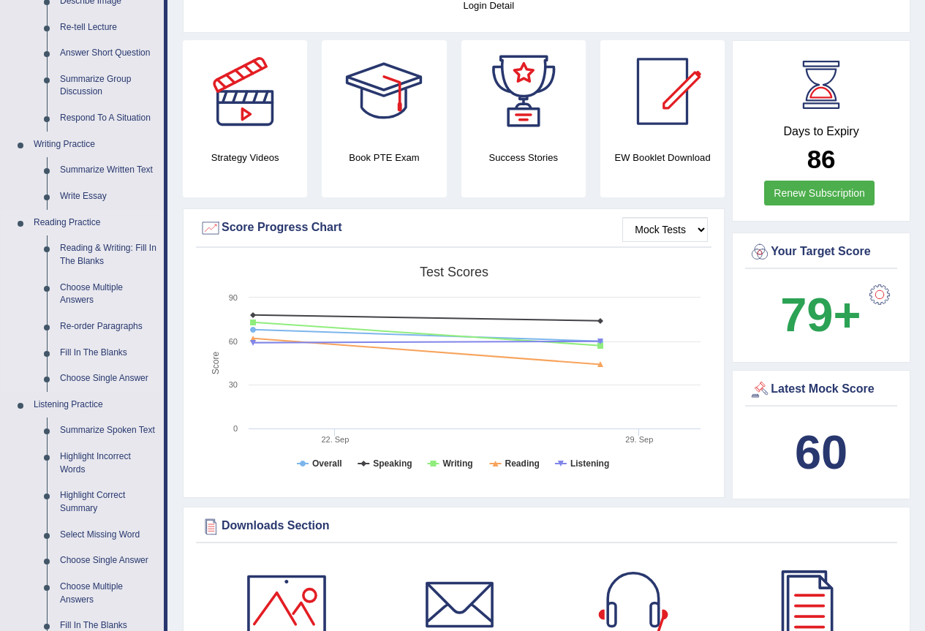
scroll to position [146, 0]
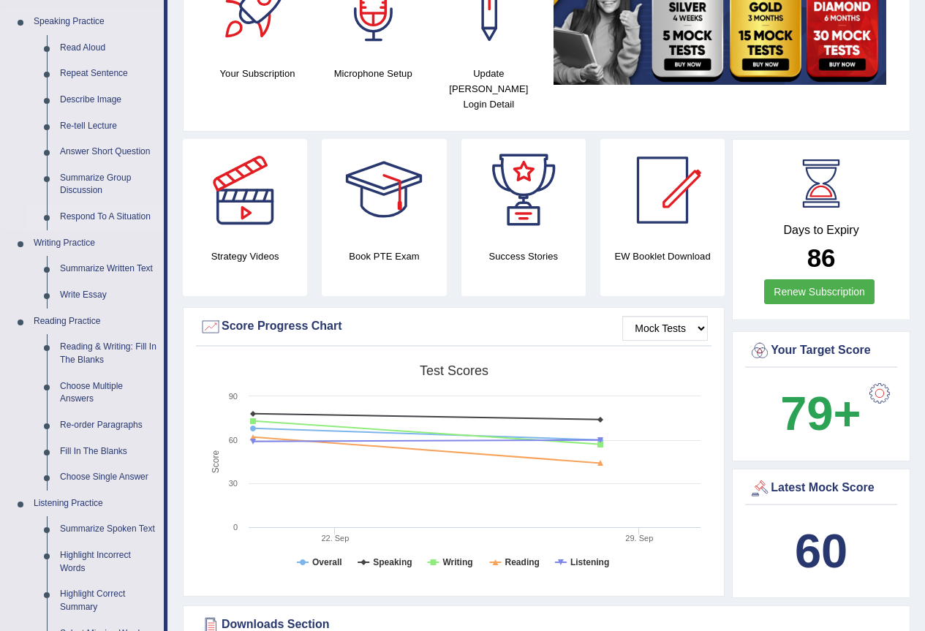
click at [124, 217] on link "Respond To A Situation" at bounding box center [108, 217] width 110 height 26
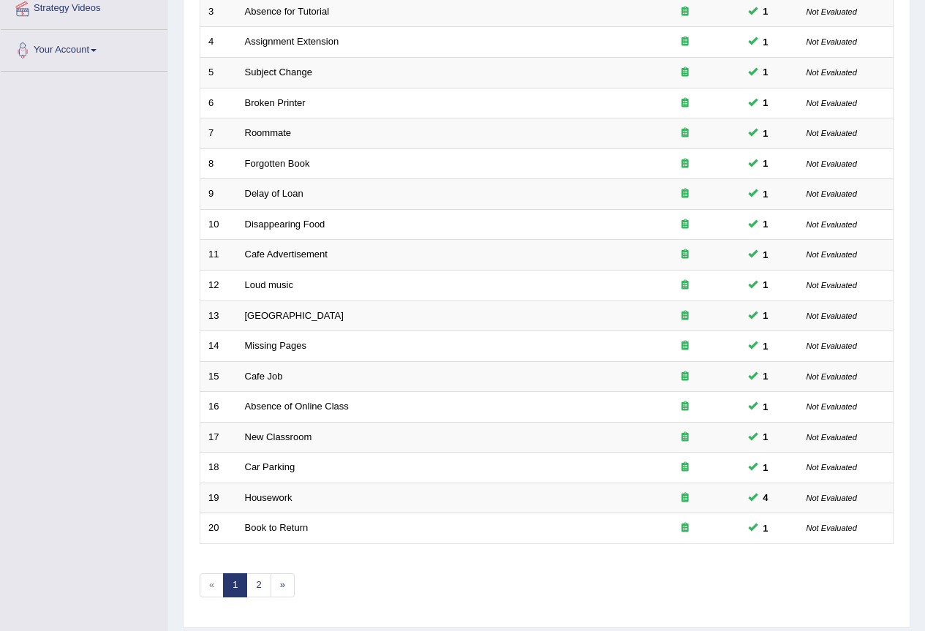
scroll to position [337, 0]
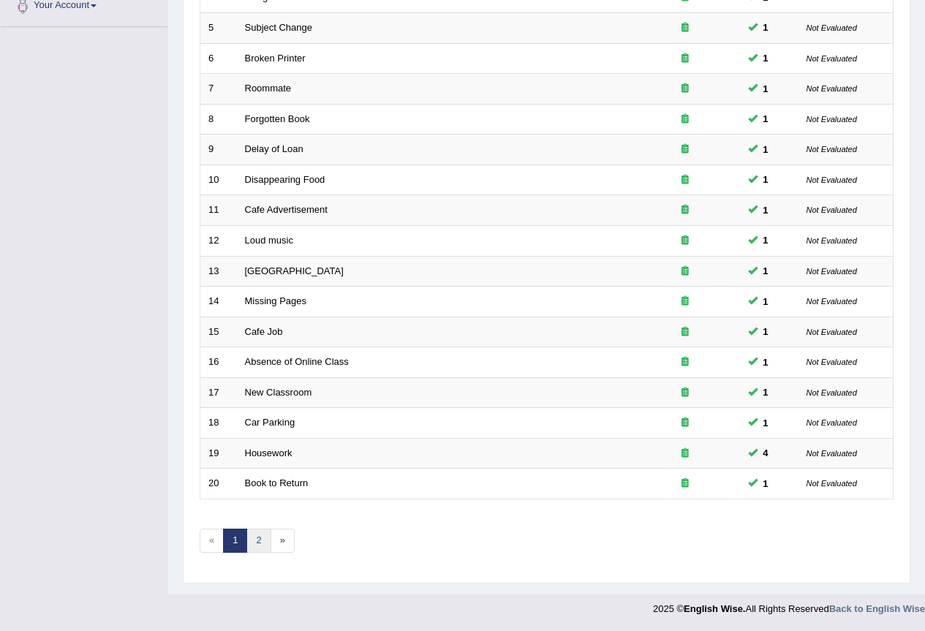
click at [258, 543] on link "2" at bounding box center [258, 541] width 24 height 24
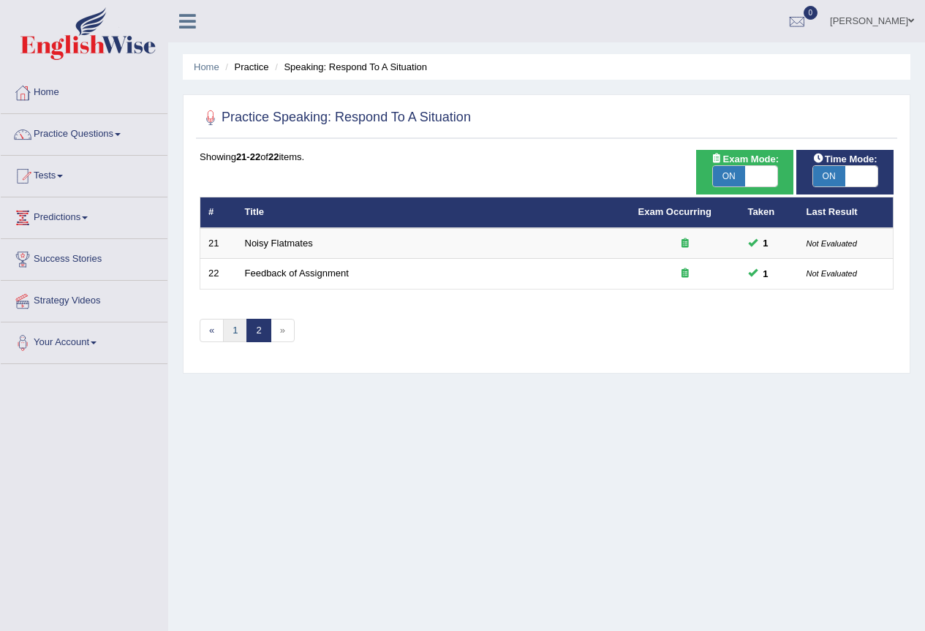
click at [240, 328] on link "1" at bounding box center [235, 331] width 24 height 24
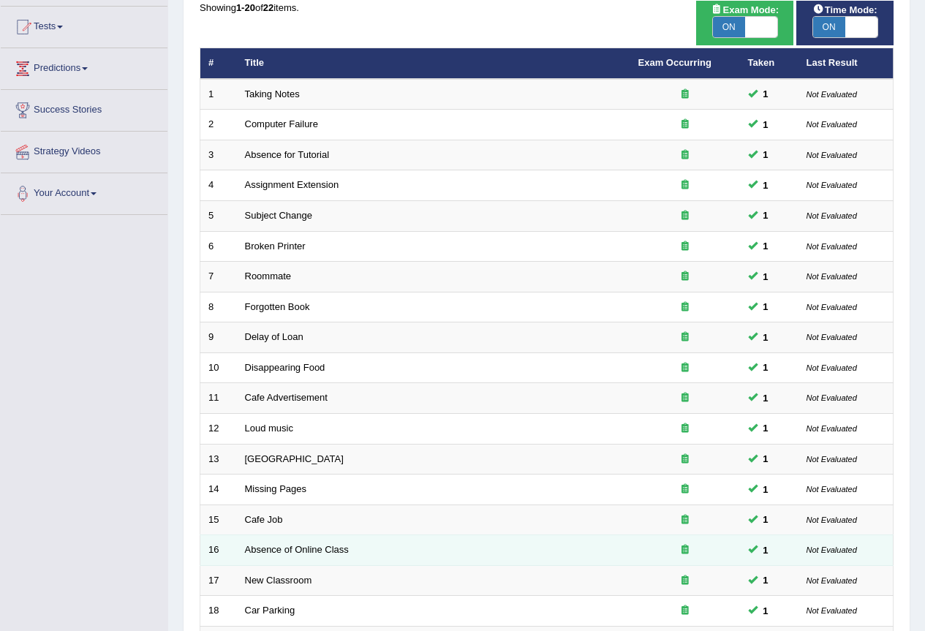
scroll to position [45, 0]
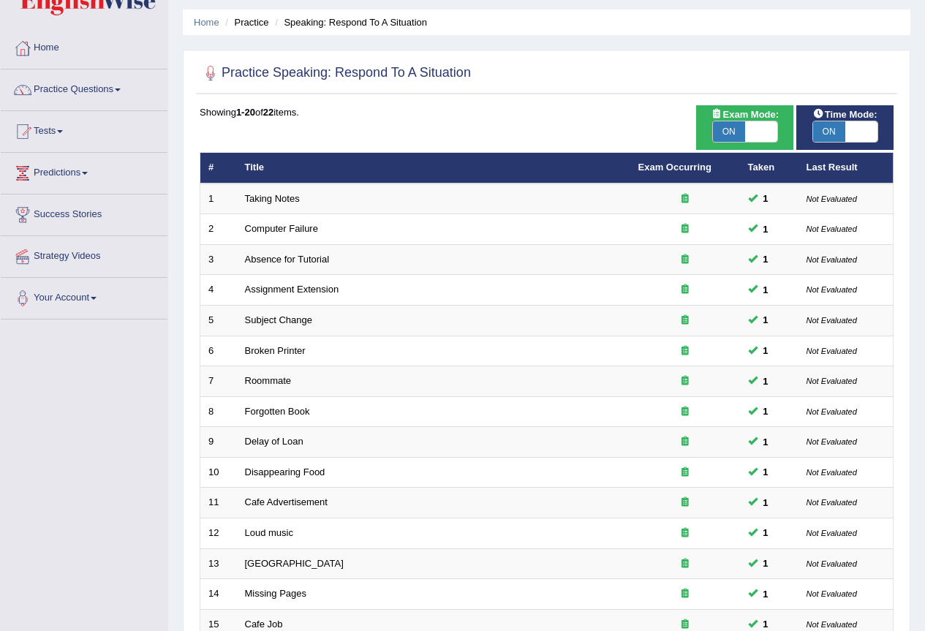
click at [850, 136] on span at bounding box center [861, 131] width 32 height 20
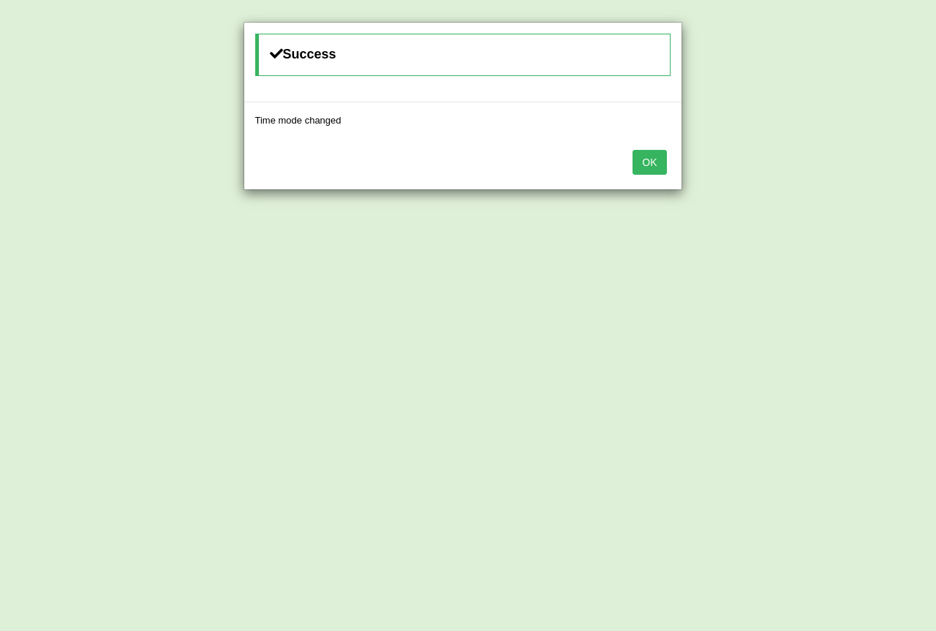
click at [662, 164] on button "OK" at bounding box center [649, 162] width 34 height 25
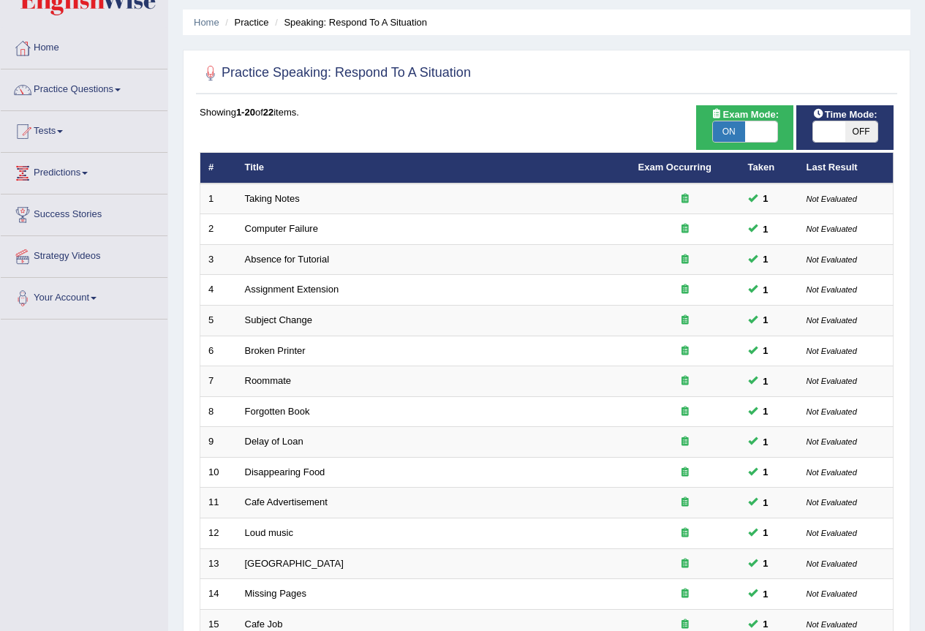
click at [850, 126] on span "OFF" at bounding box center [861, 131] width 32 height 20
checkbox input "true"
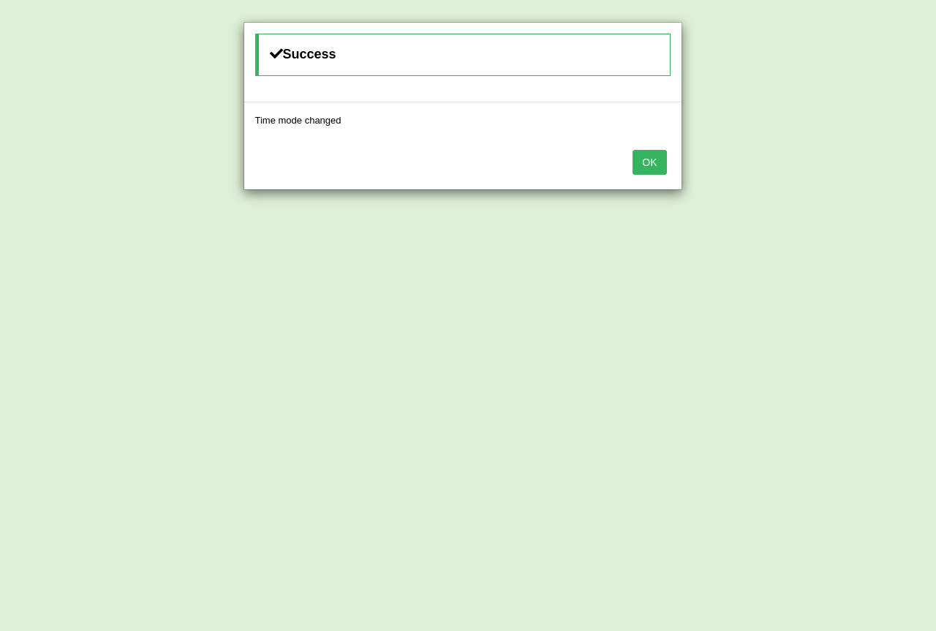
click at [655, 161] on button "OK" at bounding box center [649, 162] width 34 height 25
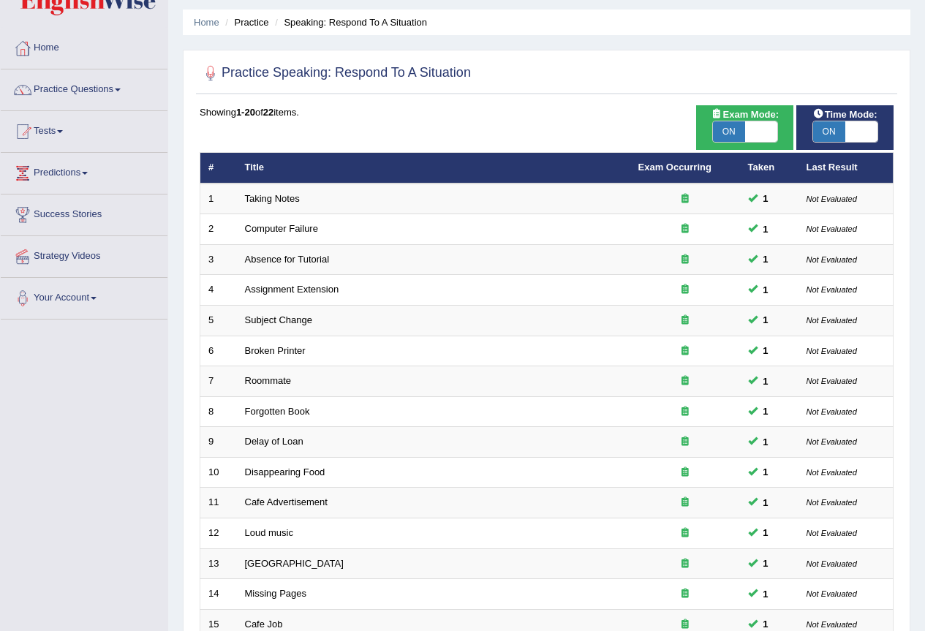
click at [731, 132] on span "ON" at bounding box center [729, 131] width 32 height 20
checkbox input "false"
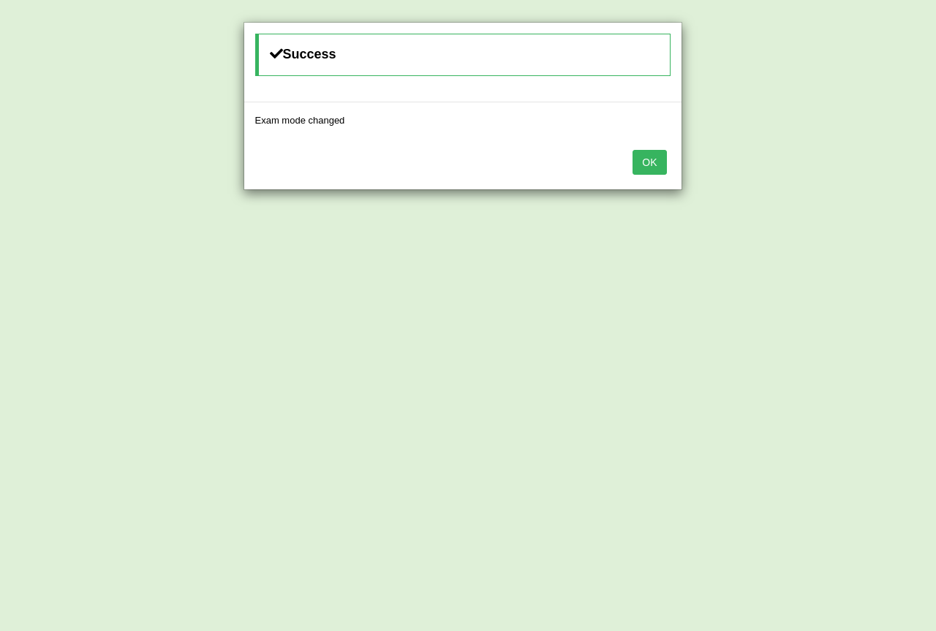
click at [646, 162] on button "OK" at bounding box center [649, 162] width 34 height 25
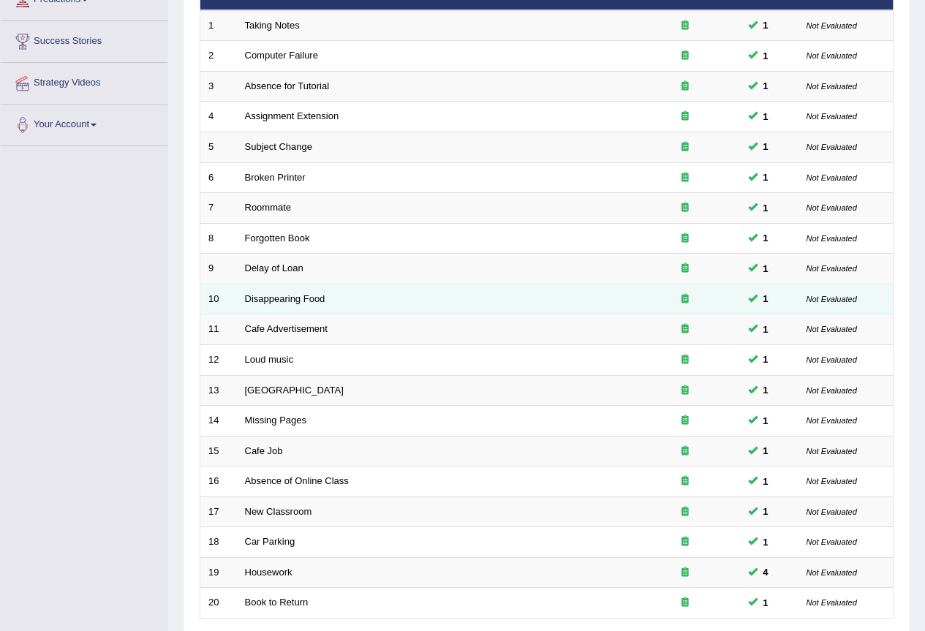
scroll to position [337, 0]
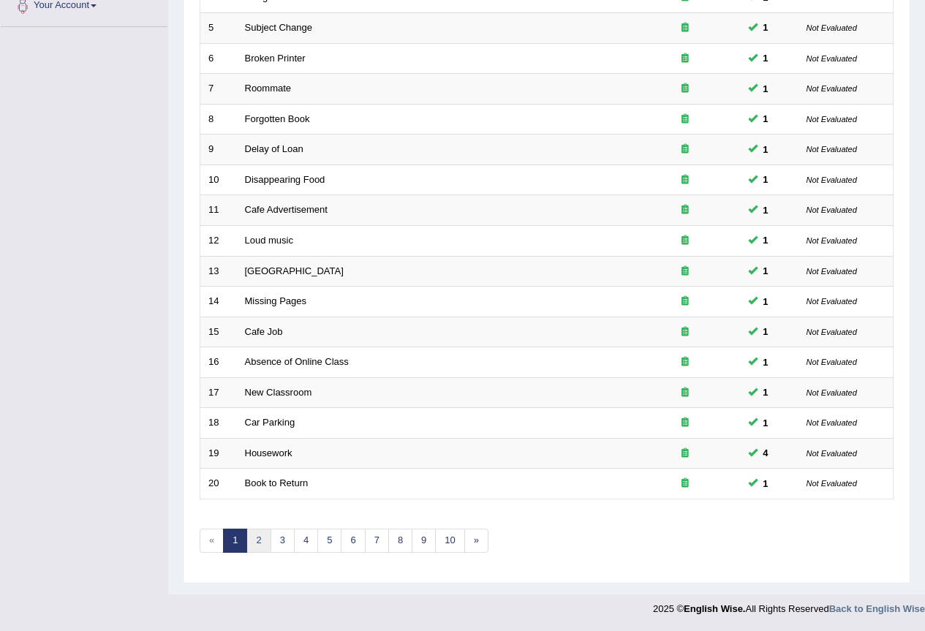
click at [250, 539] on link "2" at bounding box center [258, 541] width 24 height 24
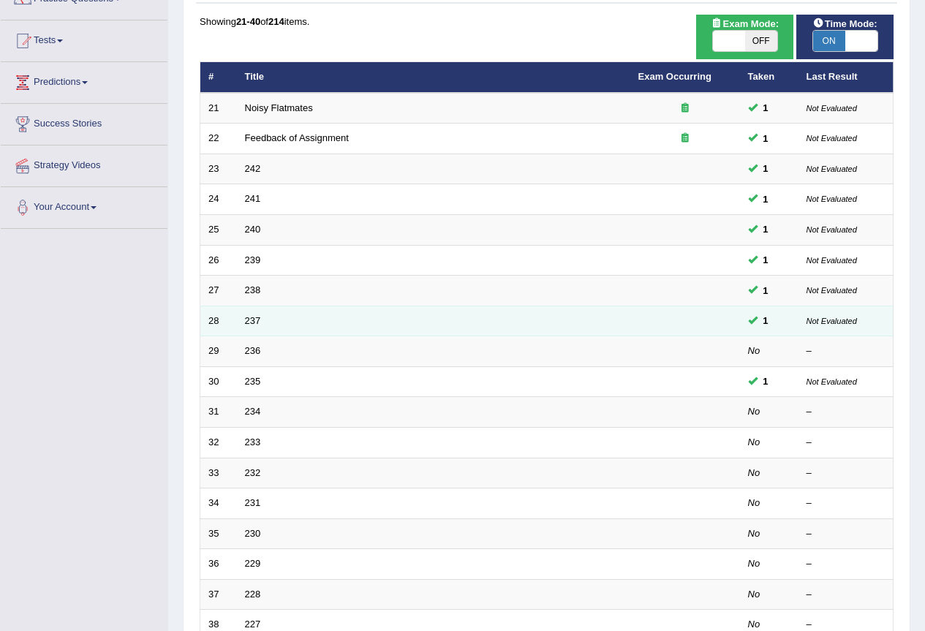
scroll to position [146, 0]
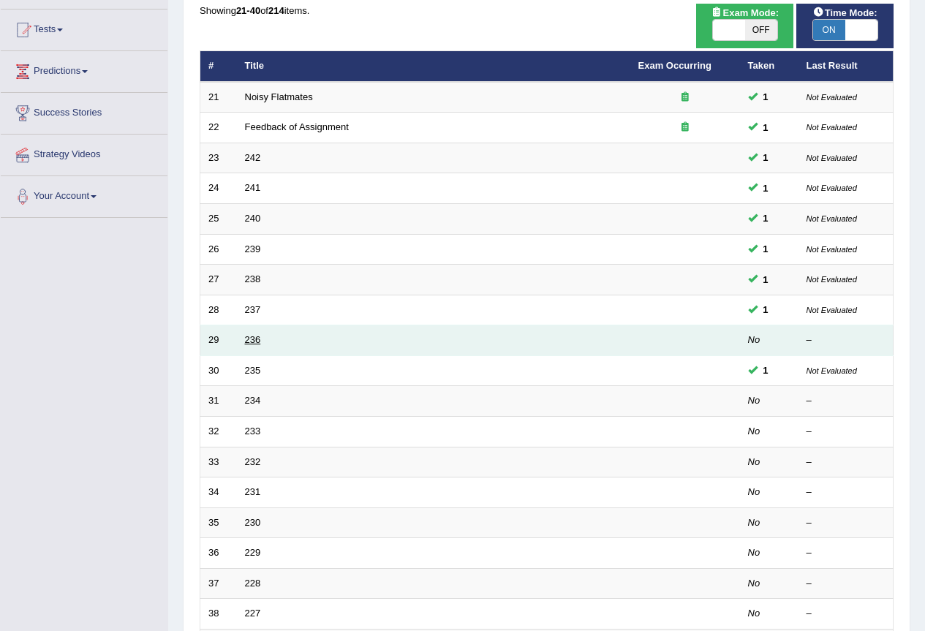
click at [250, 340] on link "236" at bounding box center [253, 339] width 16 height 11
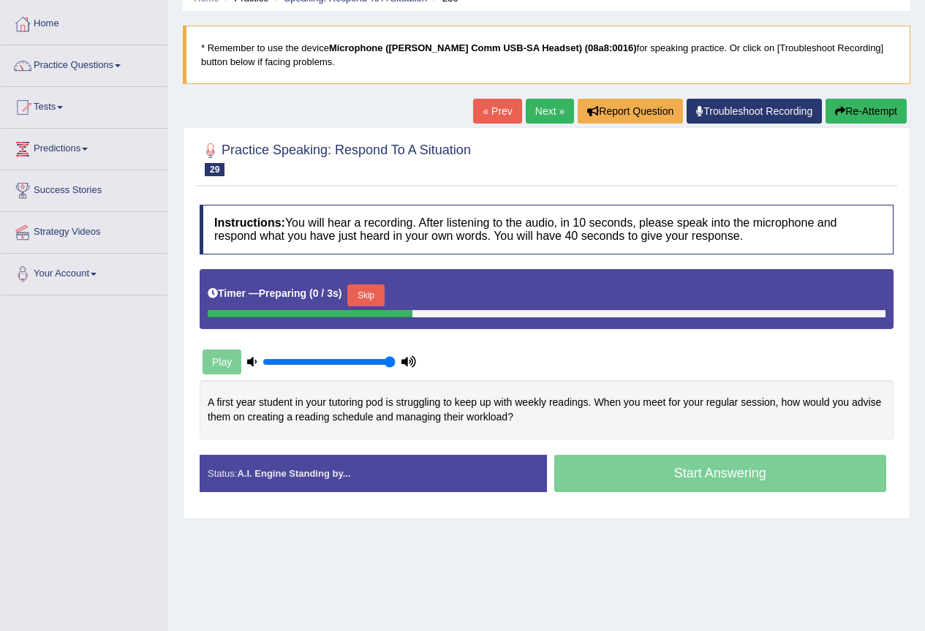
scroll to position [137, 0]
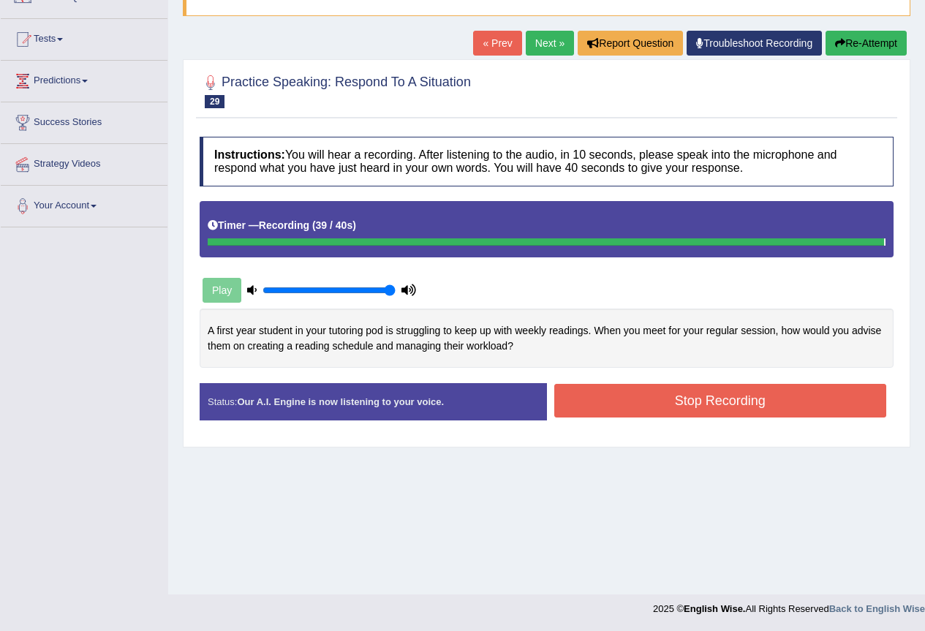
click at [659, 390] on div "Instructions: You will hear a recording. After listening to the audio, in 10 se…" at bounding box center [546, 284] width 701 height 310
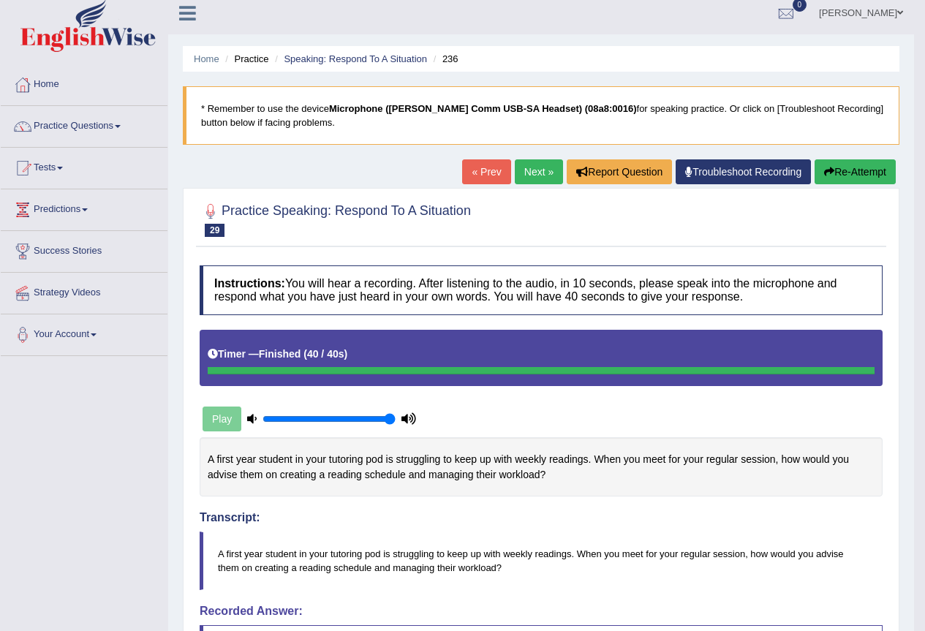
scroll to position [0, 0]
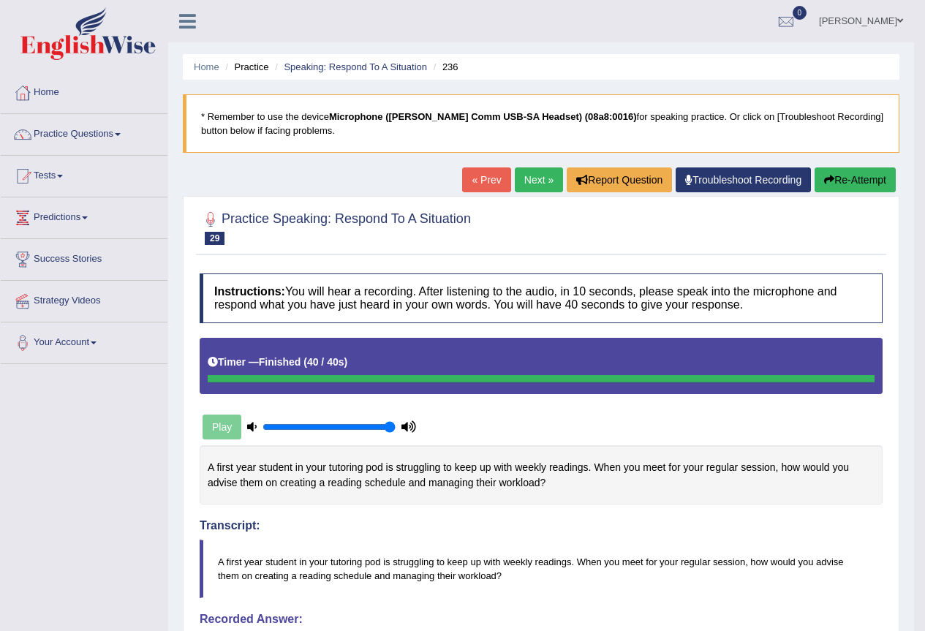
click at [545, 180] on link "Next »" at bounding box center [539, 179] width 48 height 25
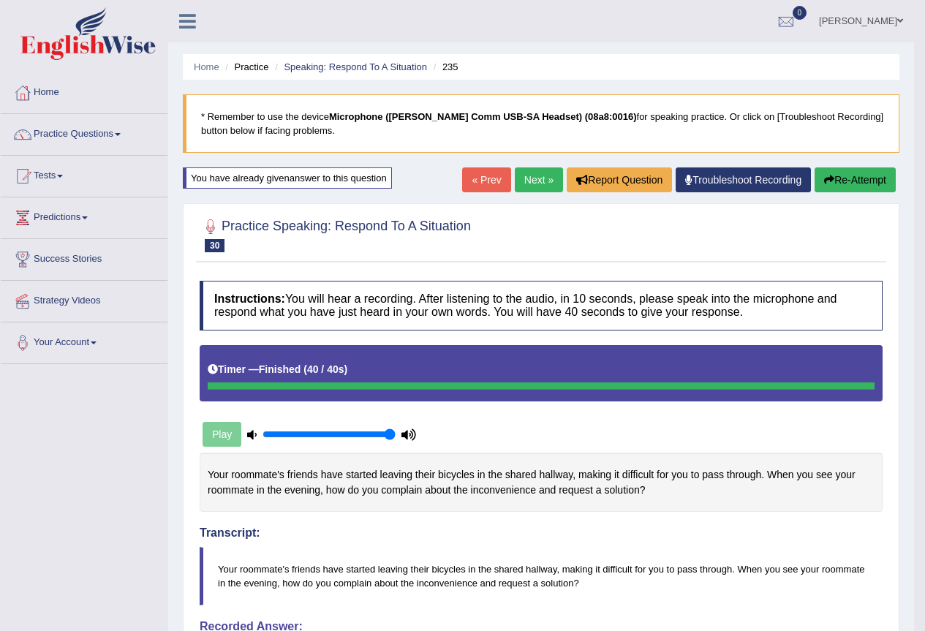
click at [543, 184] on link "Next »" at bounding box center [539, 179] width 48 height 25
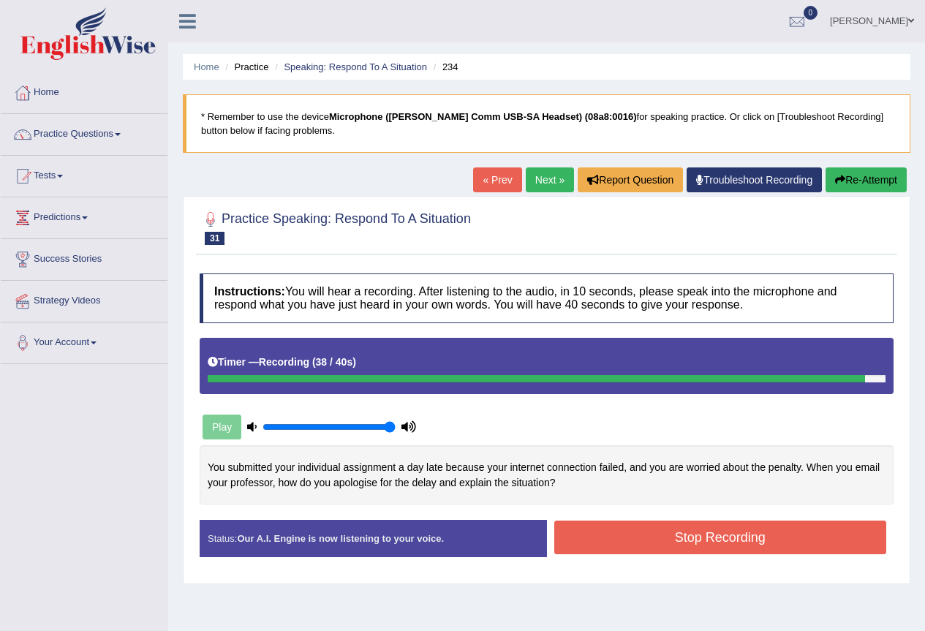
click at [738, 531] on button "Stop Recording" at bounding box center [720, 538] width 333 height 34
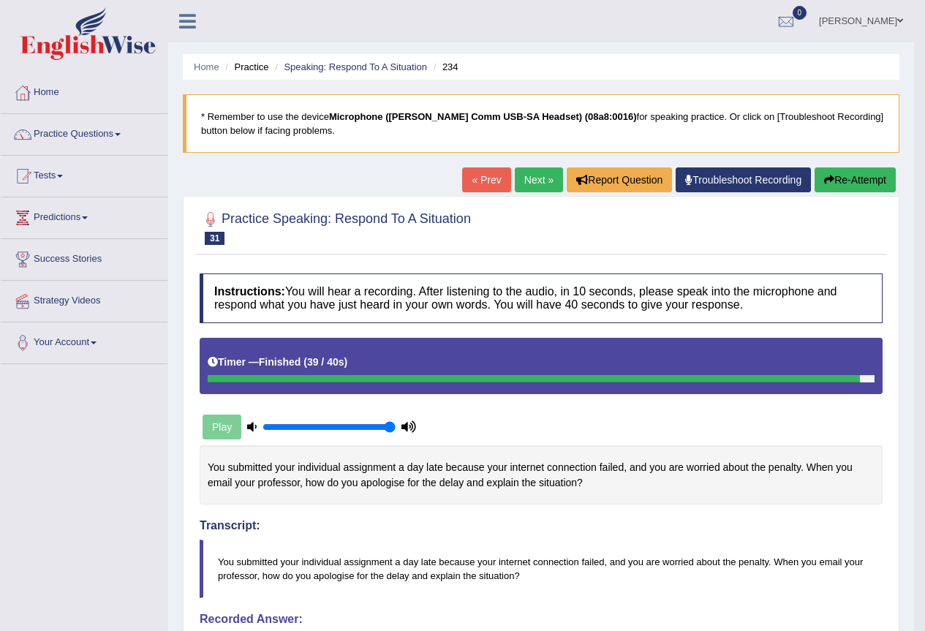
click at [542, 182] on link "Next »" at bounding box center [539, 179] width 48 height 25
click at [541, 184] on link "Next »" at bounding box center [539, 179] width 48 height 25
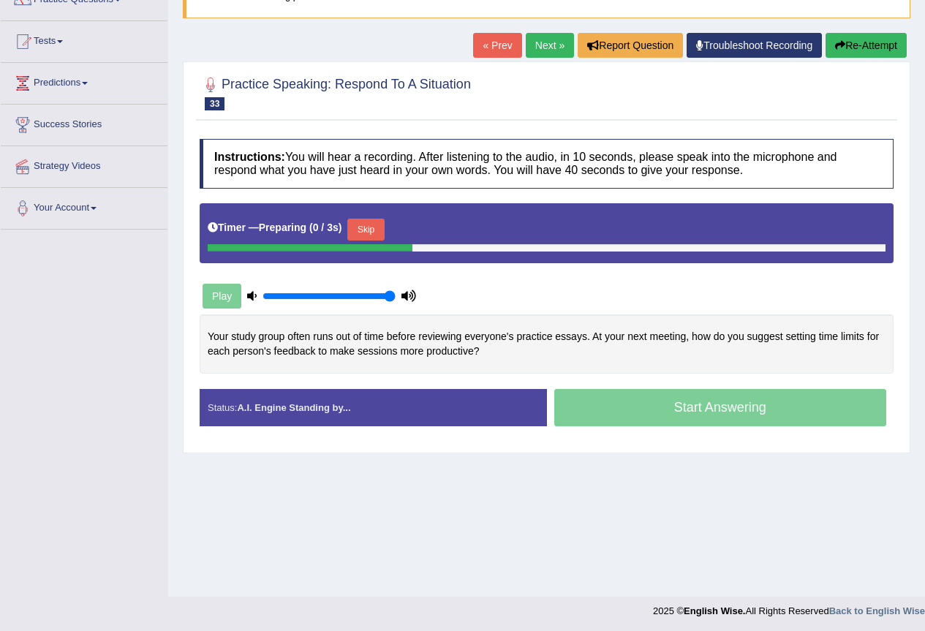
scroll to position [137, 0]
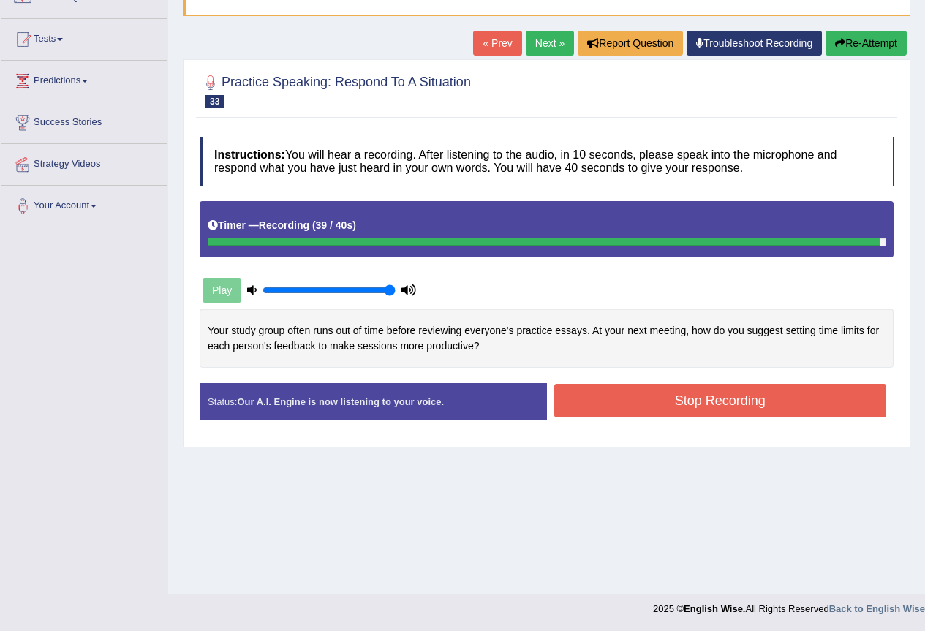
click at [760, 396] on button "Stop Recording" at bounding box center [720, 401] width 333 height 34
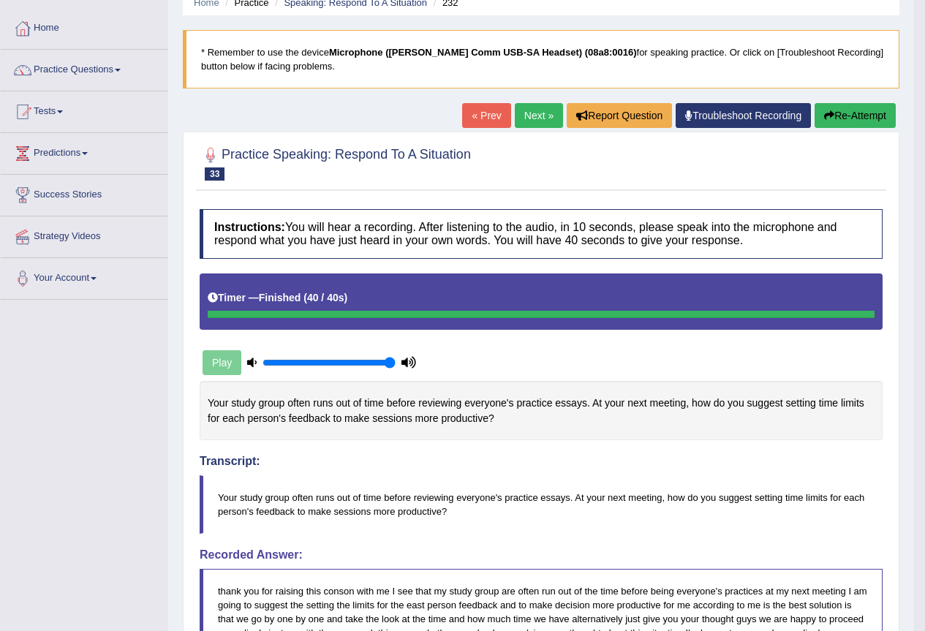
scroll to position [64, 0]
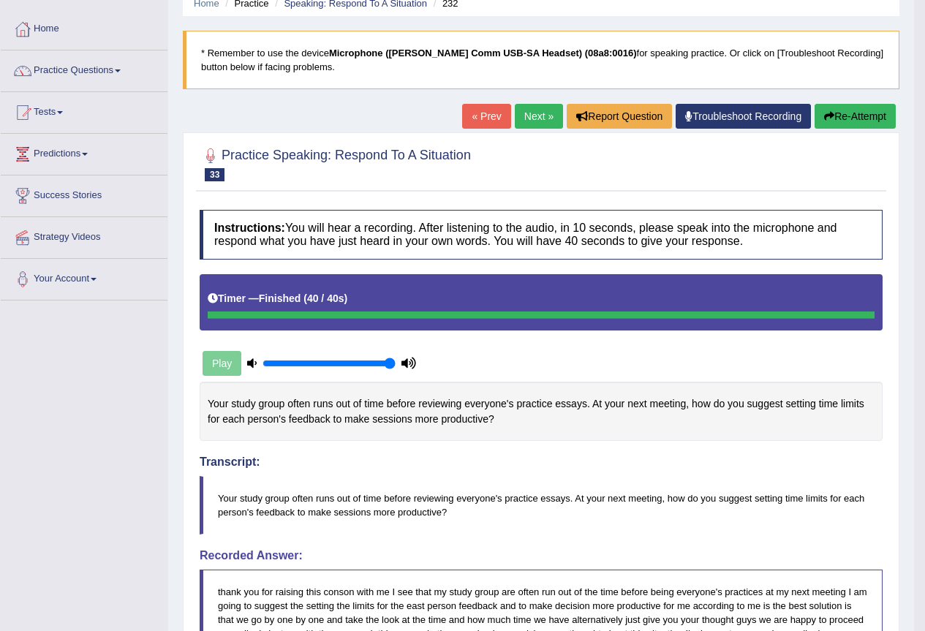
click at [543, 114] on link "Next »" at bounding box center [539, 116] width 48 height 25
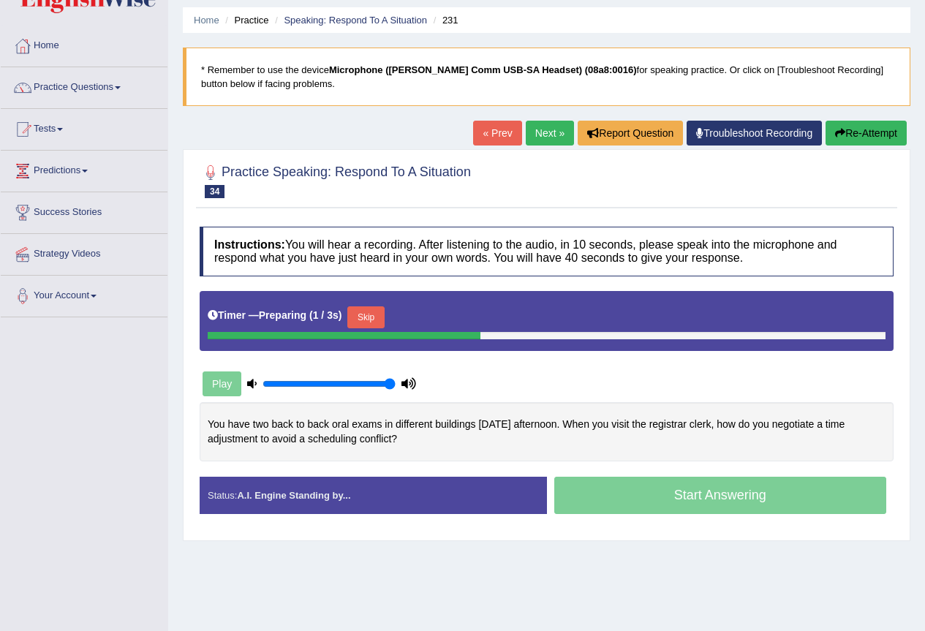
scroll to position [73, 0]
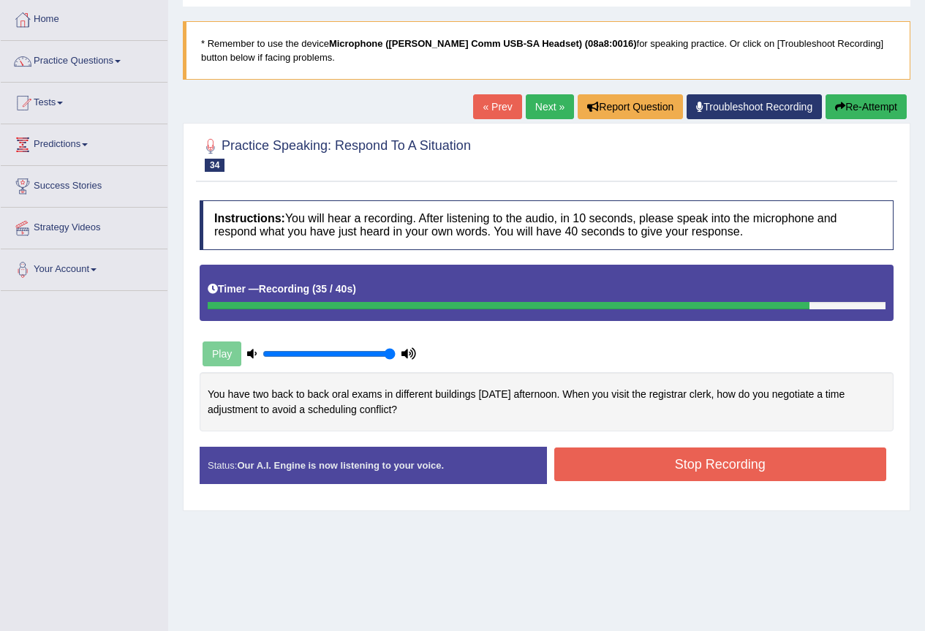
click at [680, 461] on button "Stop Recording" at bounding box center [720, 464] width 333 height 34
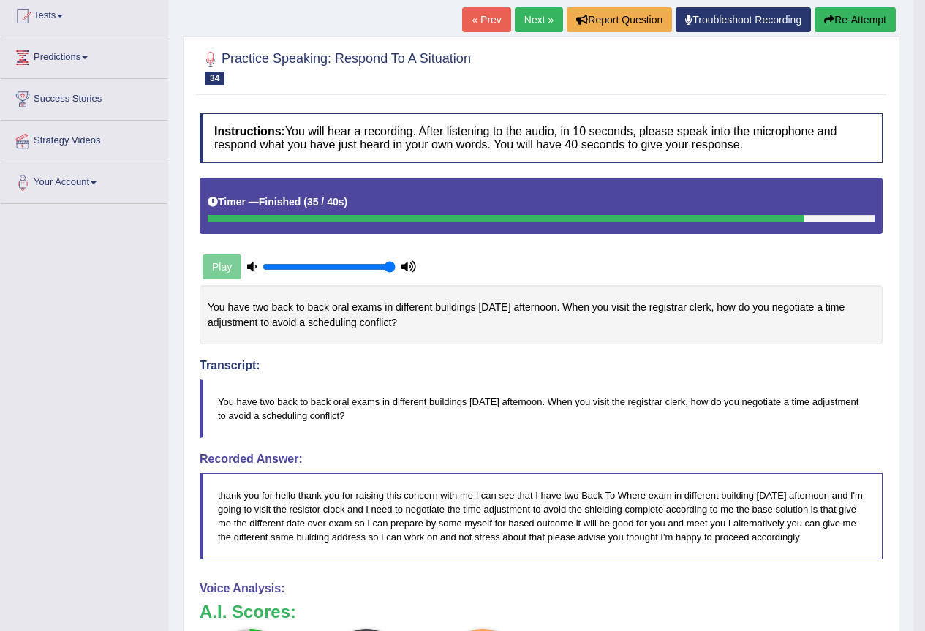
scroll to position [87, 0]
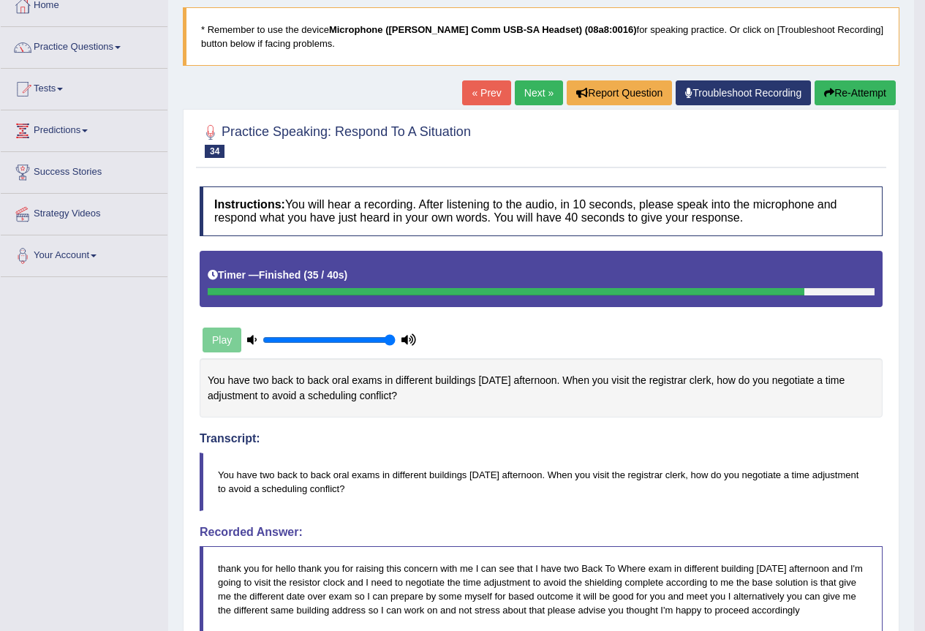
click at [530, 91] on link "Next »" at bounding box center [539, 92] width 48 height 25
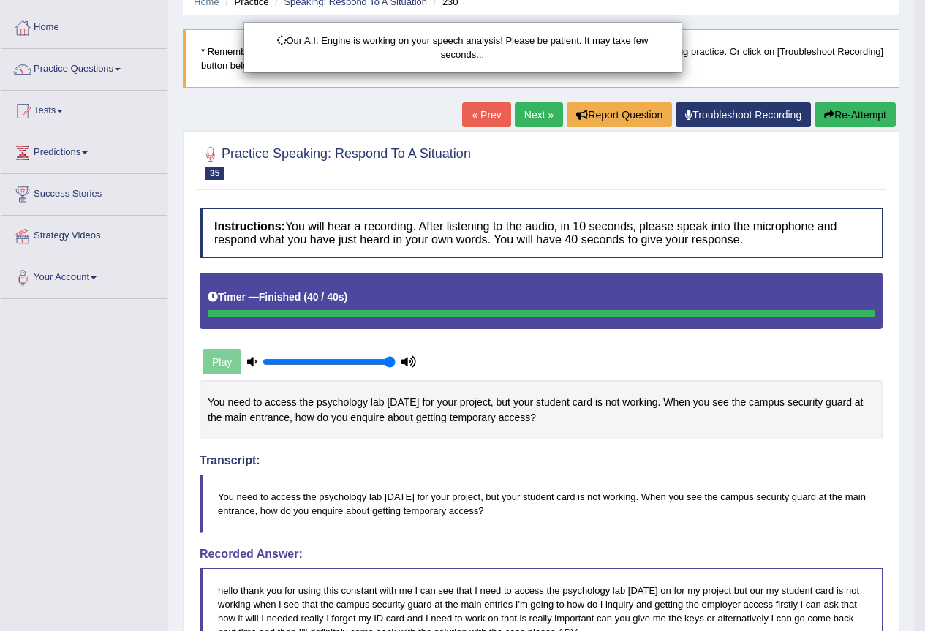
scroll to position [292, 0]
